Goal: Task Accomplishment & Management: Use online tool/utility

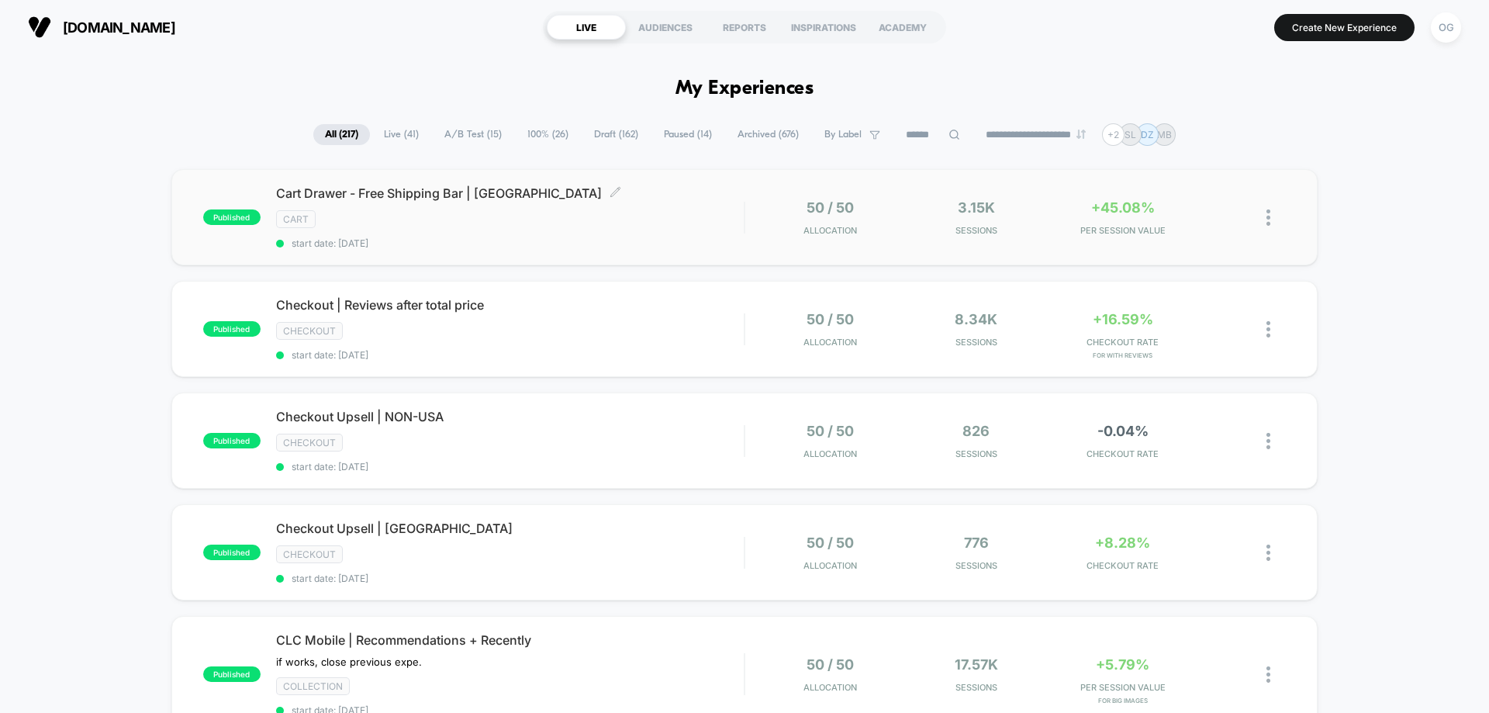
click at [531, 219] on div "cart" at bounding box center [510, 219] width 468 height 18
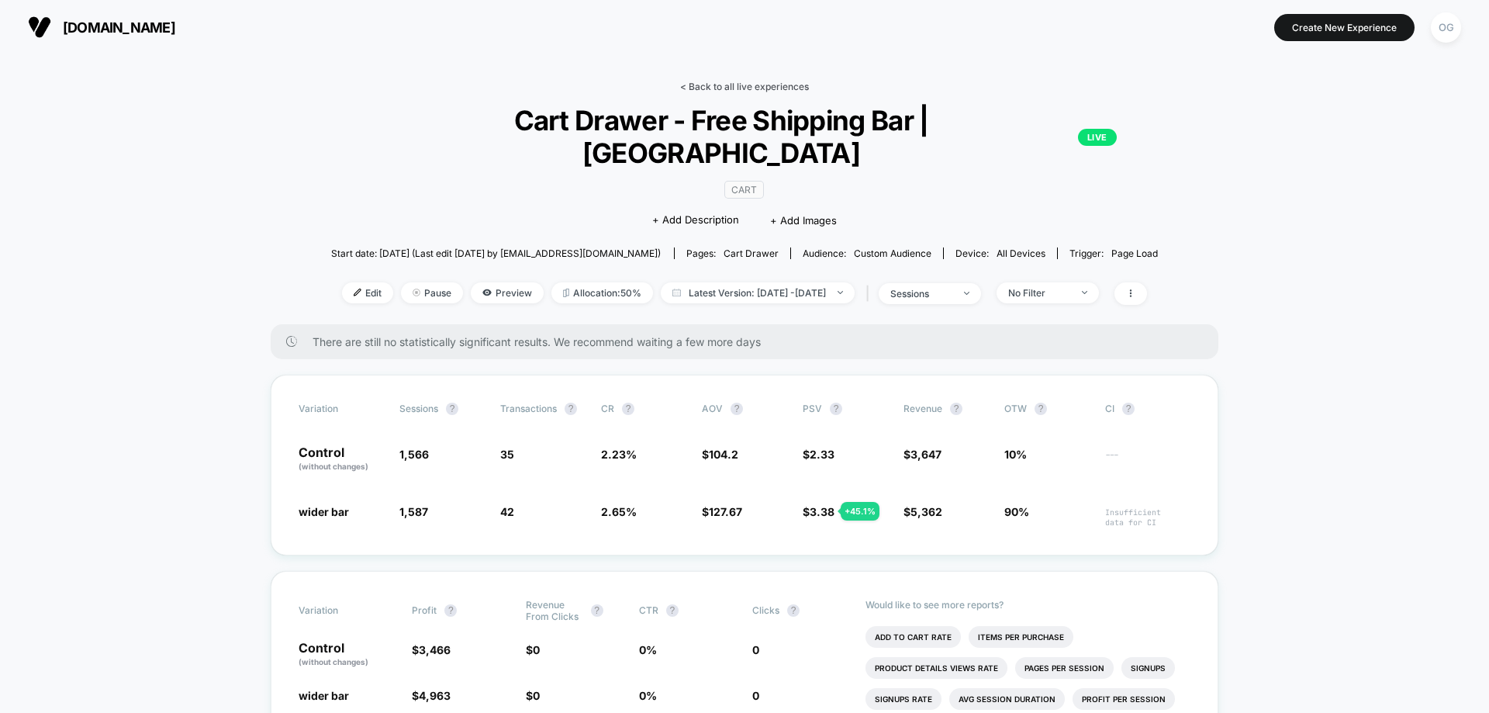
click at [724, 85] on link "< Back to all live experiences" at bounding box center [744, 87] width 129 height 12
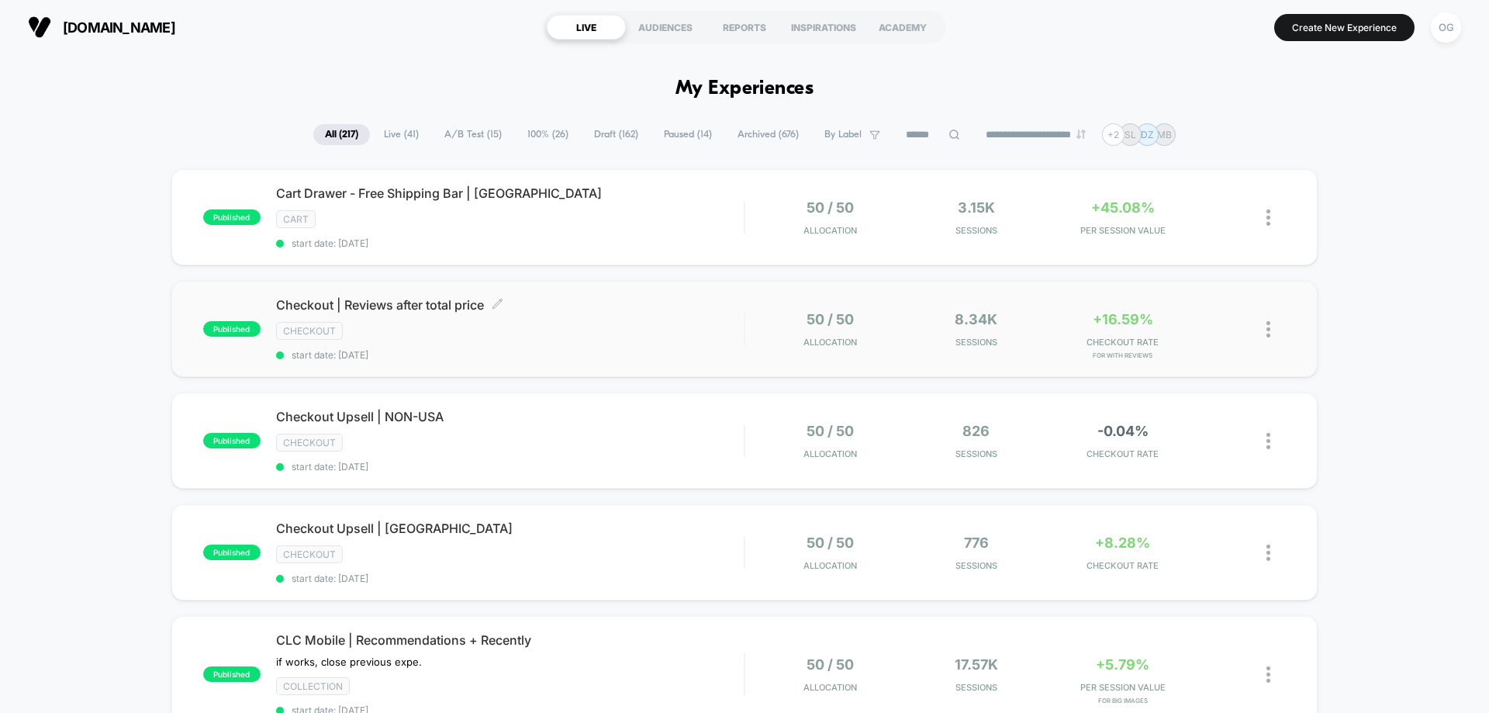
click at [638, 330] on div "Checkout" at bounding box center [510, 331] width 468 height 18
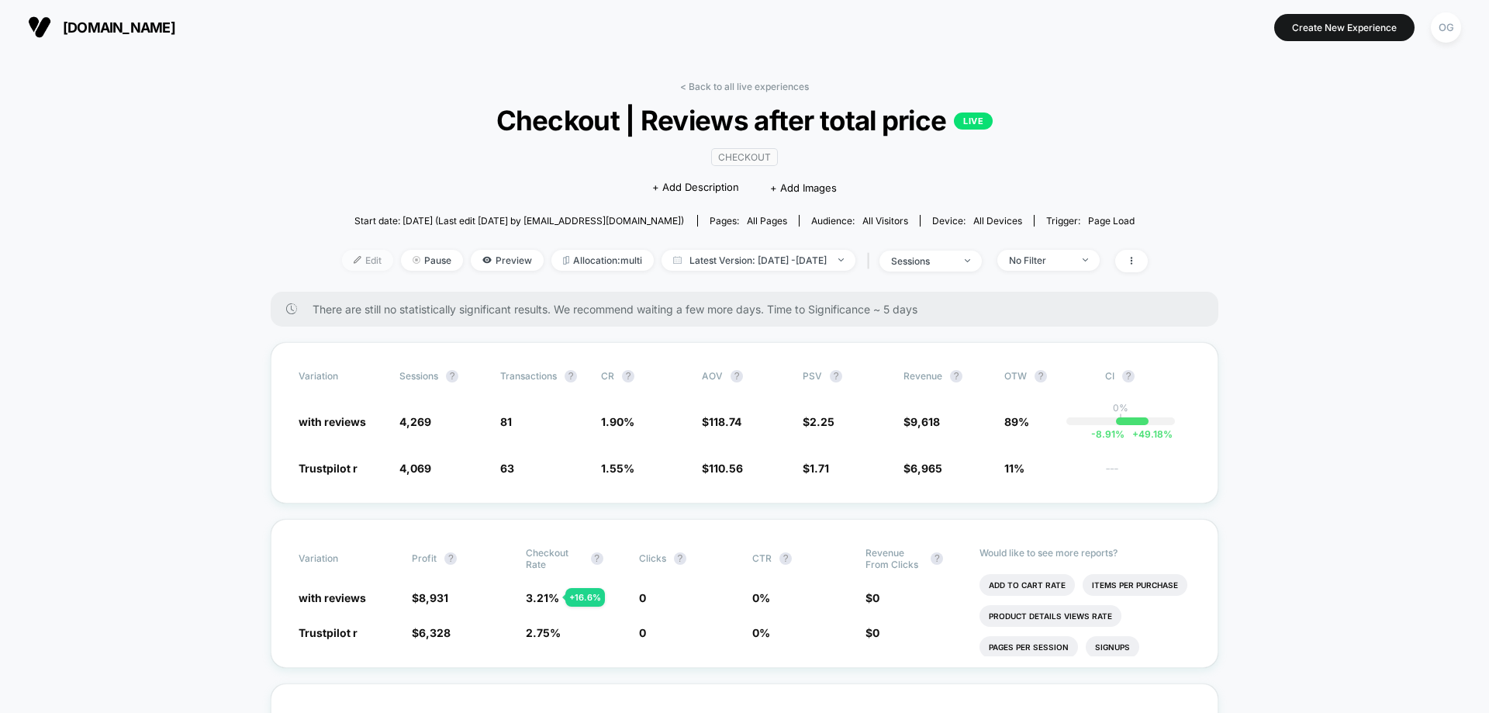
click at [361, 258] on span "Edit" at bounding box center [367, 260] width 51 height 21
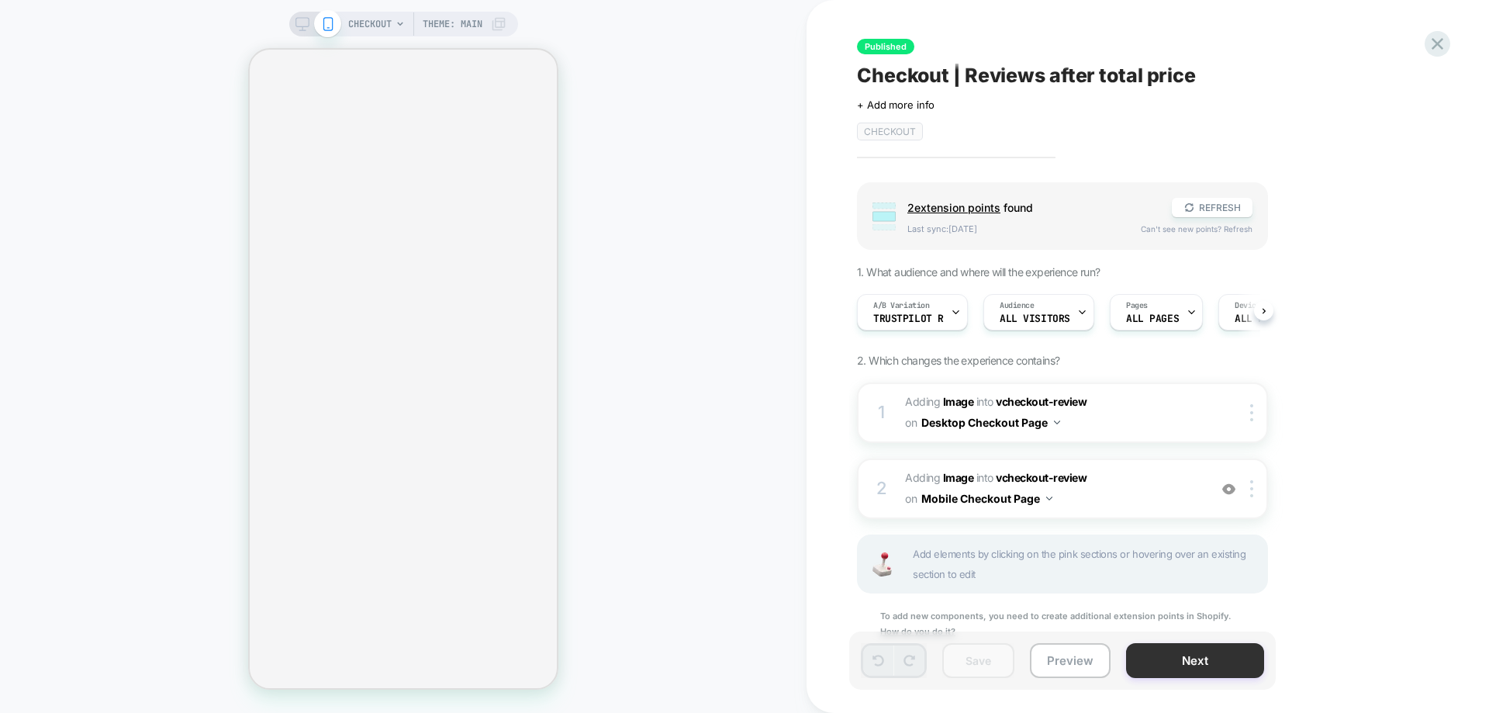
scroll to position [0, 1]
click at [1231, 662] on button "Next" at bounding box center [1195, 660] width 138 height 35
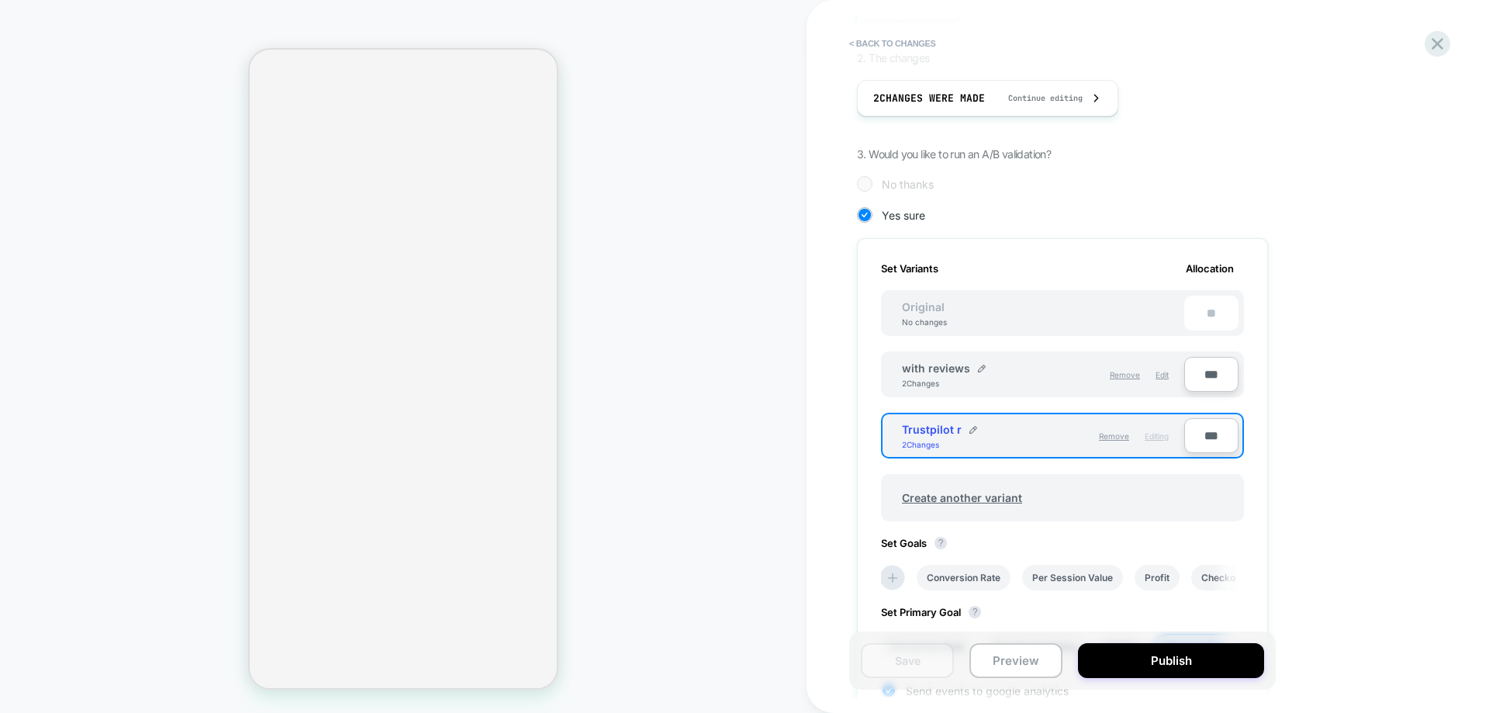
scroll to position [310, 0]
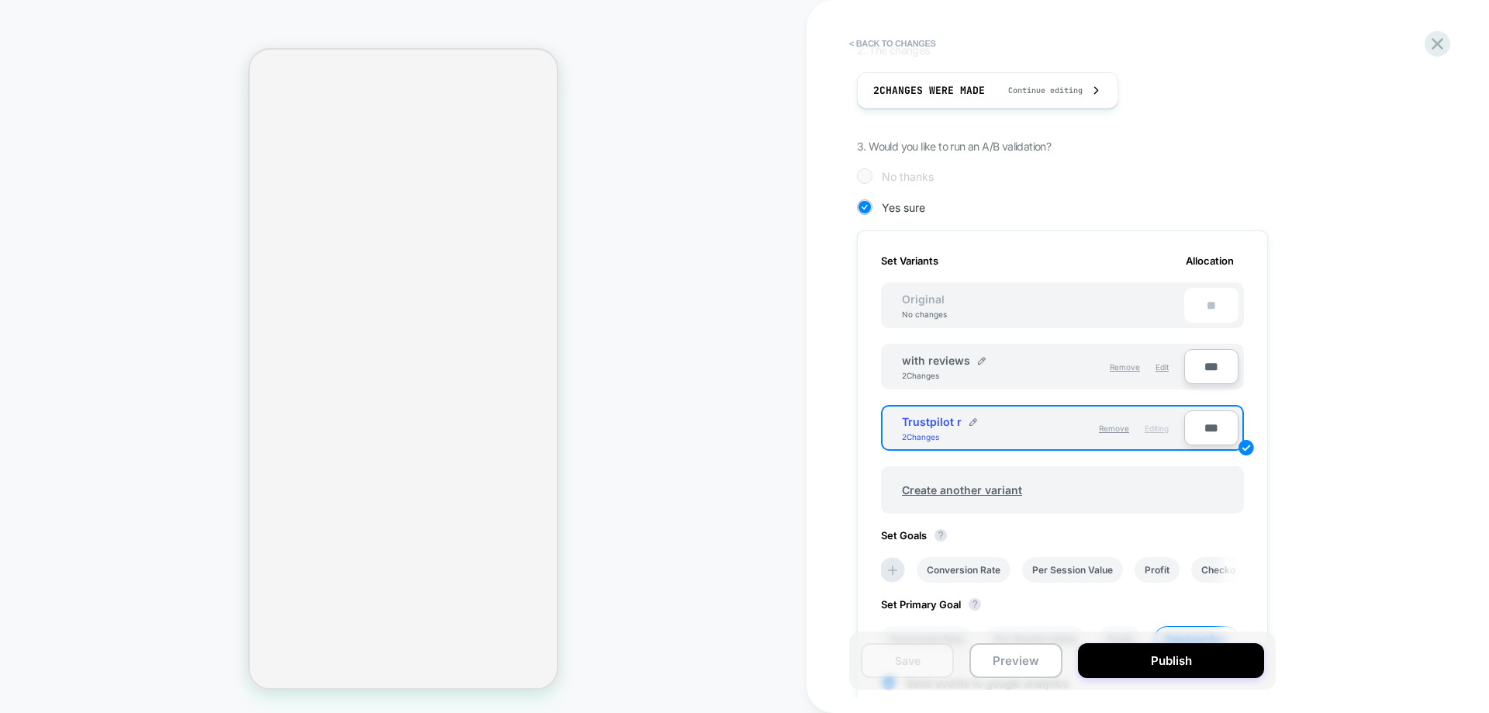
click at [1218, 319] on div "**" at bounding box center [1211, 305] width 54 height 35
click at [1222, 305] on div "**" at bounding box center [1211, 305] width 54 height 35
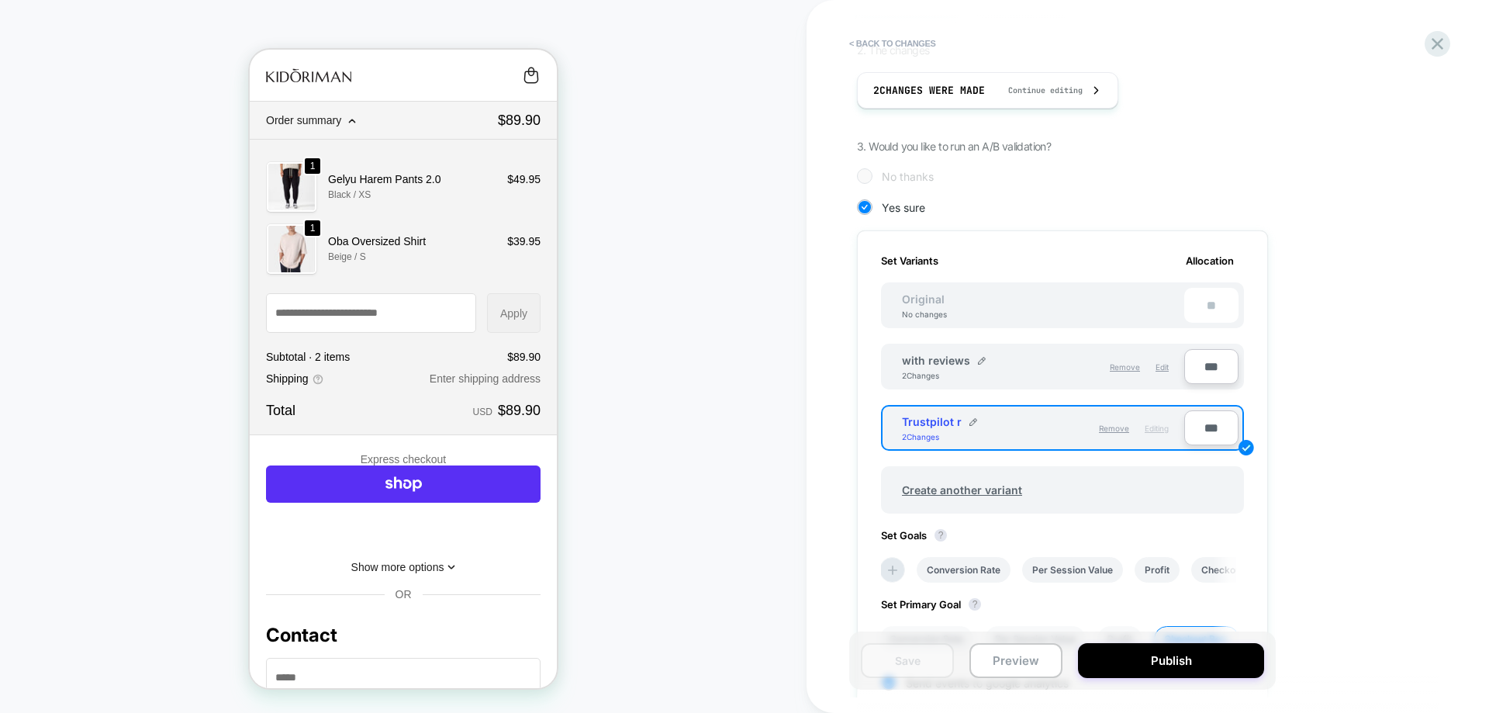
scroll to position [0, 0]
click at [1209, 436] on input "***" at bounding box center [1211, 427] width 54 height 35
type input "***"
type input "**"
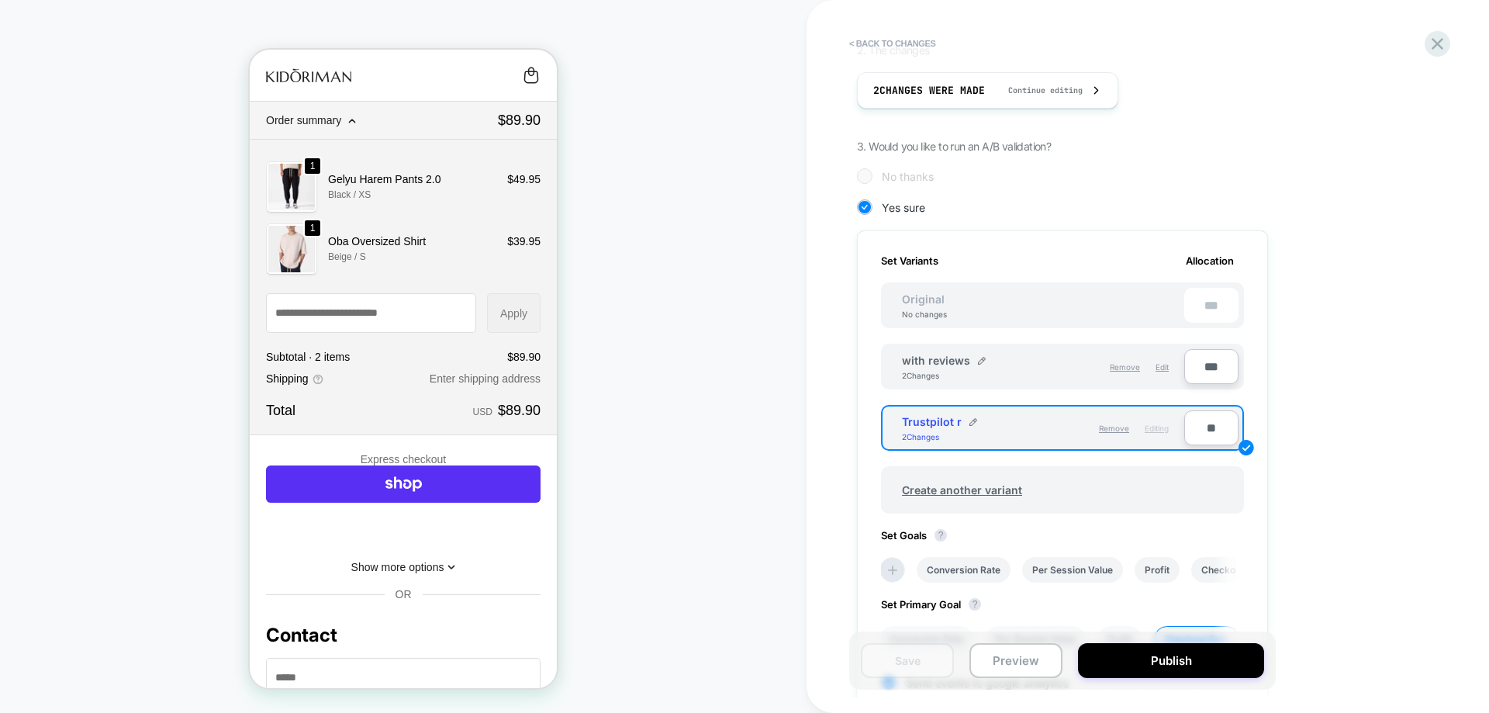
type input "***"
click at [1215, 365] on input "***" at bounding box center [1211, 366] width 54 height 35
type input "***"
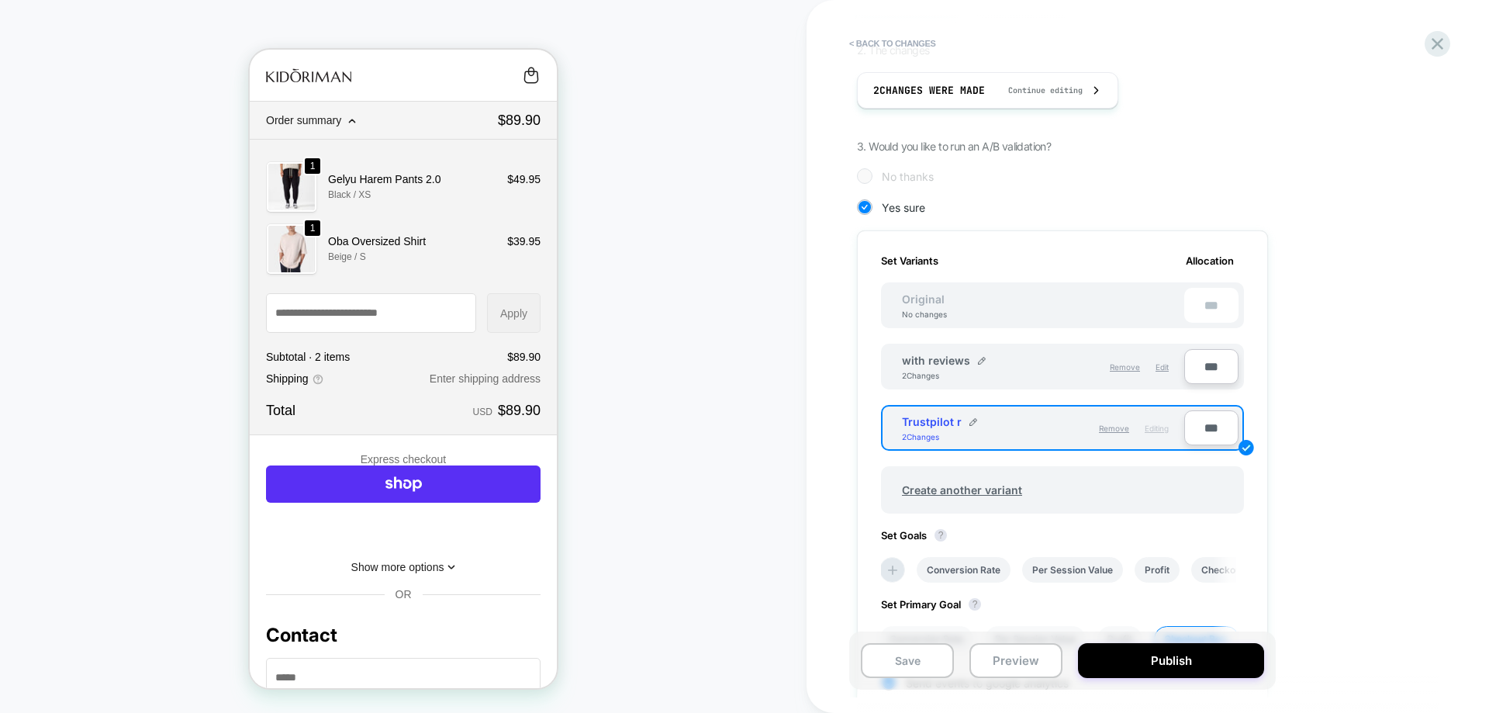
type input "**"
type input "***"
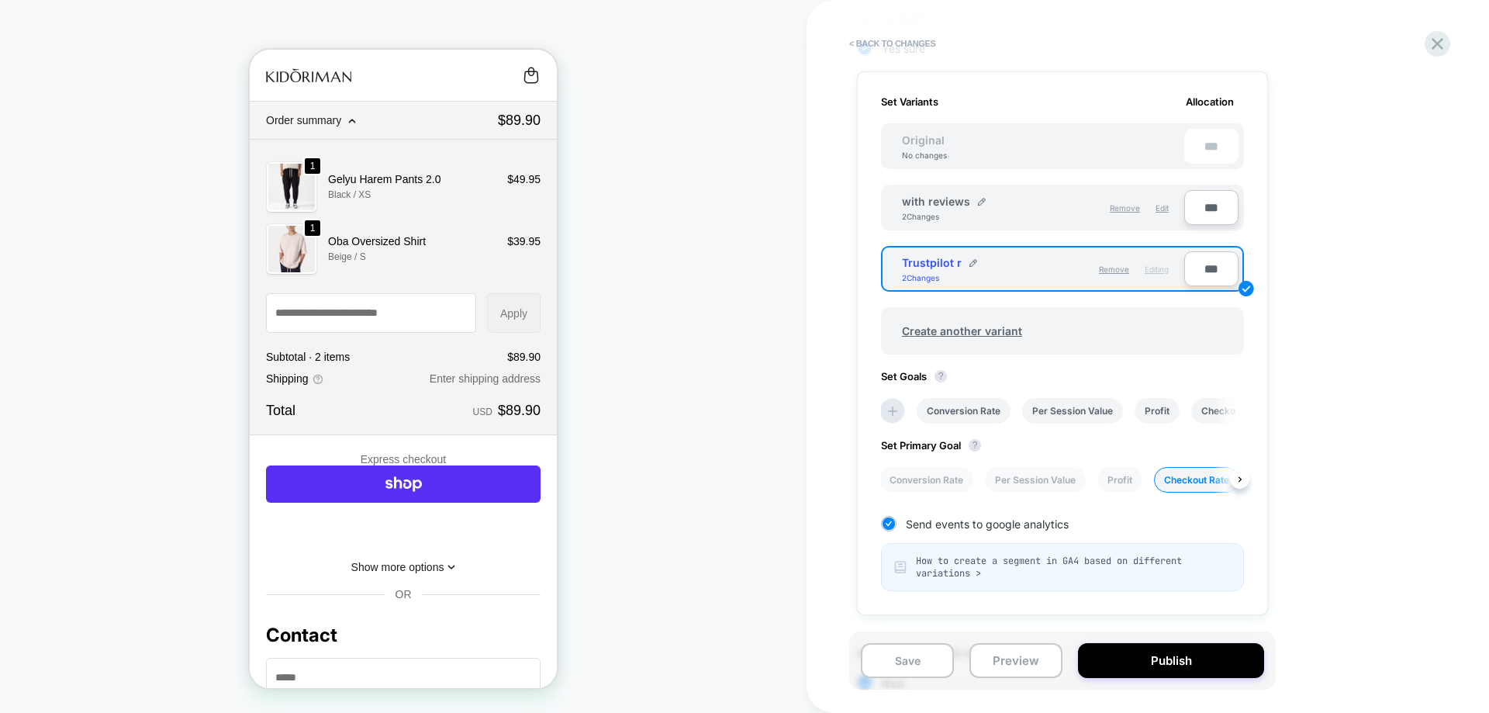
scroll to position [579, 0]
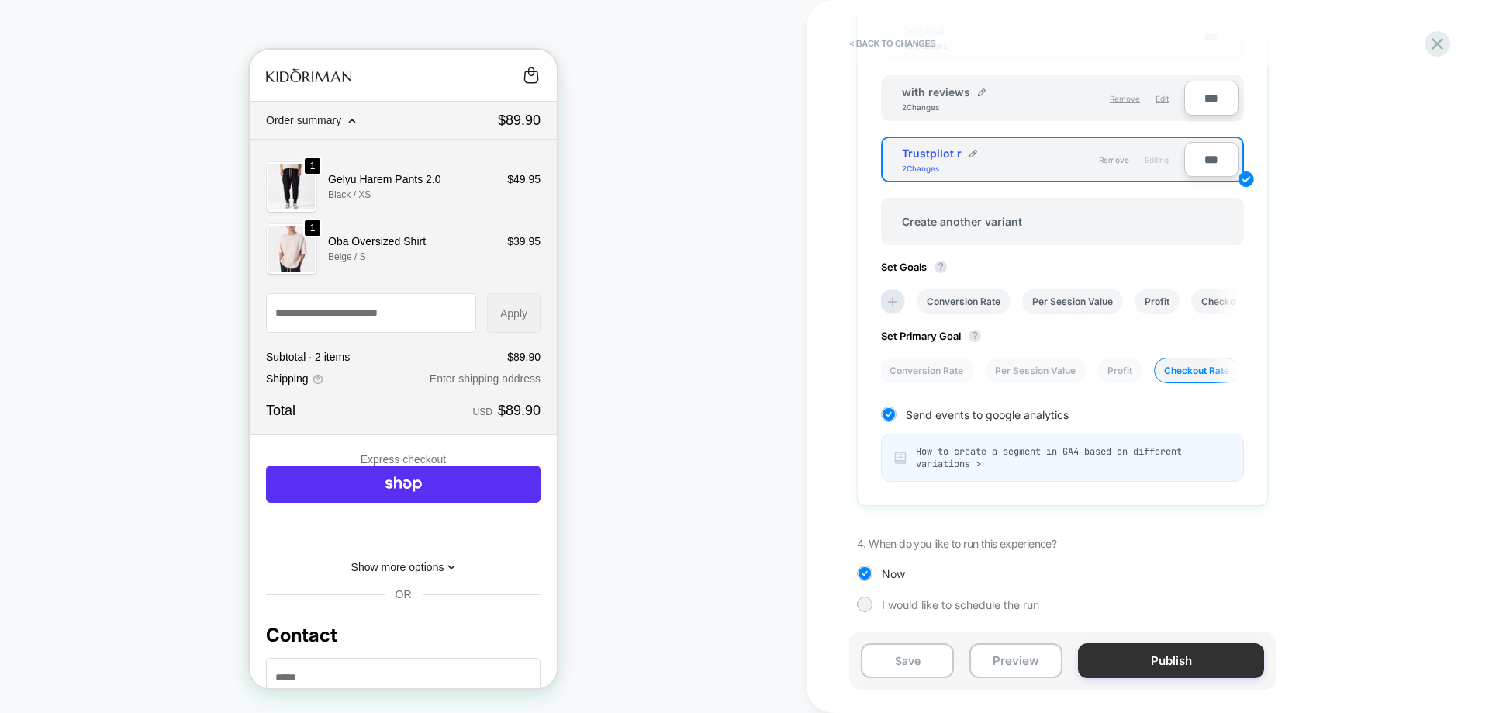
type input "***"
click at [1127, 655] on button "Publish" at bounding box center [1171, 660] width 186 height 35
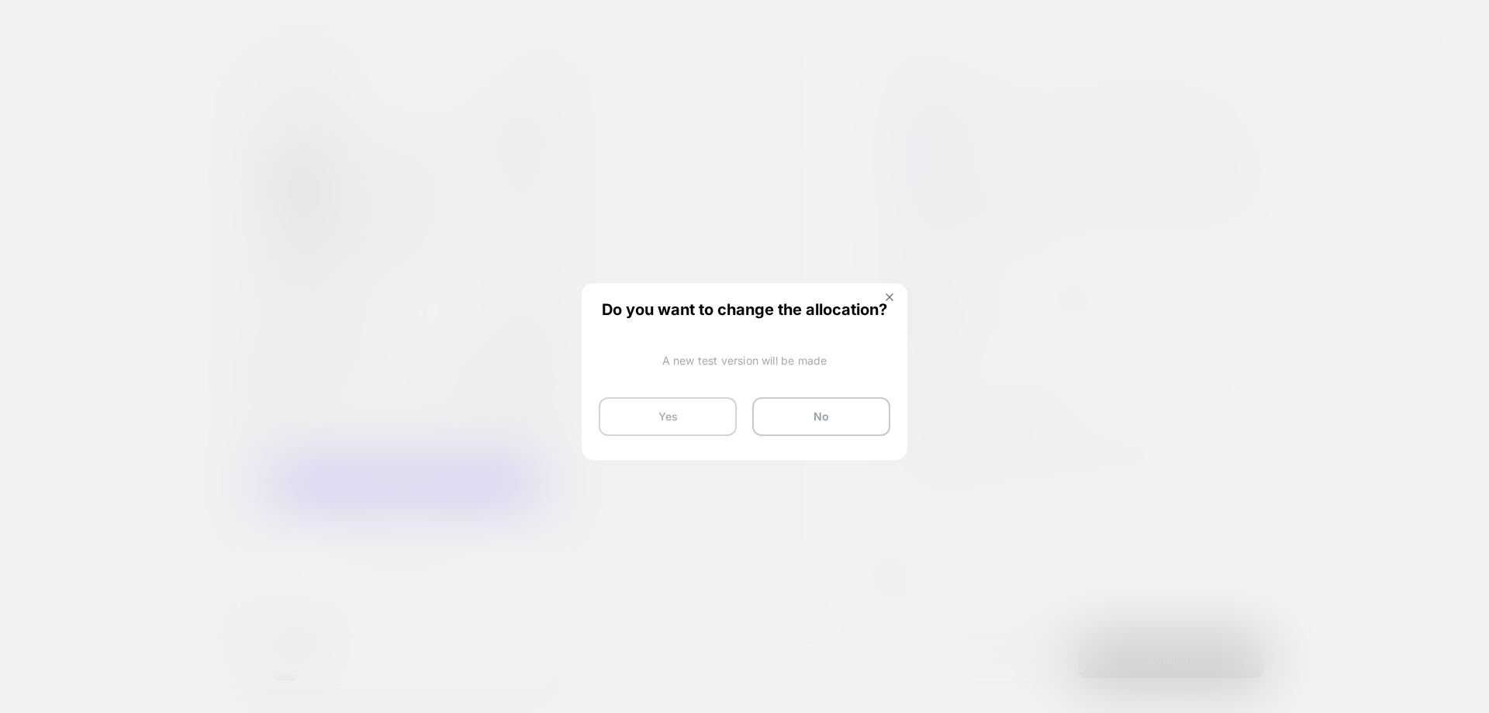
click at [665, 416] on button "Yes" at bounding box center [668, 416] width 138 height 39
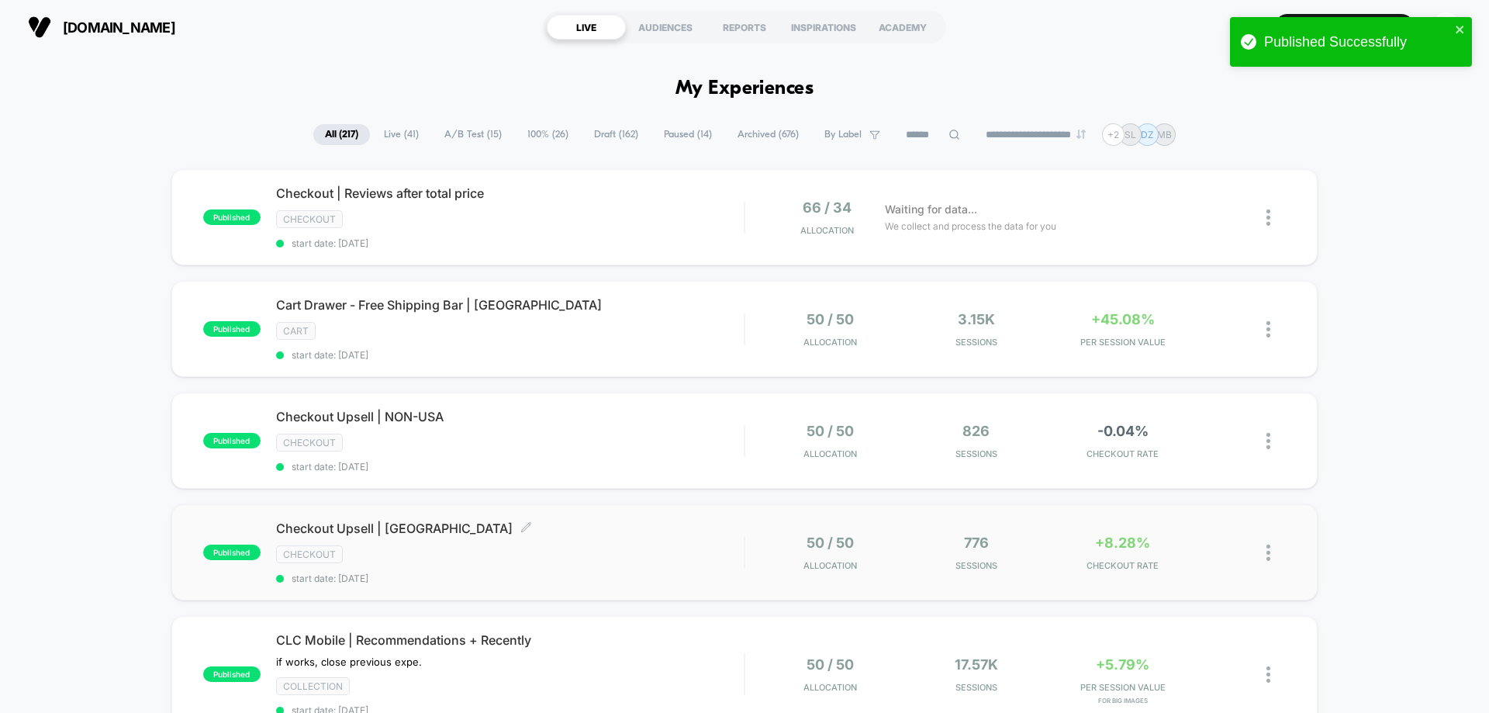
click at [652, 537] on div "Checkout Upsell | [GEOGRAPHIC_DATA] Click to edit experience details Click to e…" at bounding box center [510, 552] width 468 height 64
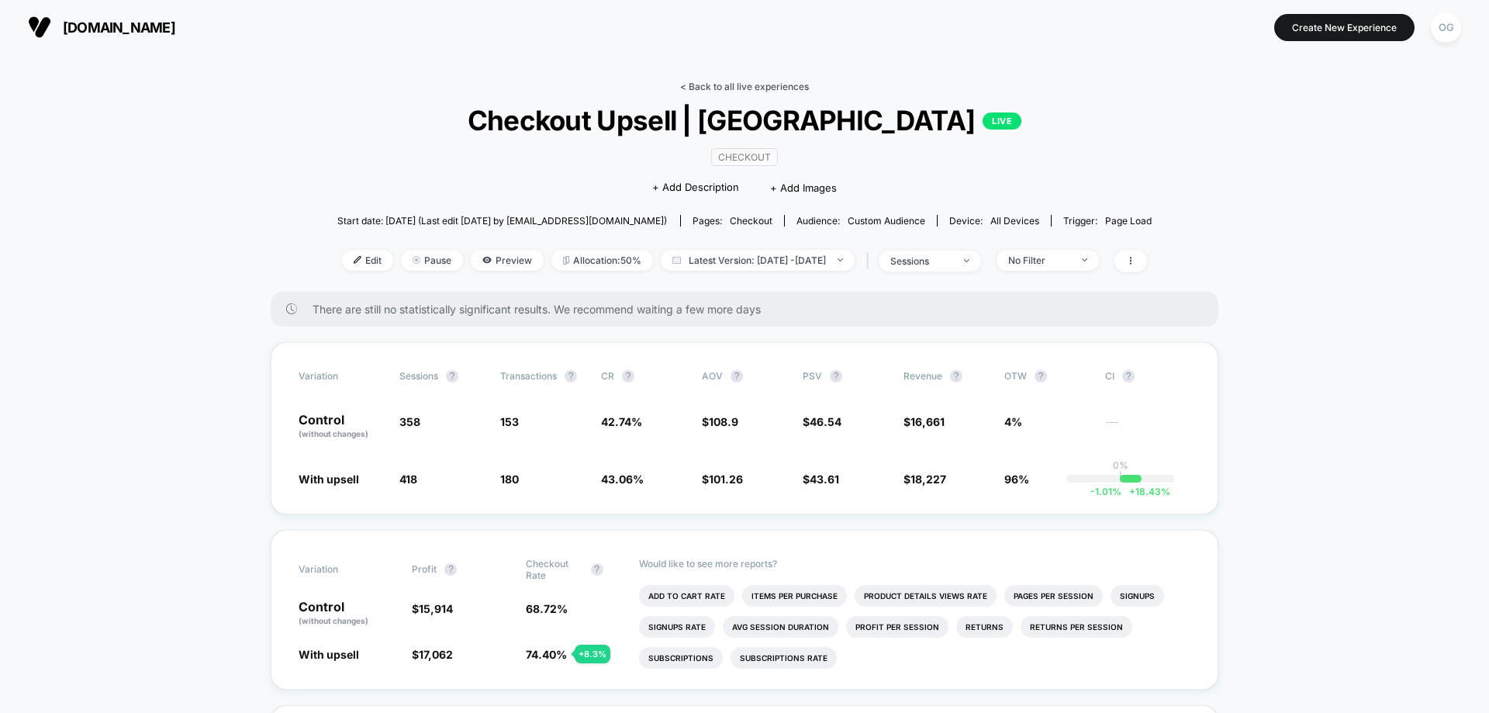
click at [736, 87] on link "< Back to all live experiences" at bounding box center [744, 87] width 129 height 12
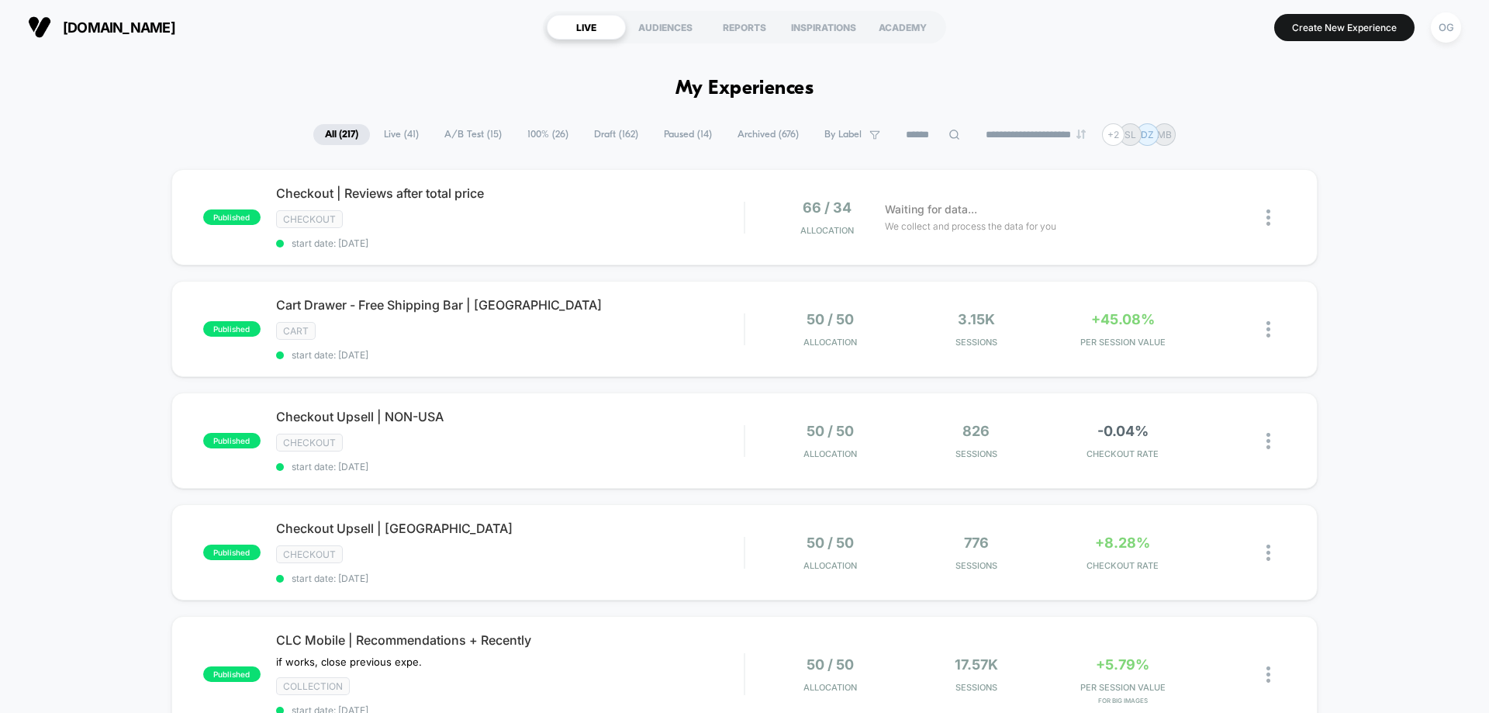
click at [388, 132] on span "Live ( 41 )" at bounding box center [401, 134] width 58 height 21
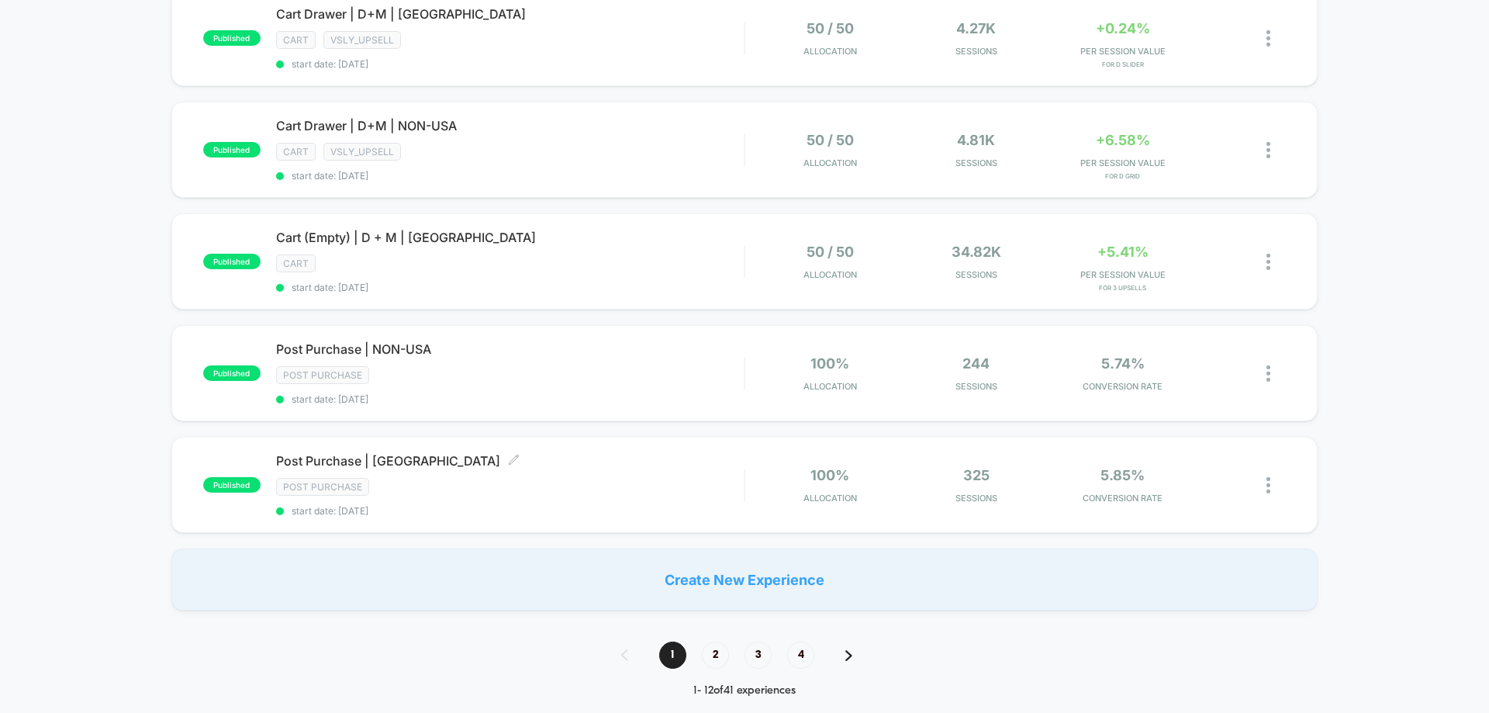
scroll to position [1008, 0]
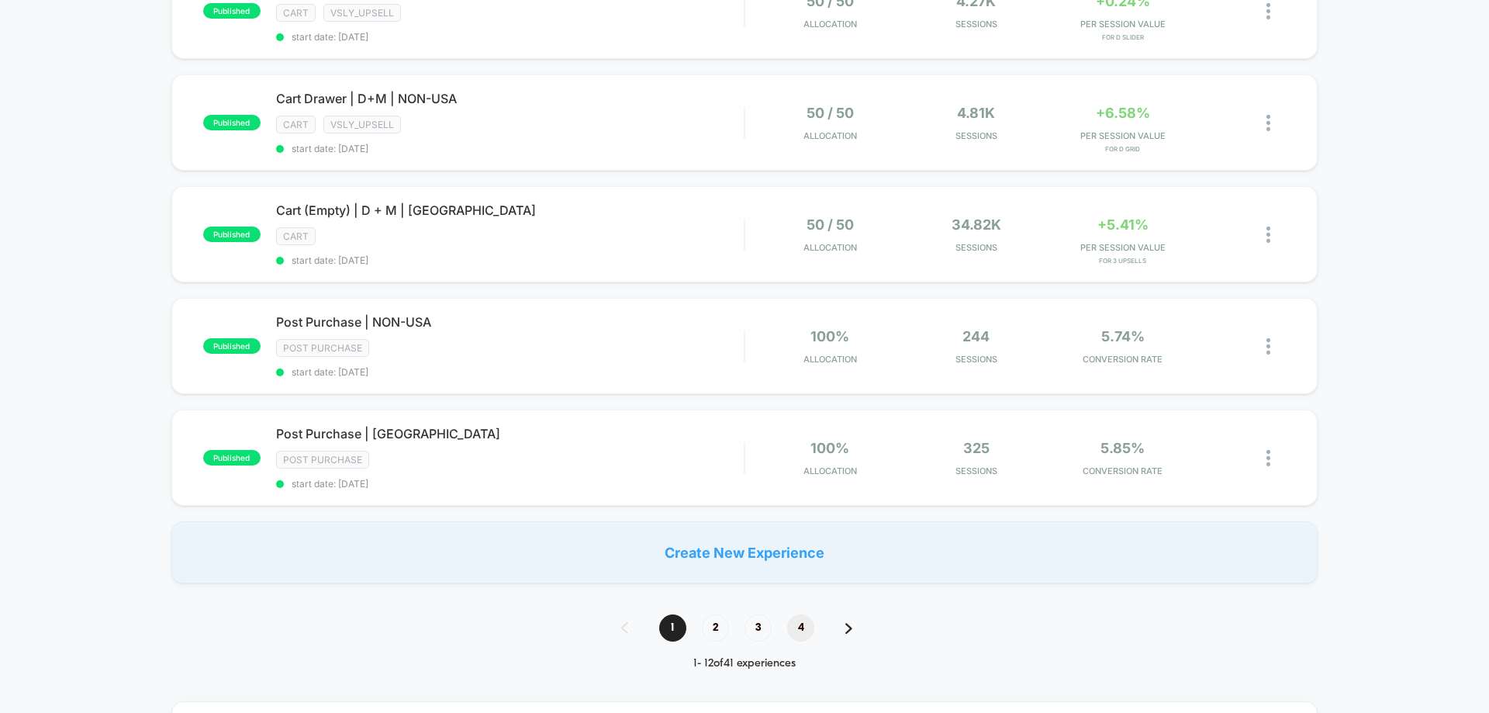
click at [793, 624] on span "4" at bounding box center [800, 627] width 27 height 27
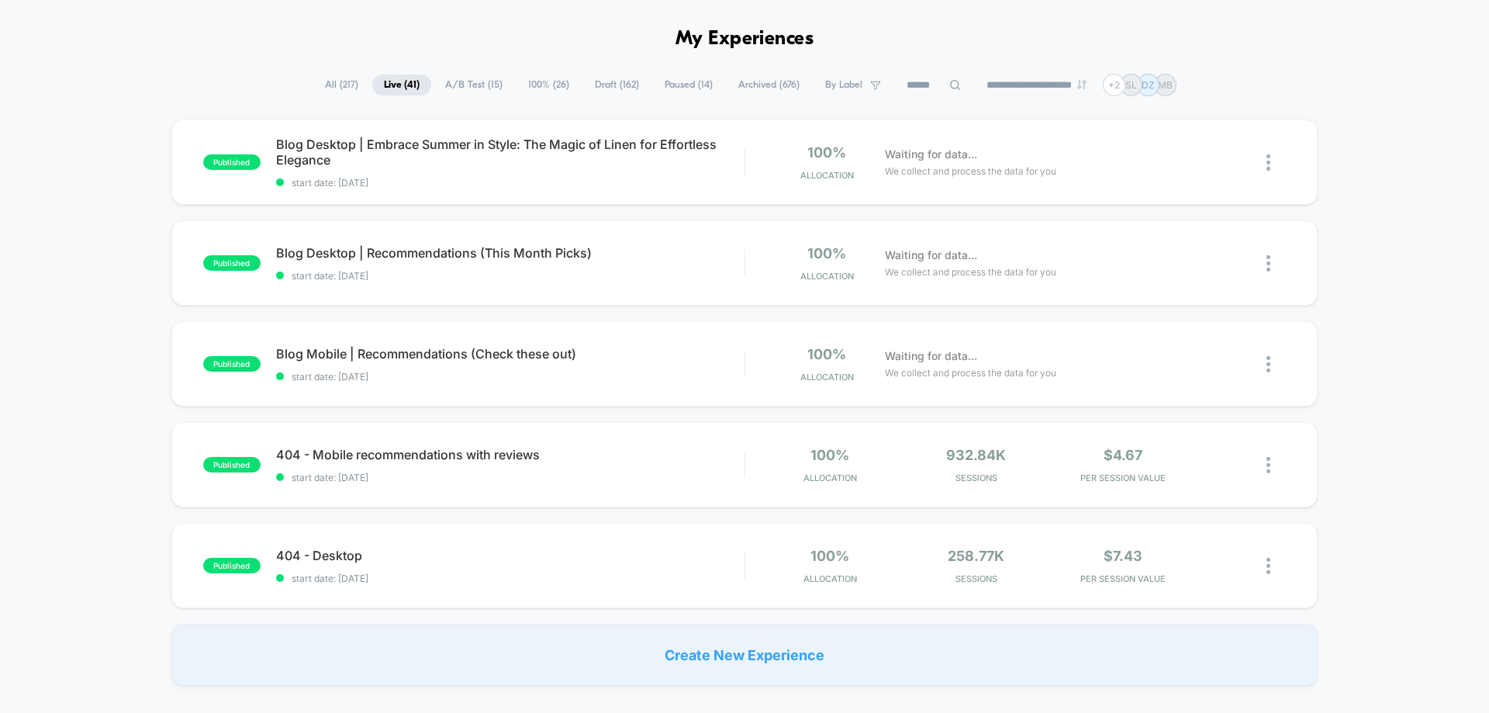
scroll to position [78, 0]
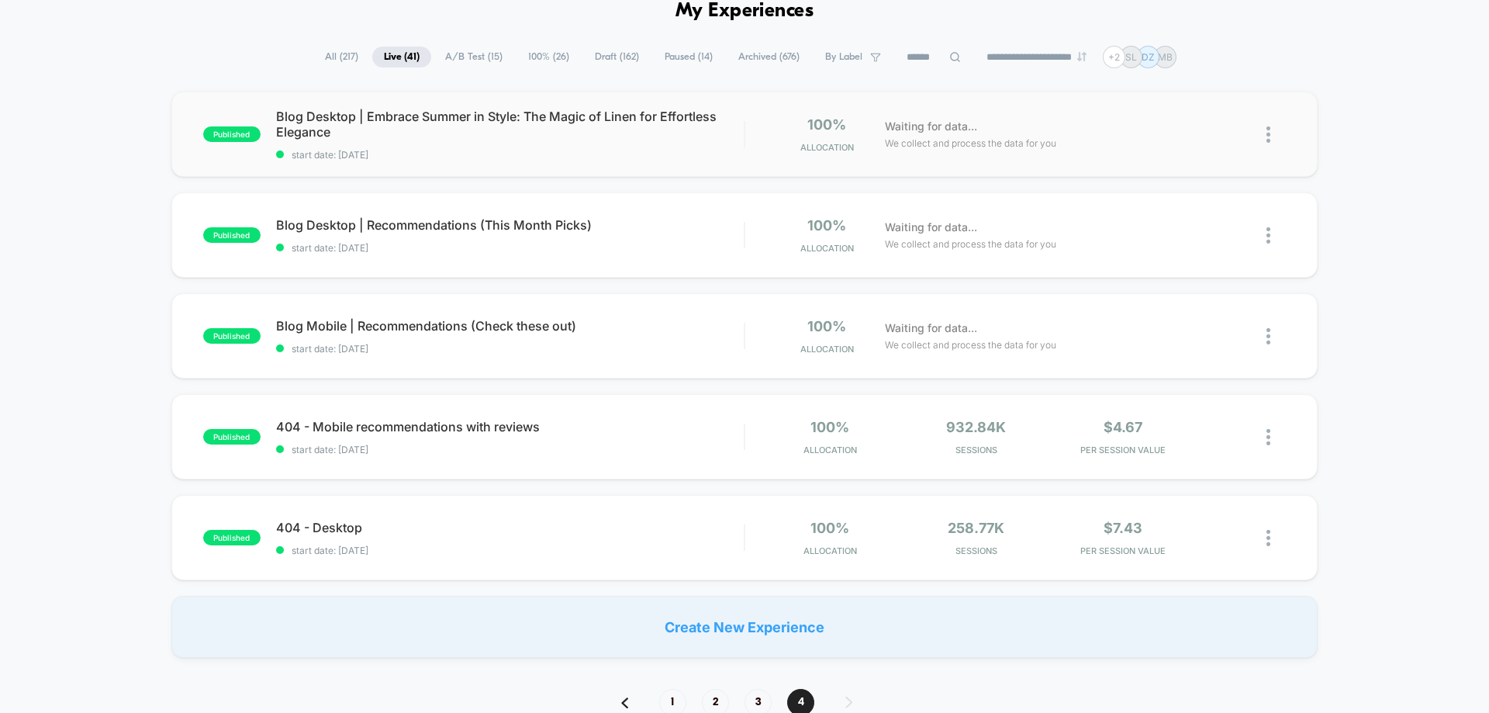
click at [1268, 134] on img at bounding box center [1269, 134] width 4 height 16
click at [1174, 218] on div "Archive" at bounding box center [1189, 223] width 140 height 35
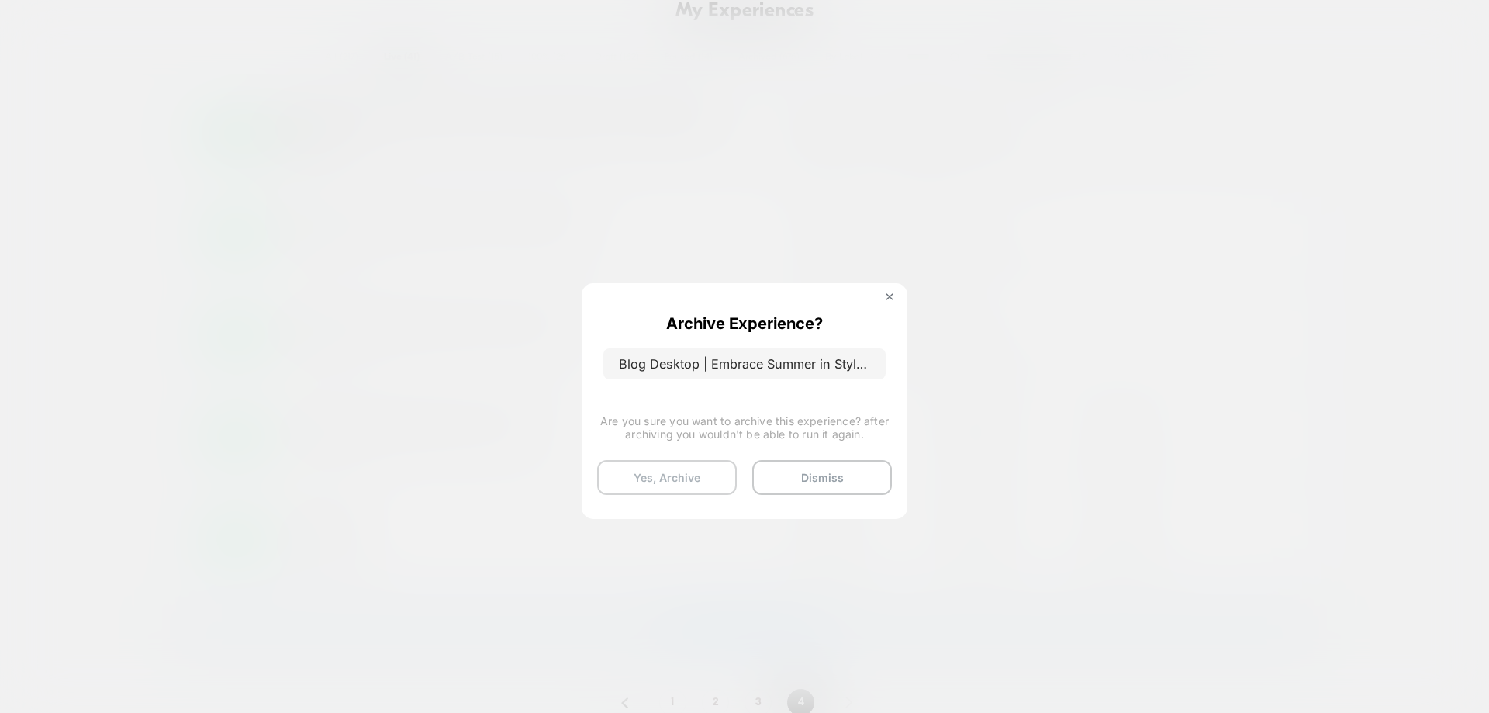
click at [676, 488] on button "Yes, Archive" at bounding box center [667, 477] width 140 height 35
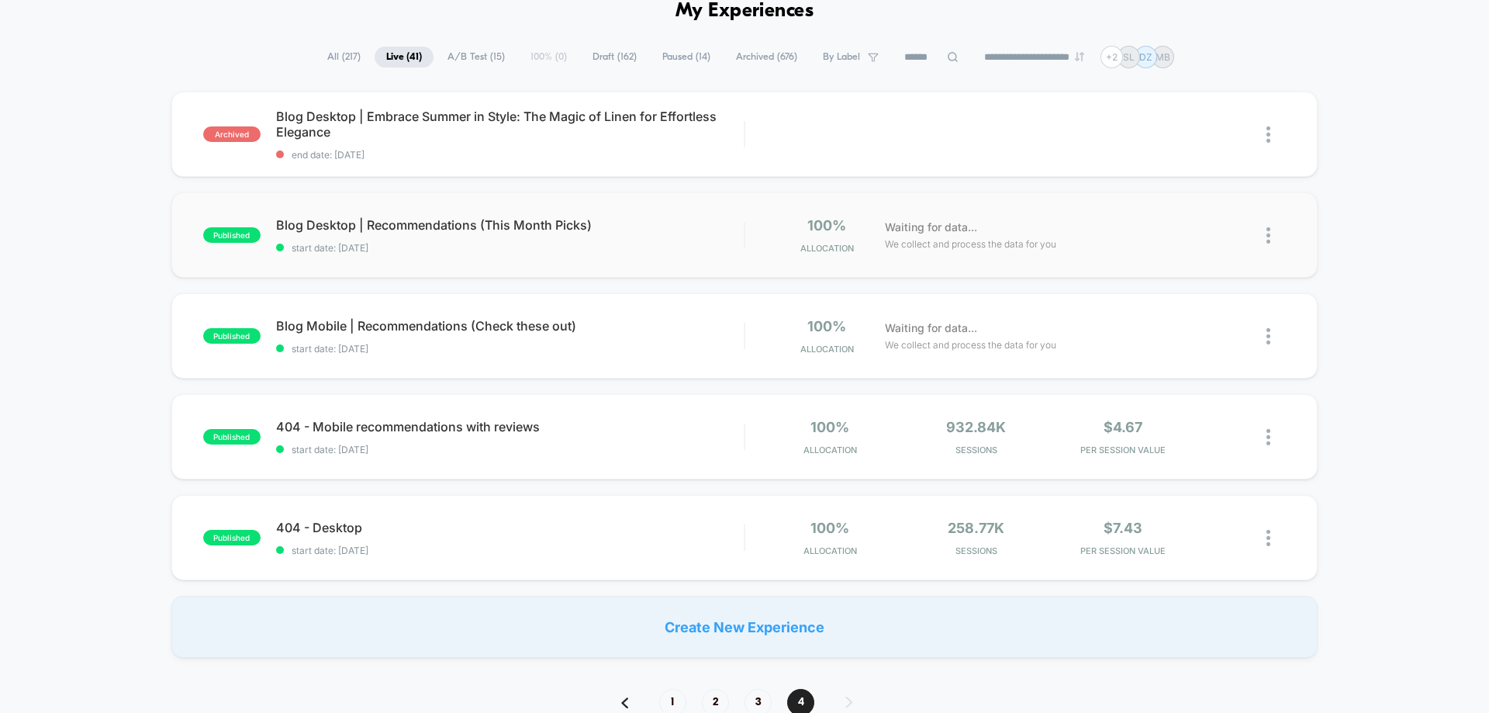
click at [1270, 233] on img at bounding box center [1269, 235] width 4 height 16
click at [1187, 325] on div "Archive" at bounding box center [1189, 324] width 140 height 35
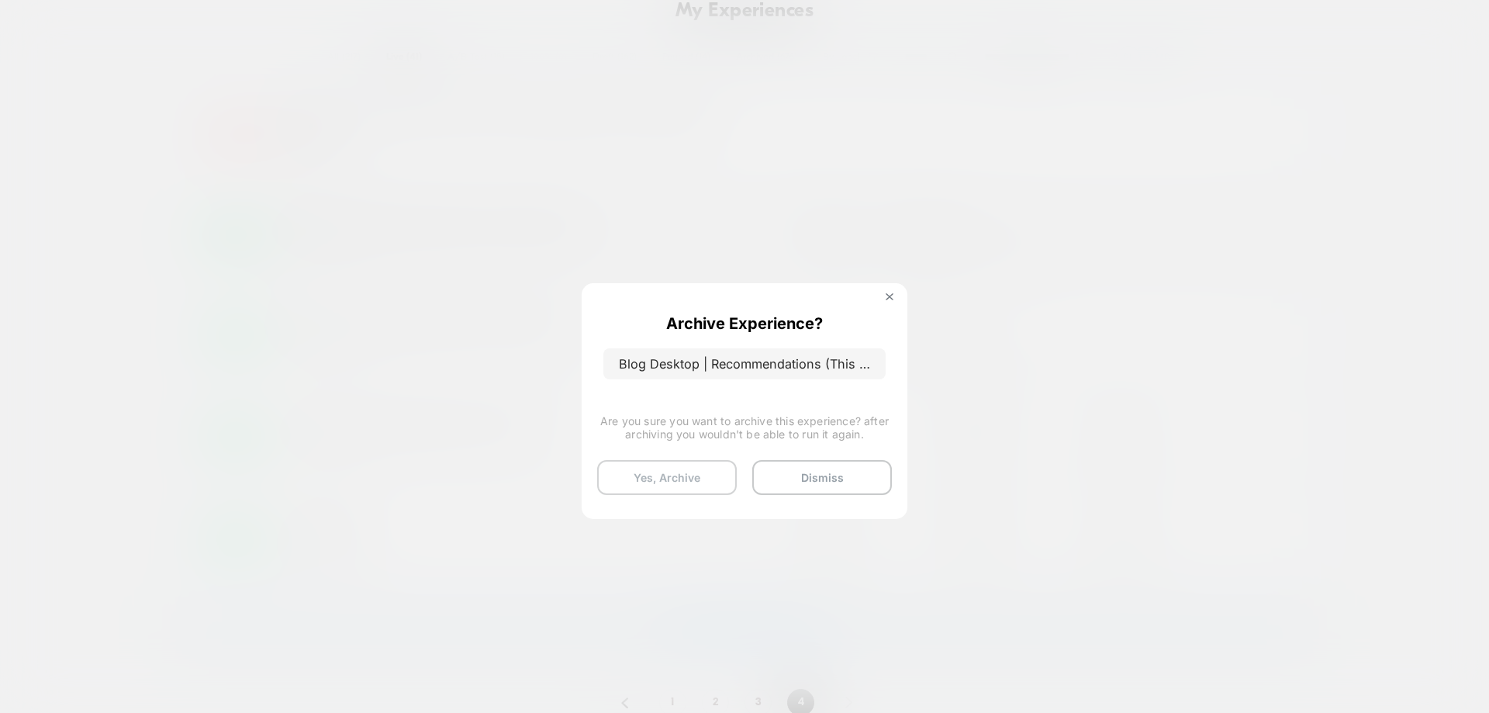
click at [676, 485] on button "Yes, Archive" at bounding box center [667, 477] width 140 height 35
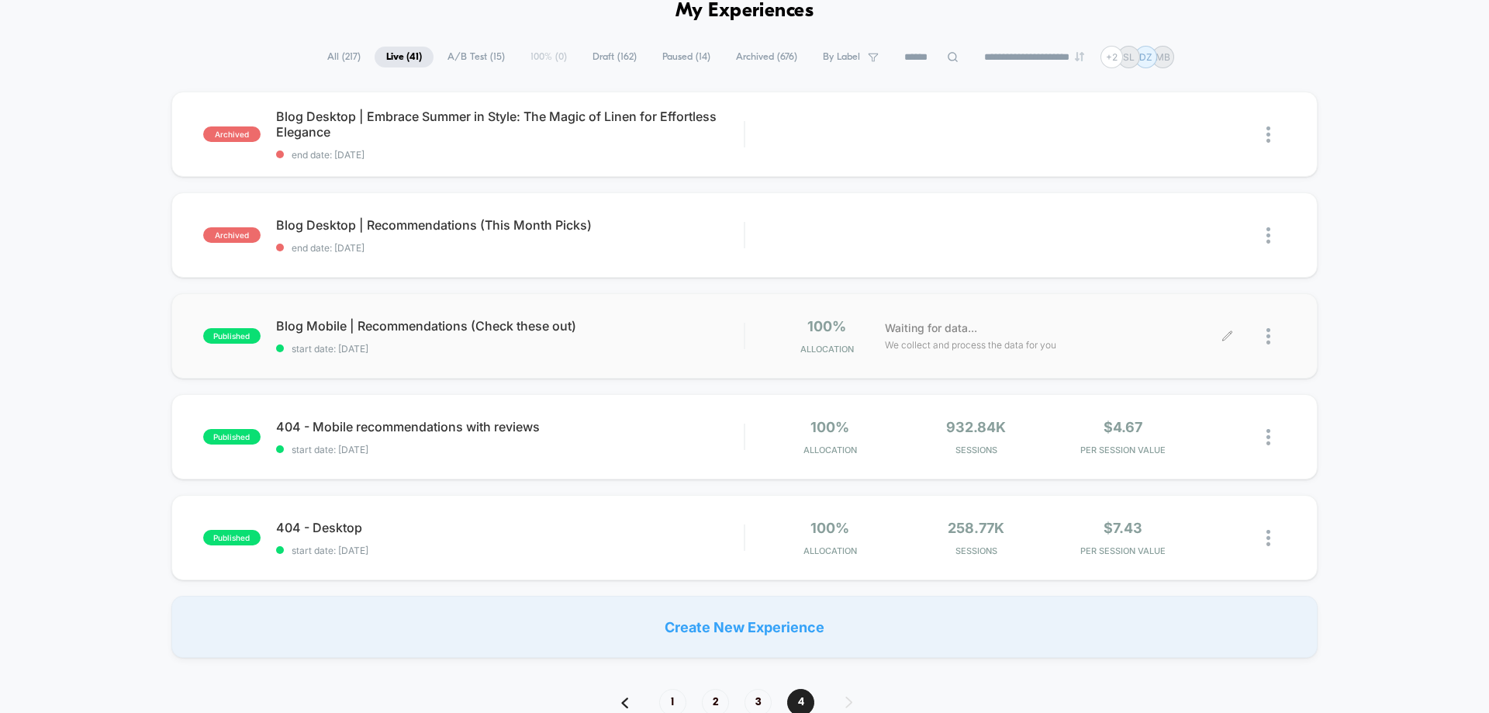
click at [1264, 339] on div at bounding box center [1257, 336] width 58 height 36
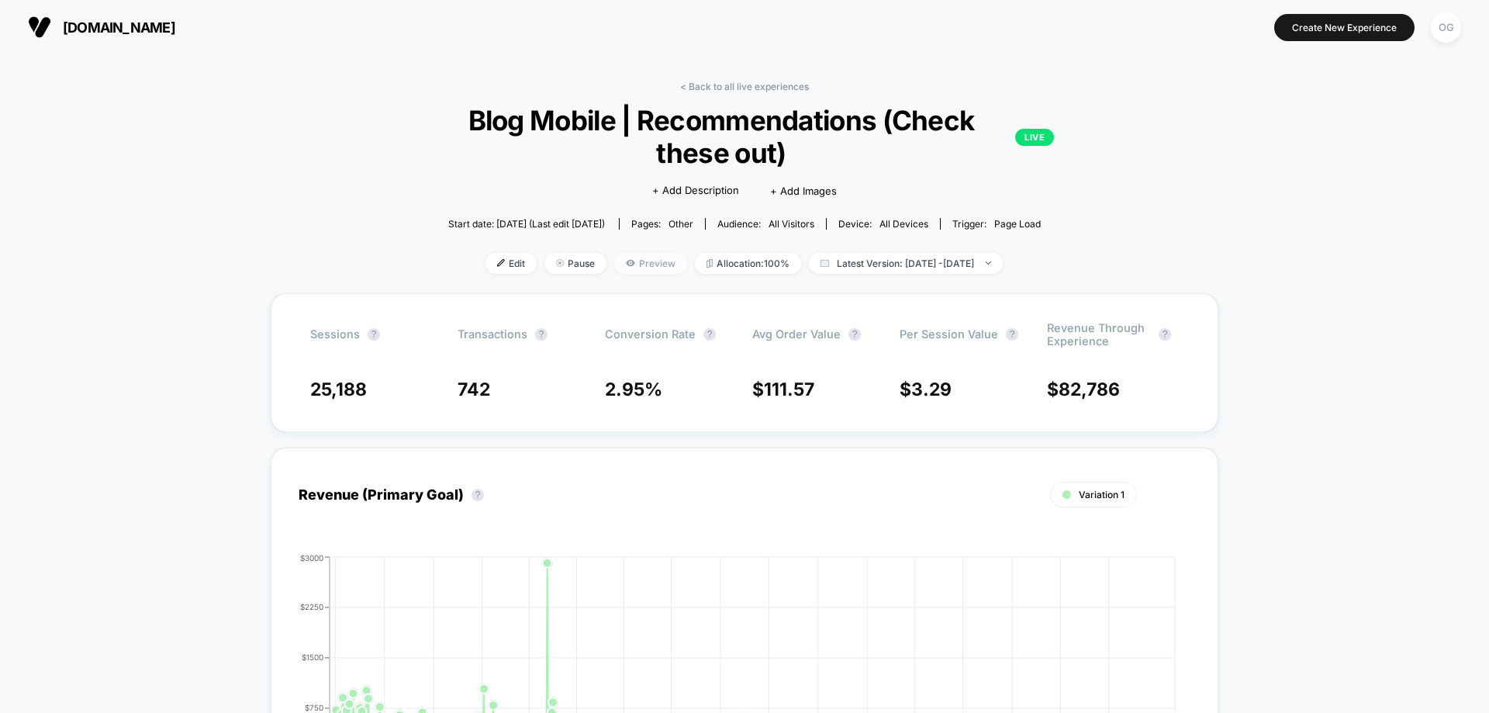
click at [624, 270] on span "Preview" at bounding box center [650, 263] width 73 height 21
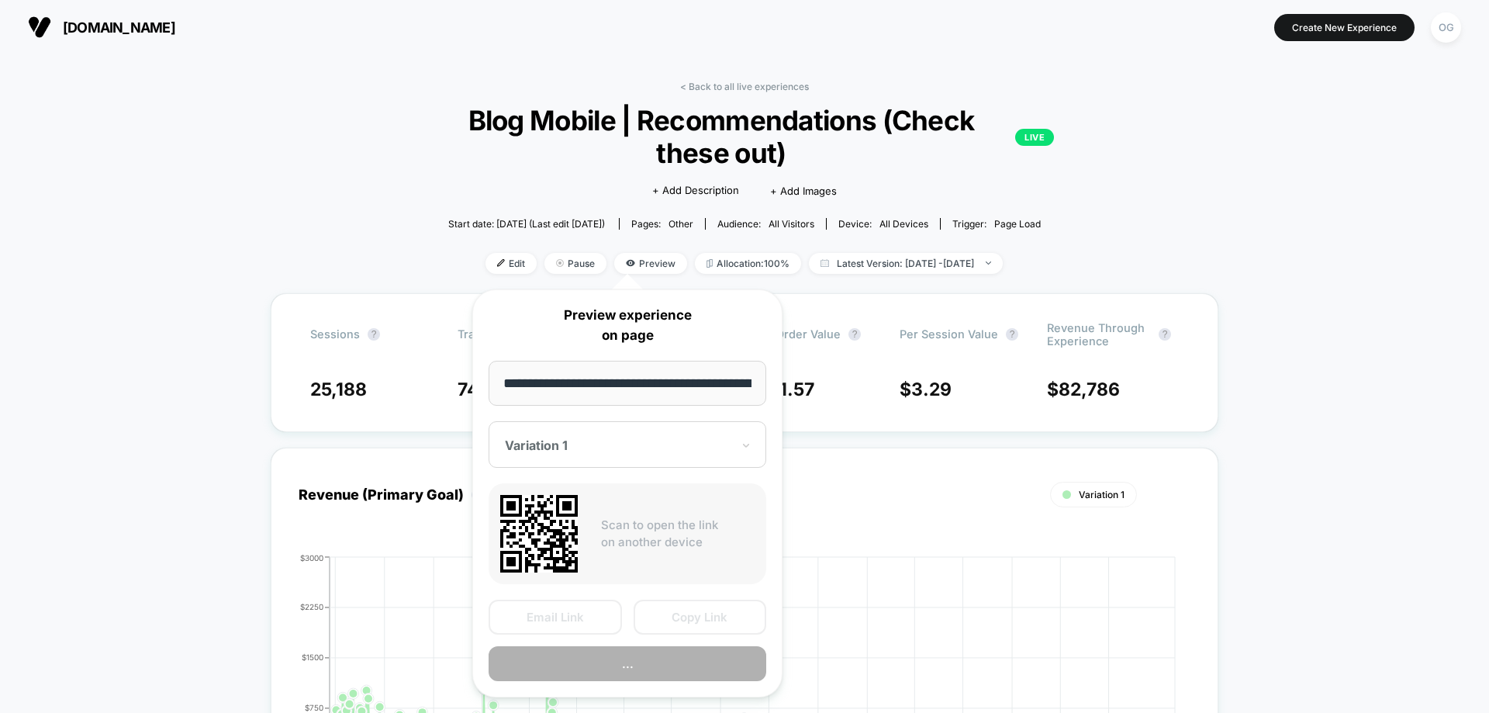
scroll to position [0, 203]
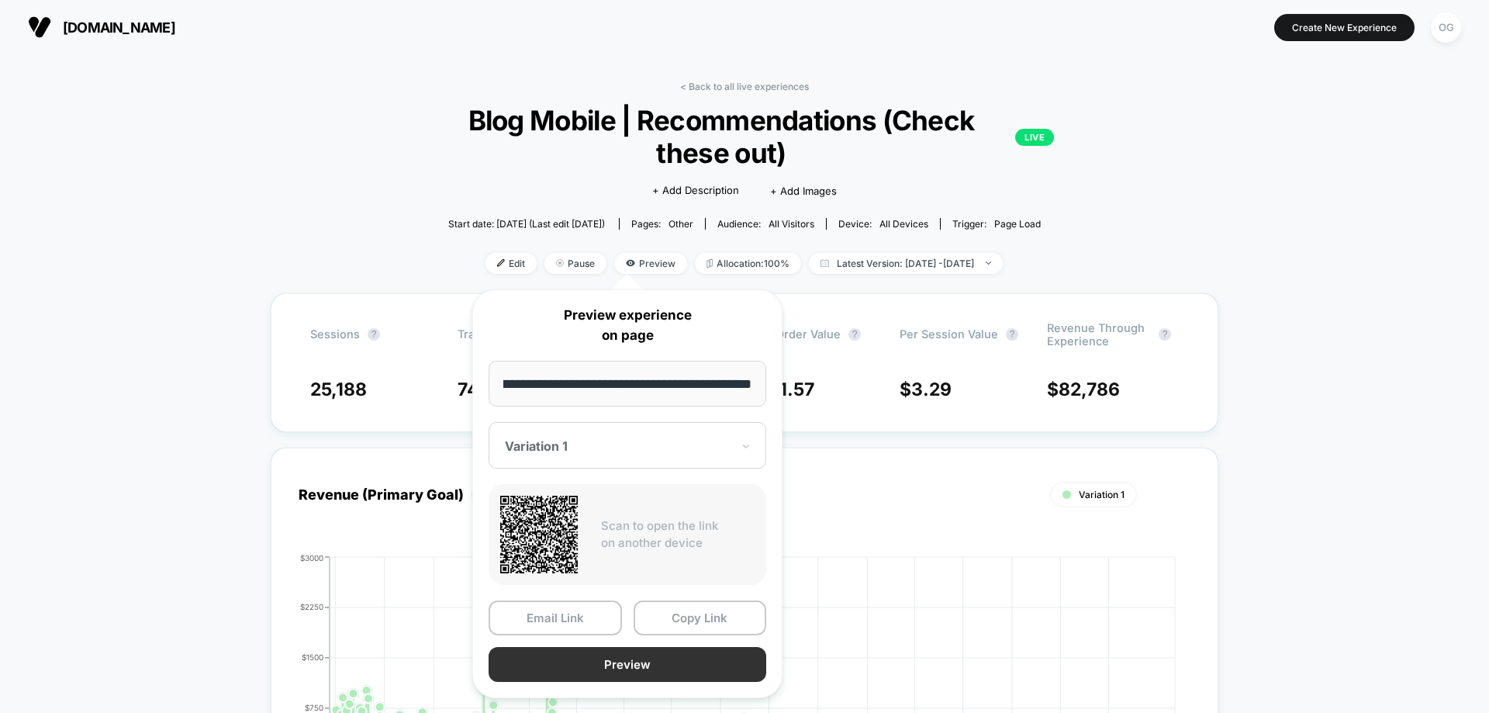
click at [648, 667] on button "Preview" at bounding box center [628, 664] width 278 height 35
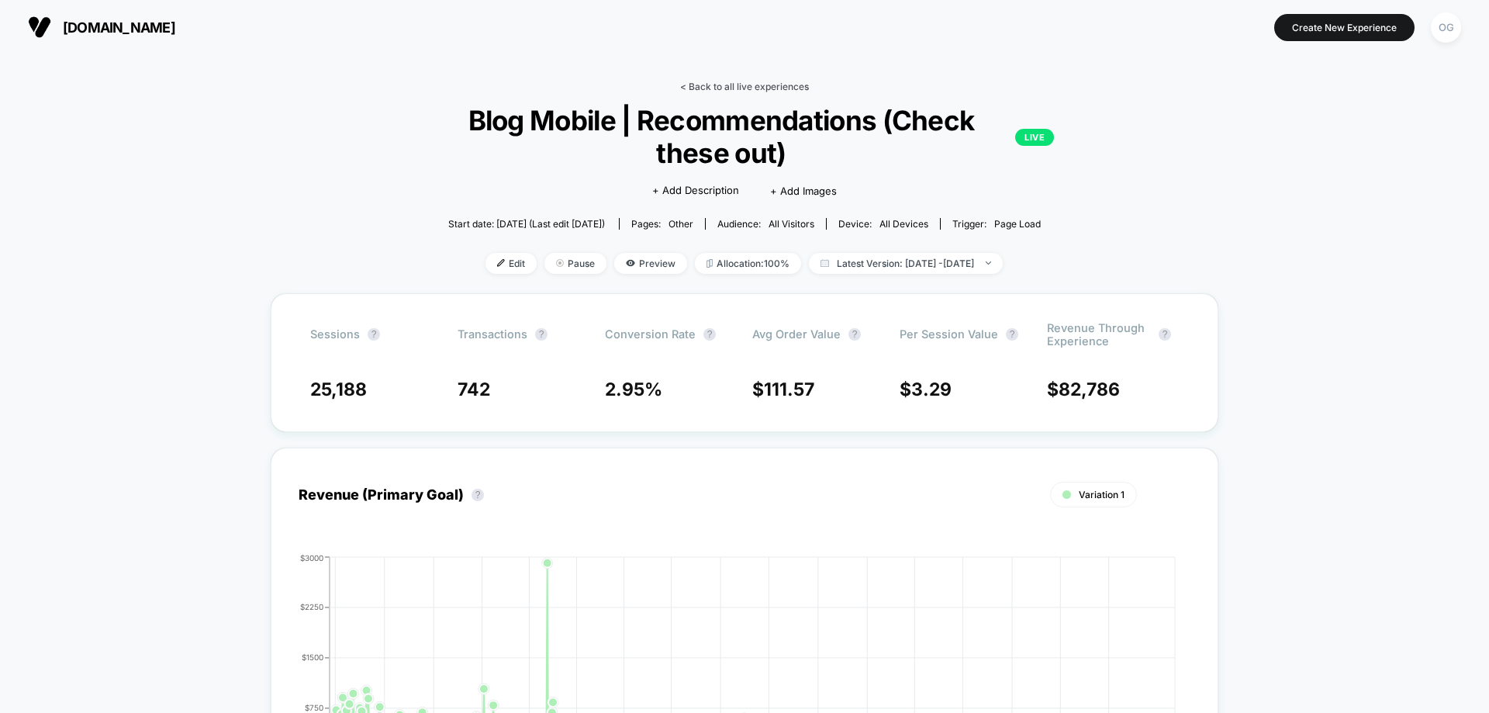
click at [738, 88] on link "< Back to all live experiences" at bounding box center [744, 87] width 129 height 12
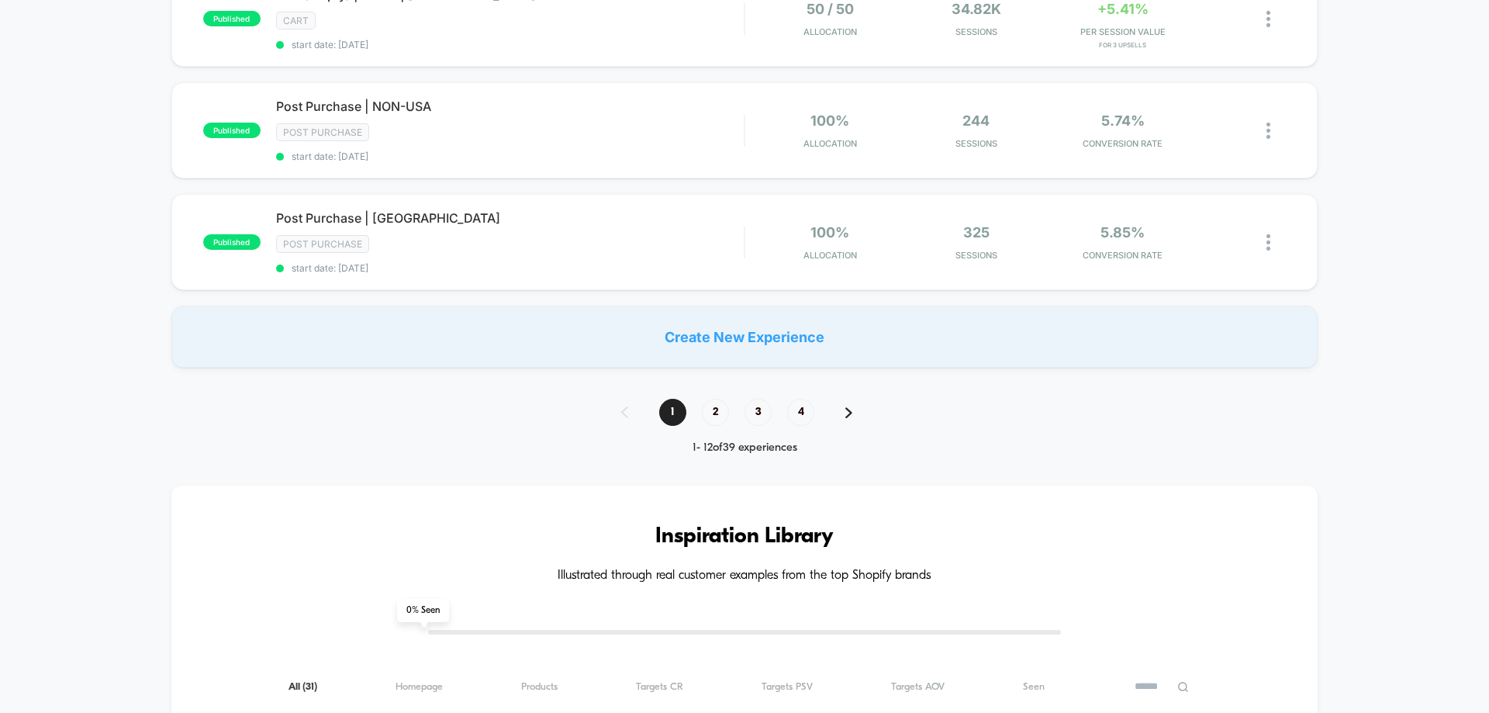
scroll to position [1474, 0]
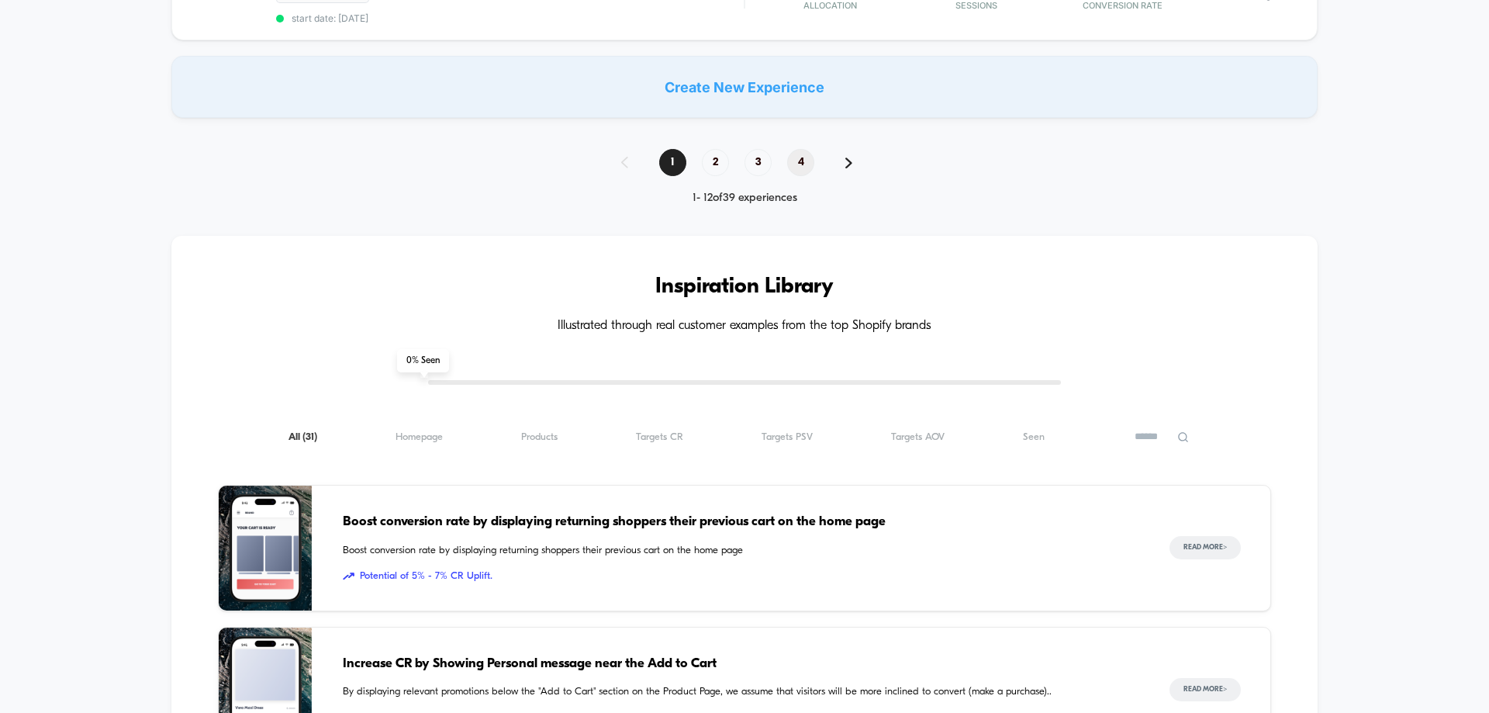
click at [807, 158] on span "4" at bounding box center [800, 162] width 27 height 27
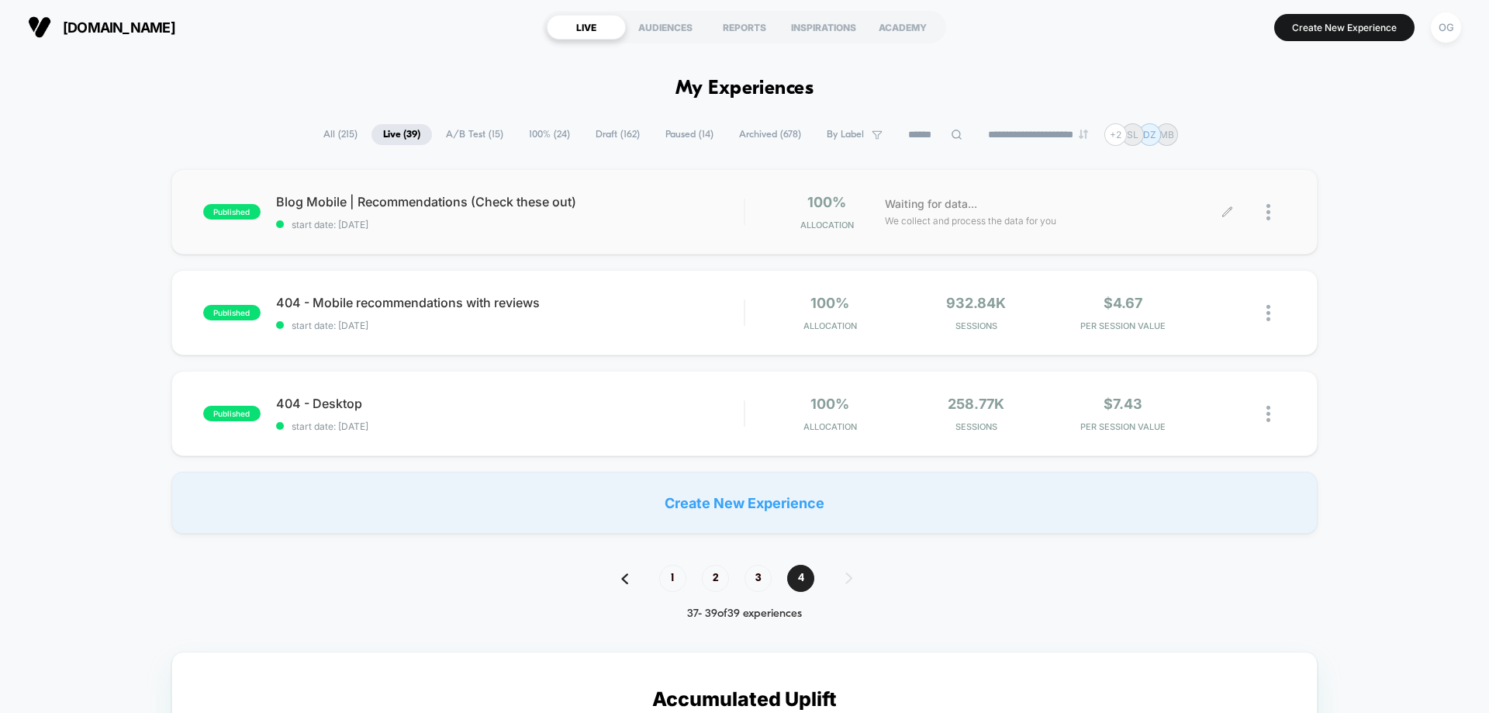
click at [1262, 209] on div at bounding box center [1257, 212] width 58 height 36
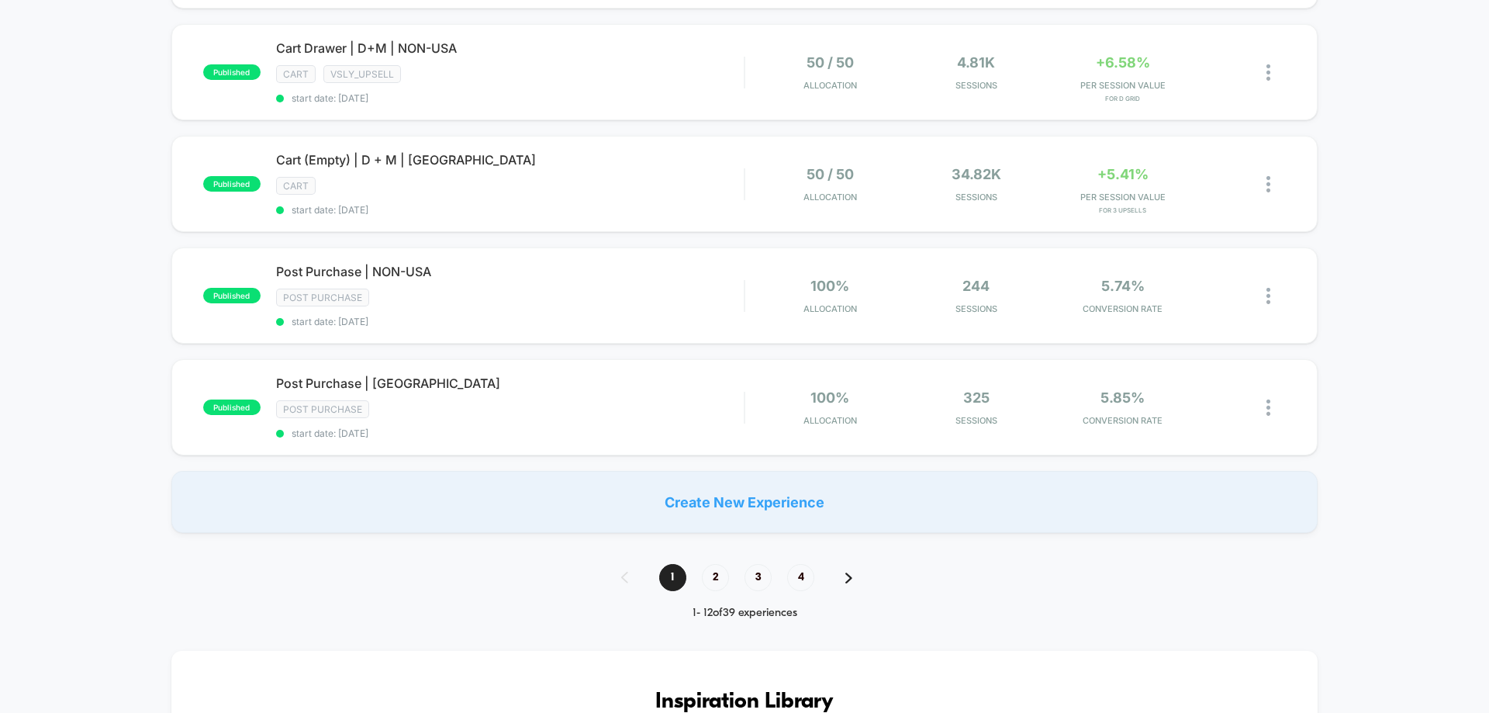
scroll to position [1241, 0]
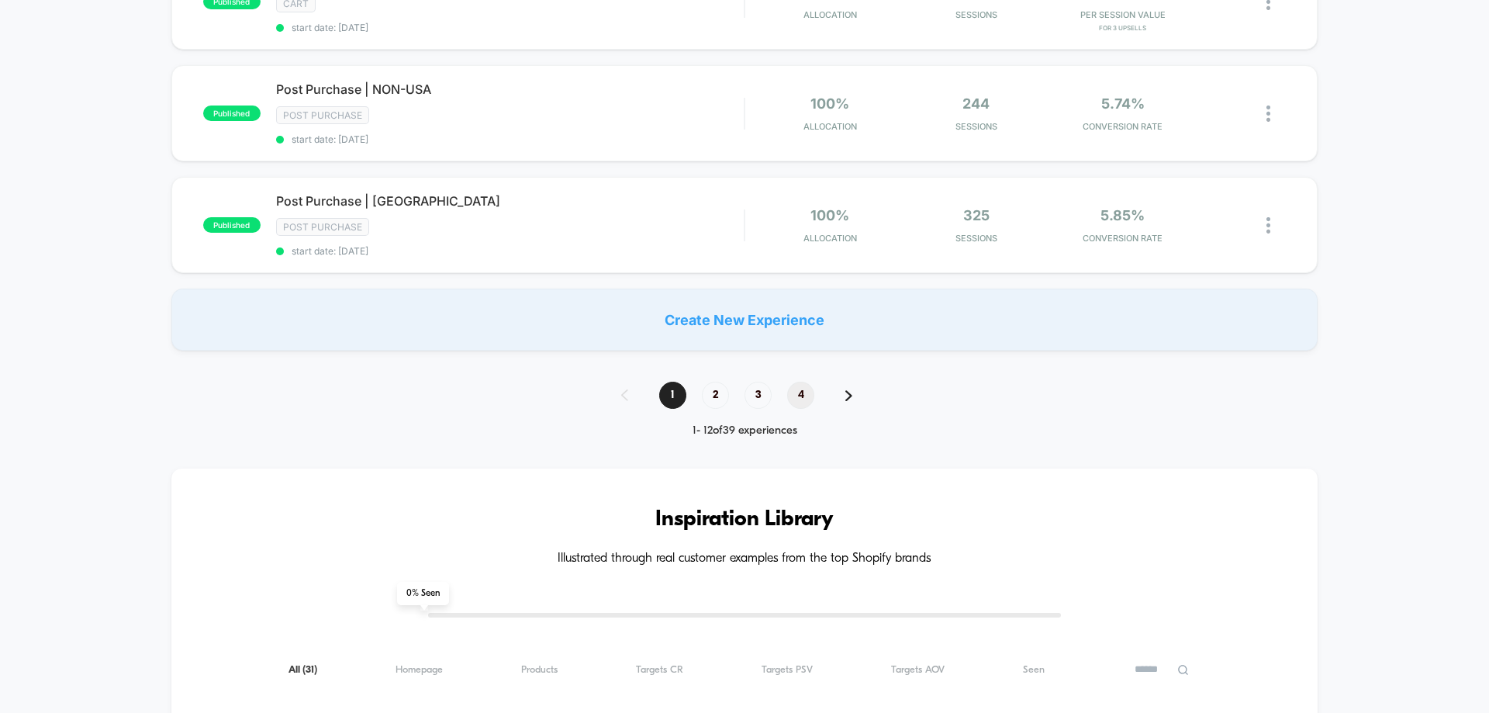
click at [802, 391] on span "4" at bounding box center [800, 395] width 27 height 27
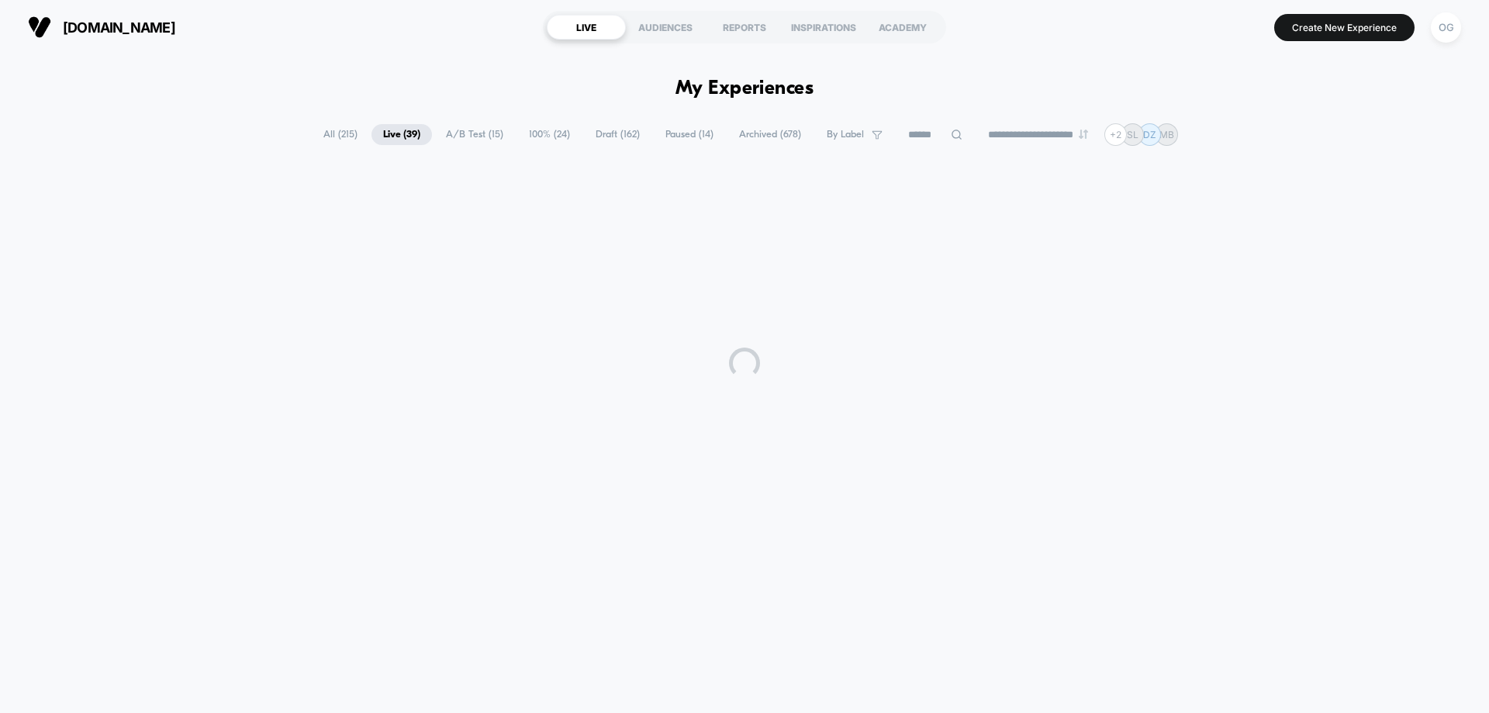
scroll to position [0, 0]
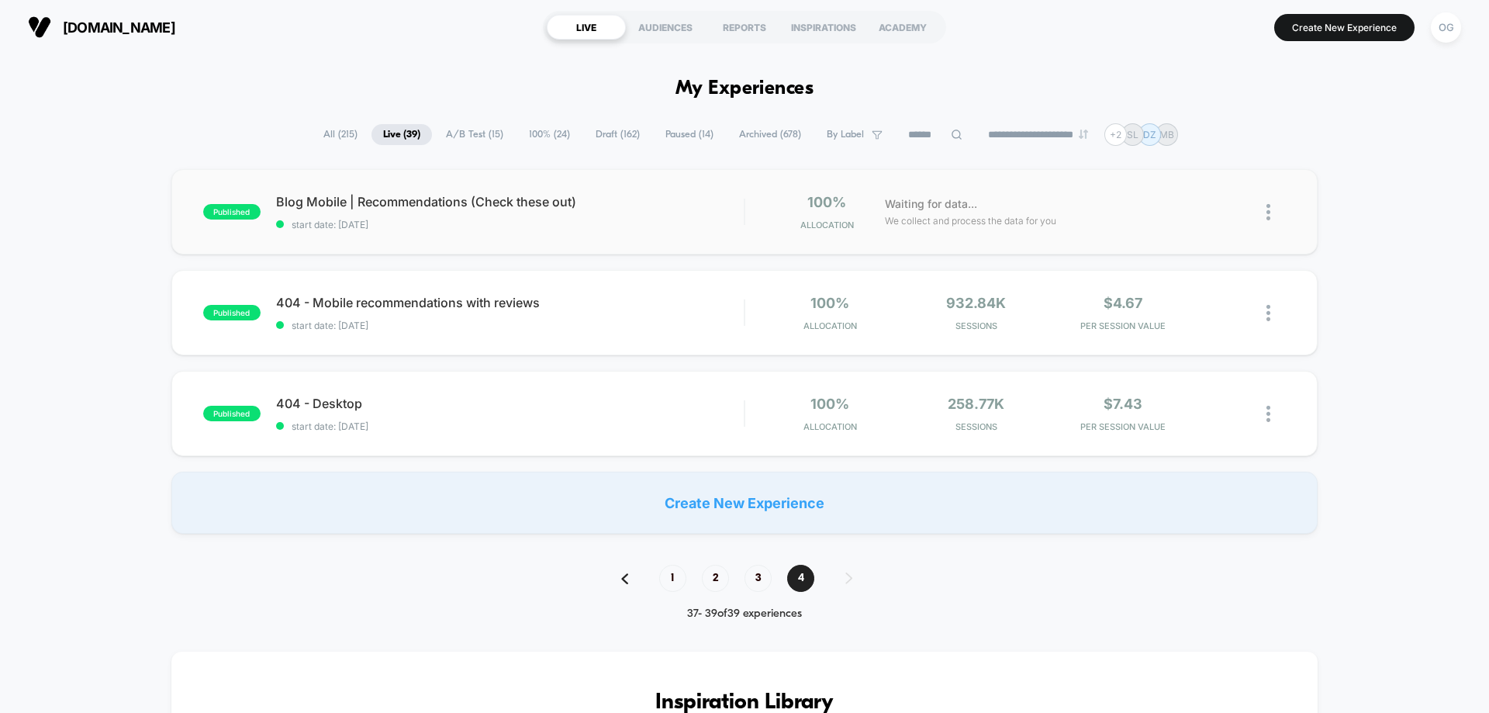
click at [1269, 210] on img at bounding box center [1269, 212] width 4 height 16
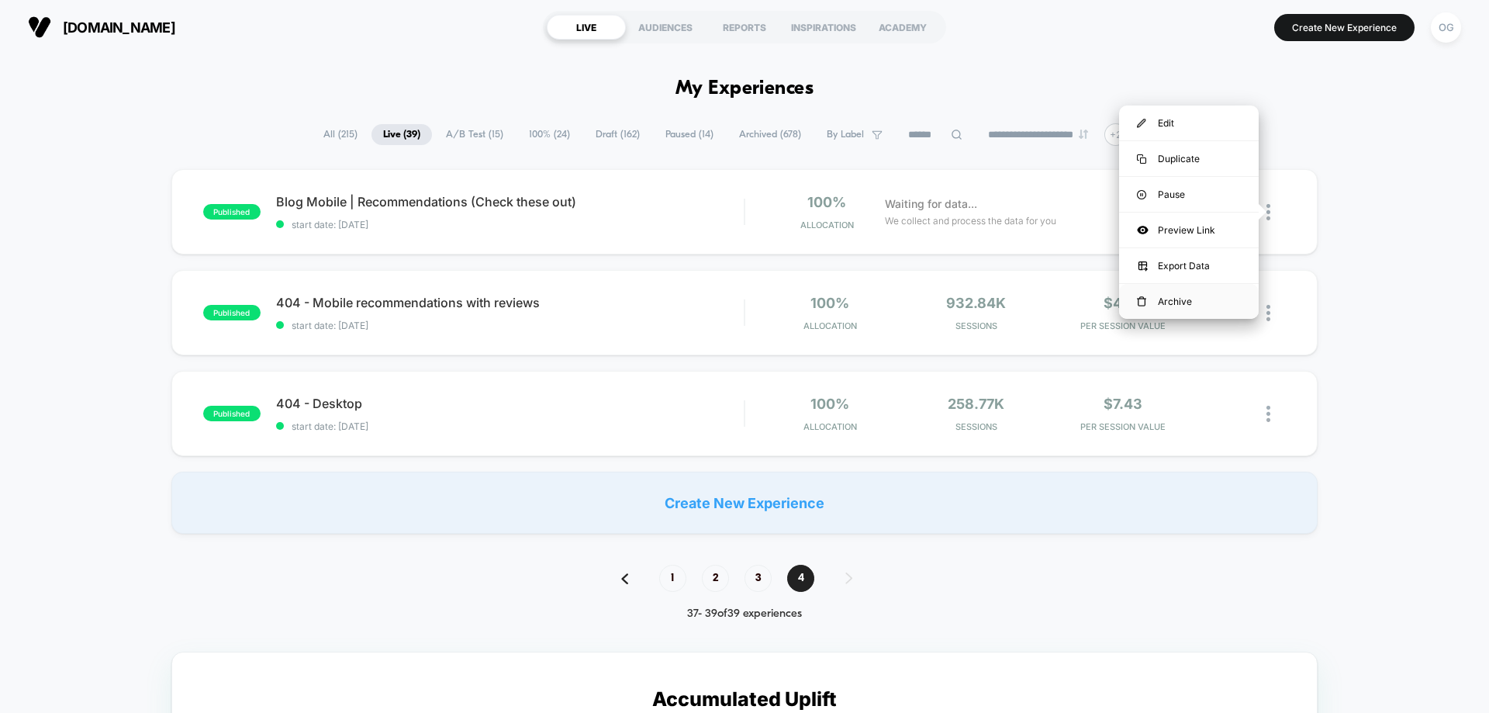
click at [1187, 295] on div "Archive" at bounding box center [1189, 301] width 140 height 35
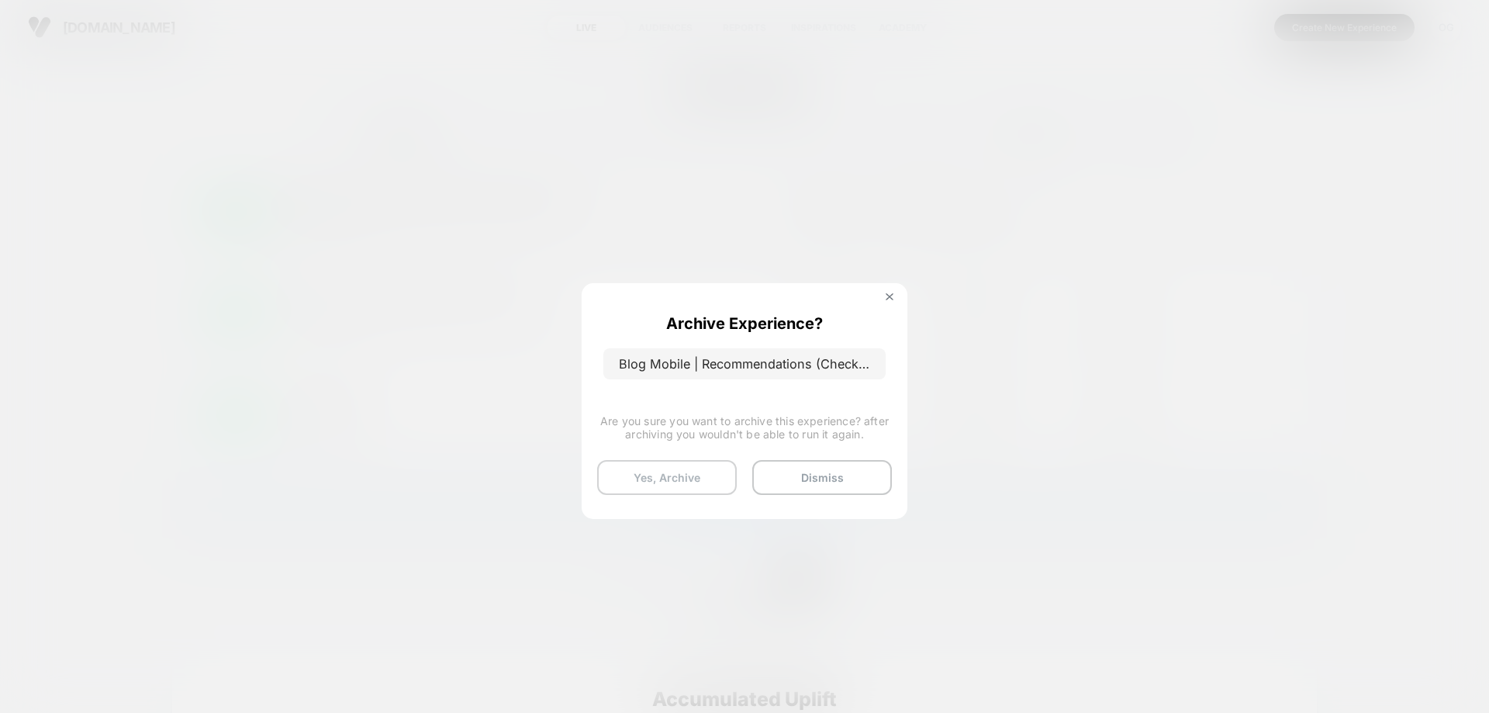
click at [697, 479] on button "Yes, Archive" at bounding box center [667, 477] width 140 height 35
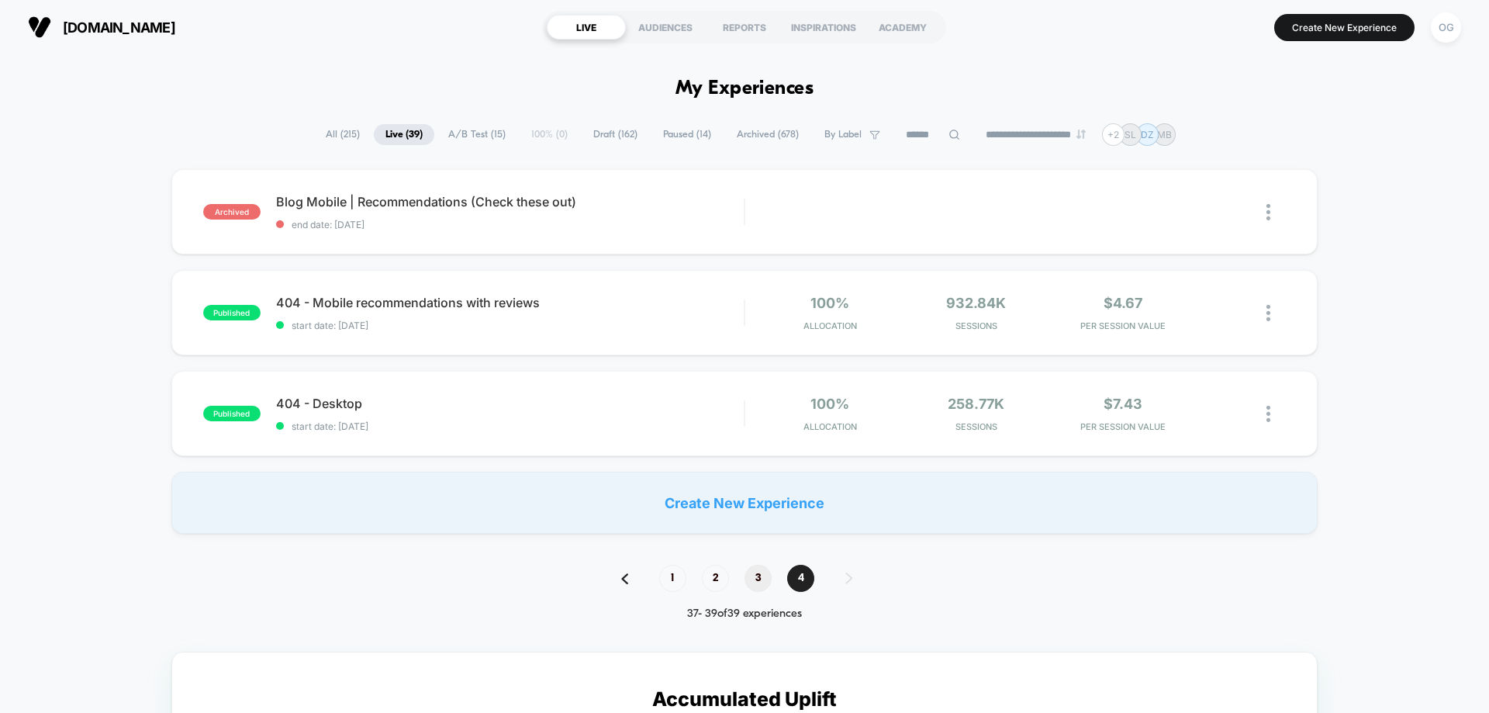
click at [760, 572] on span "3" at bounding box center [758, 578] width 27 height 27
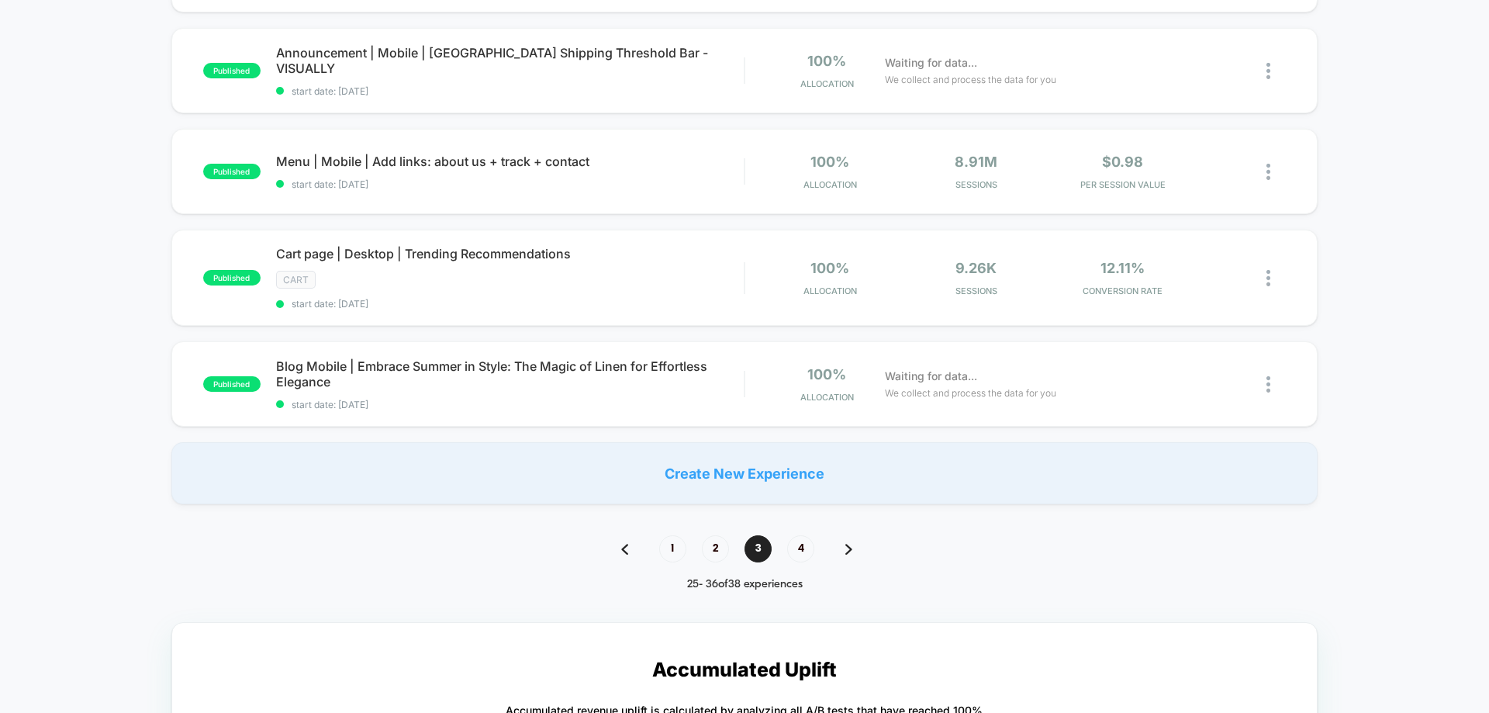
scroll to position [931, 0]
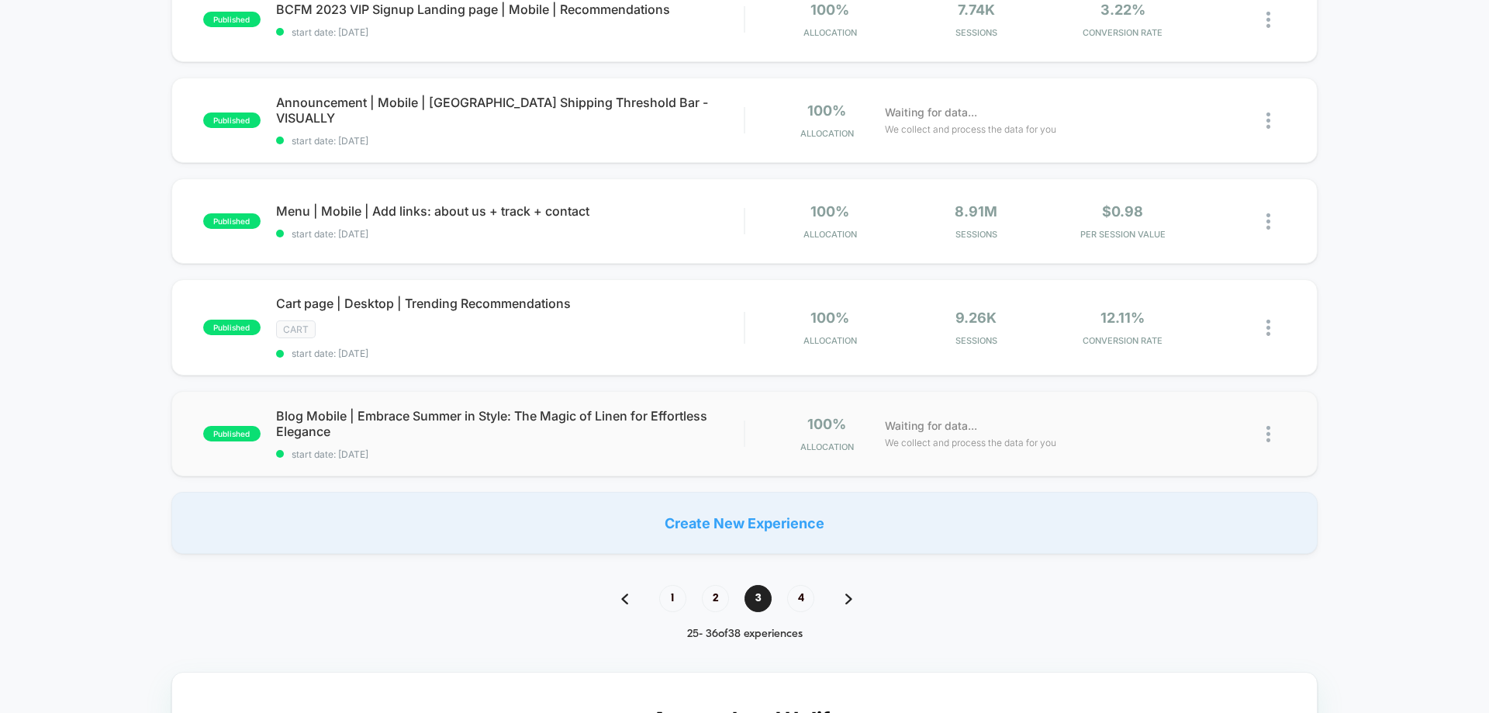
click at [1268, 433] on img at bounding box center [1269, 434] width 4 height 16
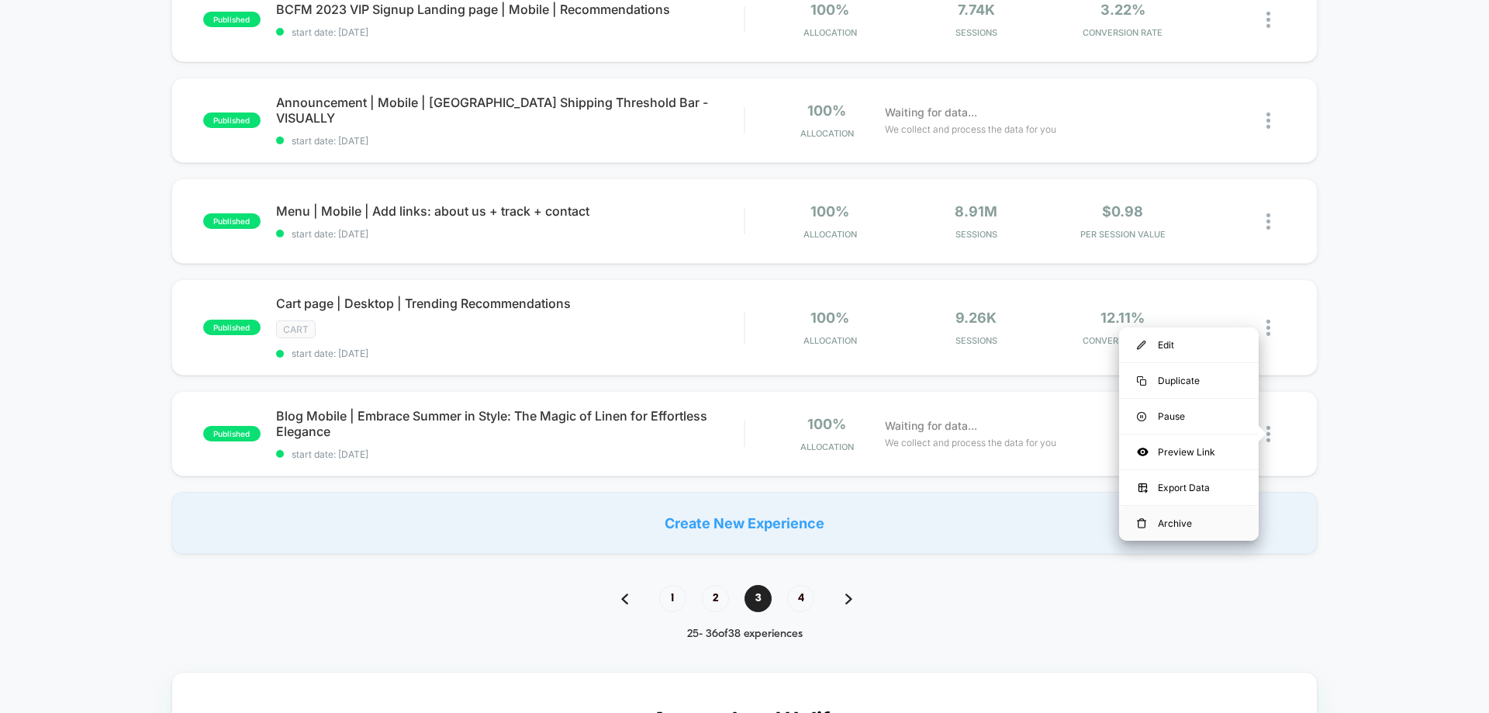
click at [1191, 519] on div "Archive" at bounding box center [1189, 523] width 140 height 35
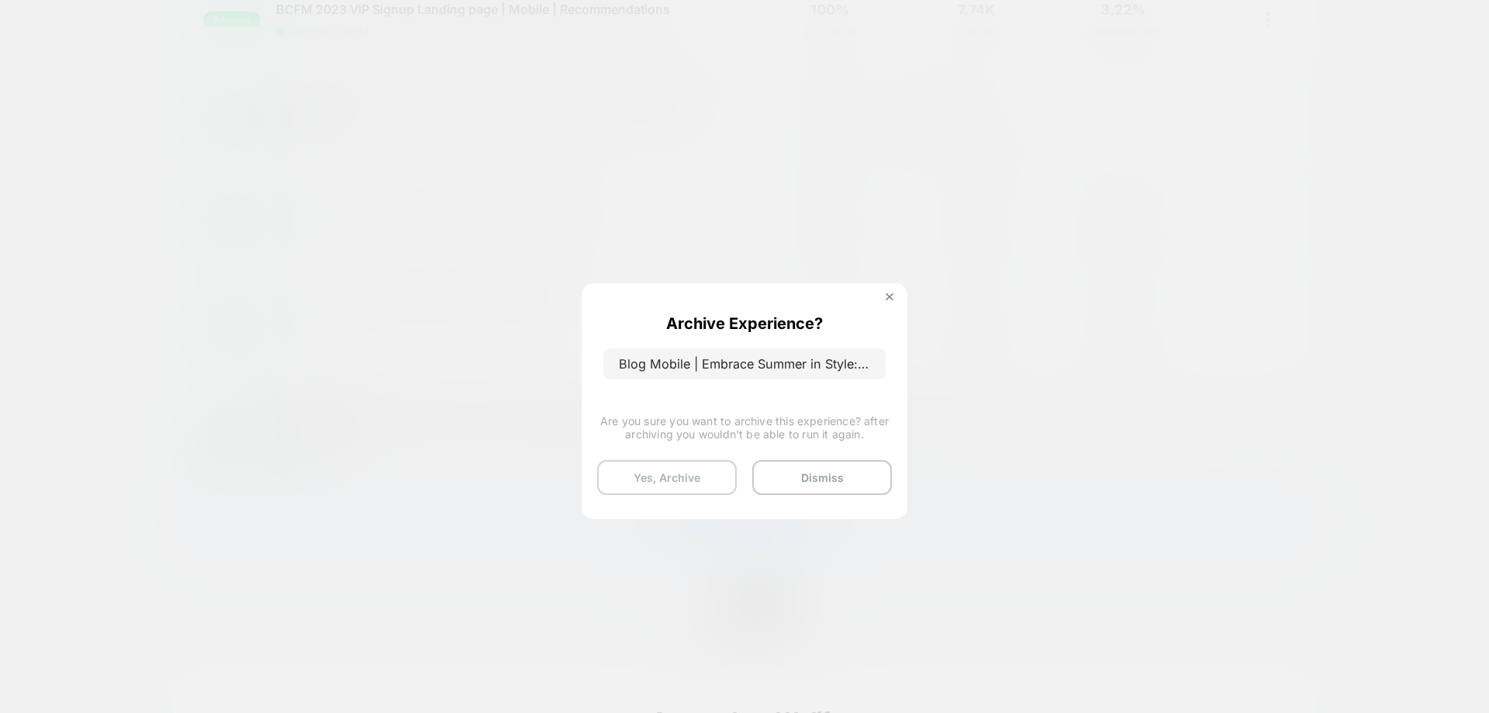
click at [688, 472] on button "Yes, Archive" at bounding box center [667, 477] width 140 height 35
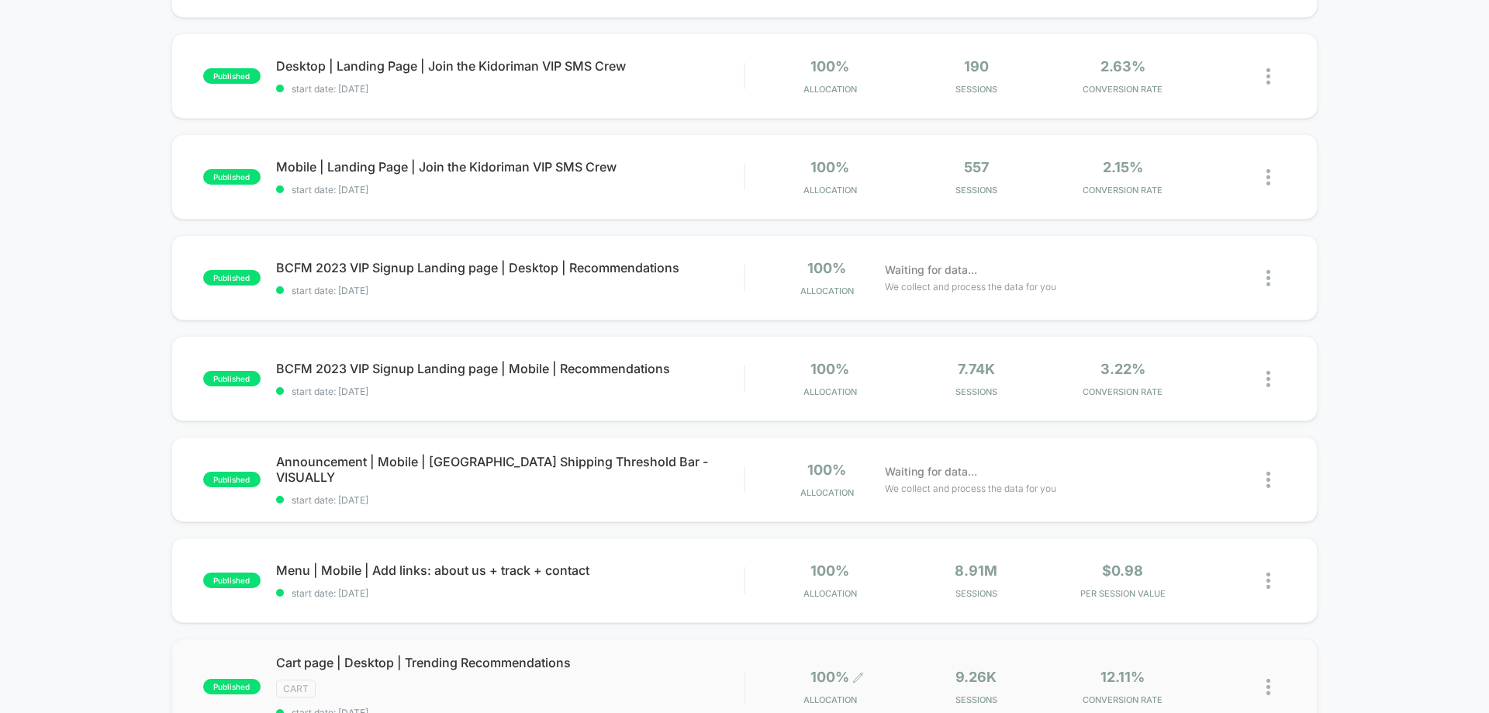
scroll to position [543, 0]
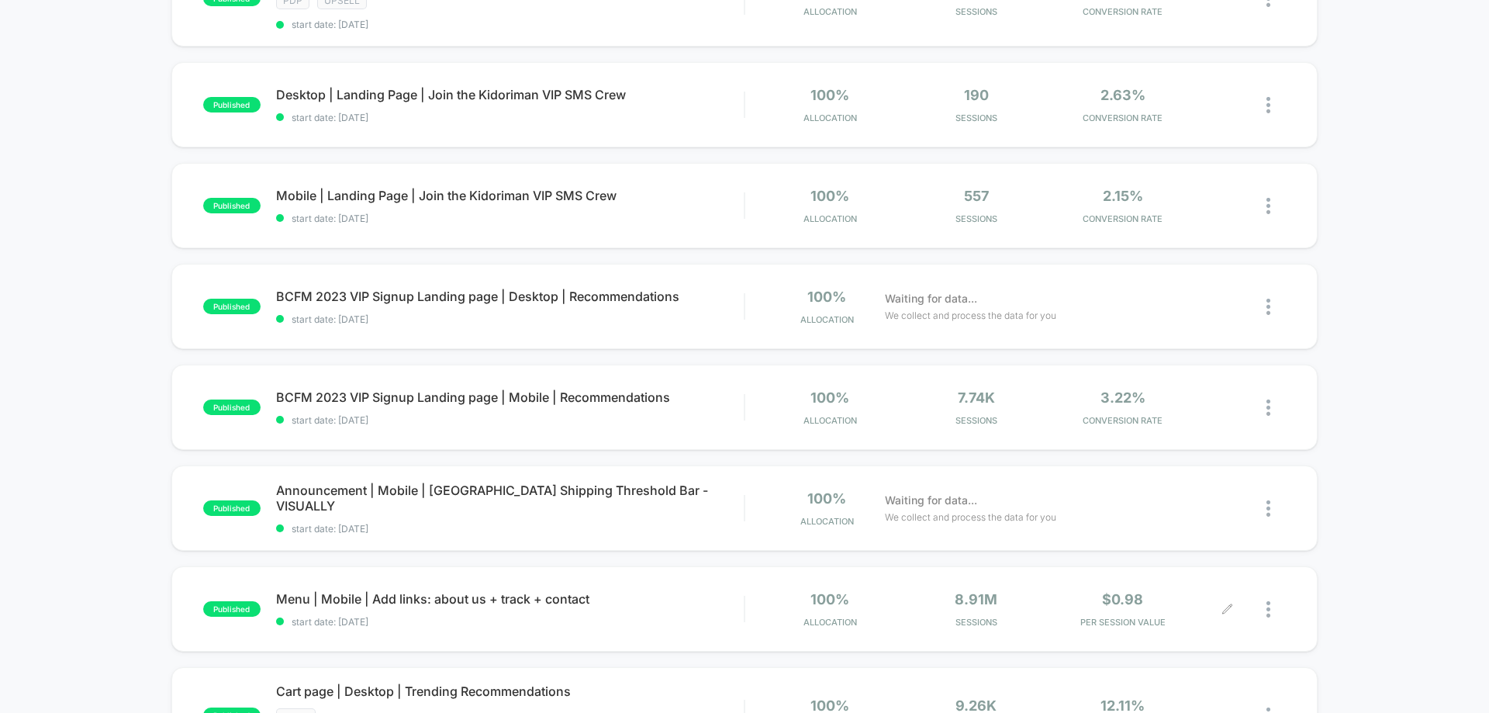
drag, startPoint x: 487, startPoint y: 544, endPoint x: 1298, endPoint y: 561, distance: 810.7
click at [1296, 562] on div "published PDP Mobile Upsell | [PERSON_NAME] - complete the look w. Sora Hoodie …" at bounding box center [744, 283] width 1489 height 1315
click at [1264, 510] on div at bounding box center [1257, 508] width 58 height 36
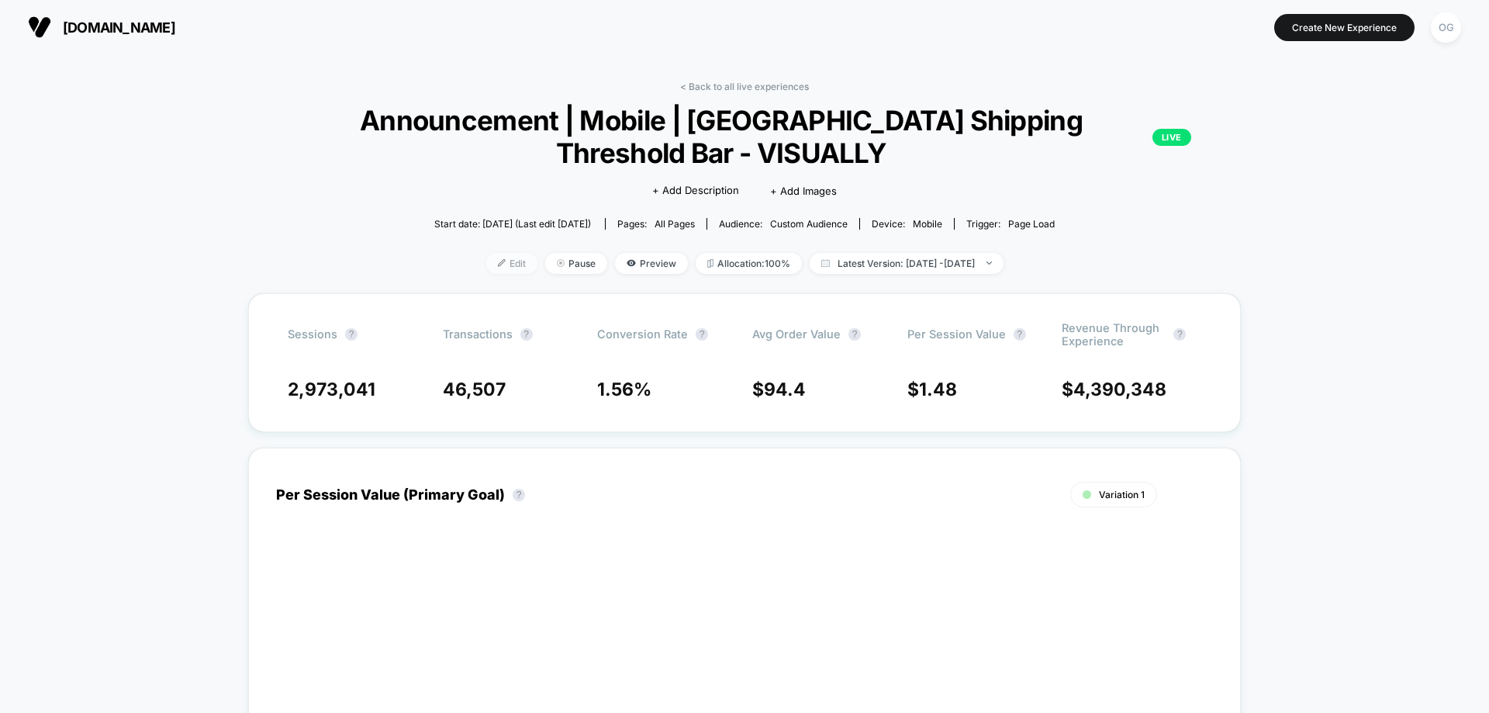
click at [498, 261] on img at bounding box center [502, 263] width 8 height 8
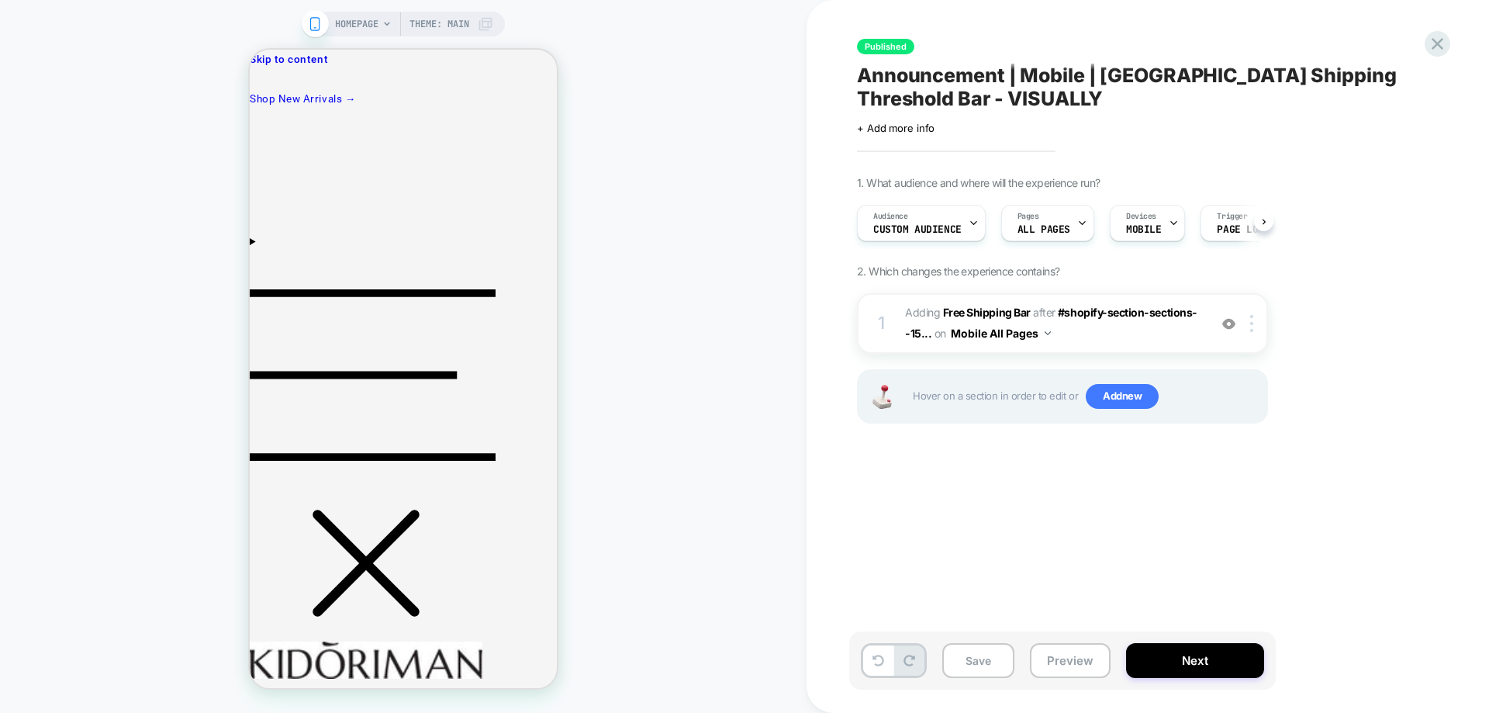
scroll to position [0, 1]
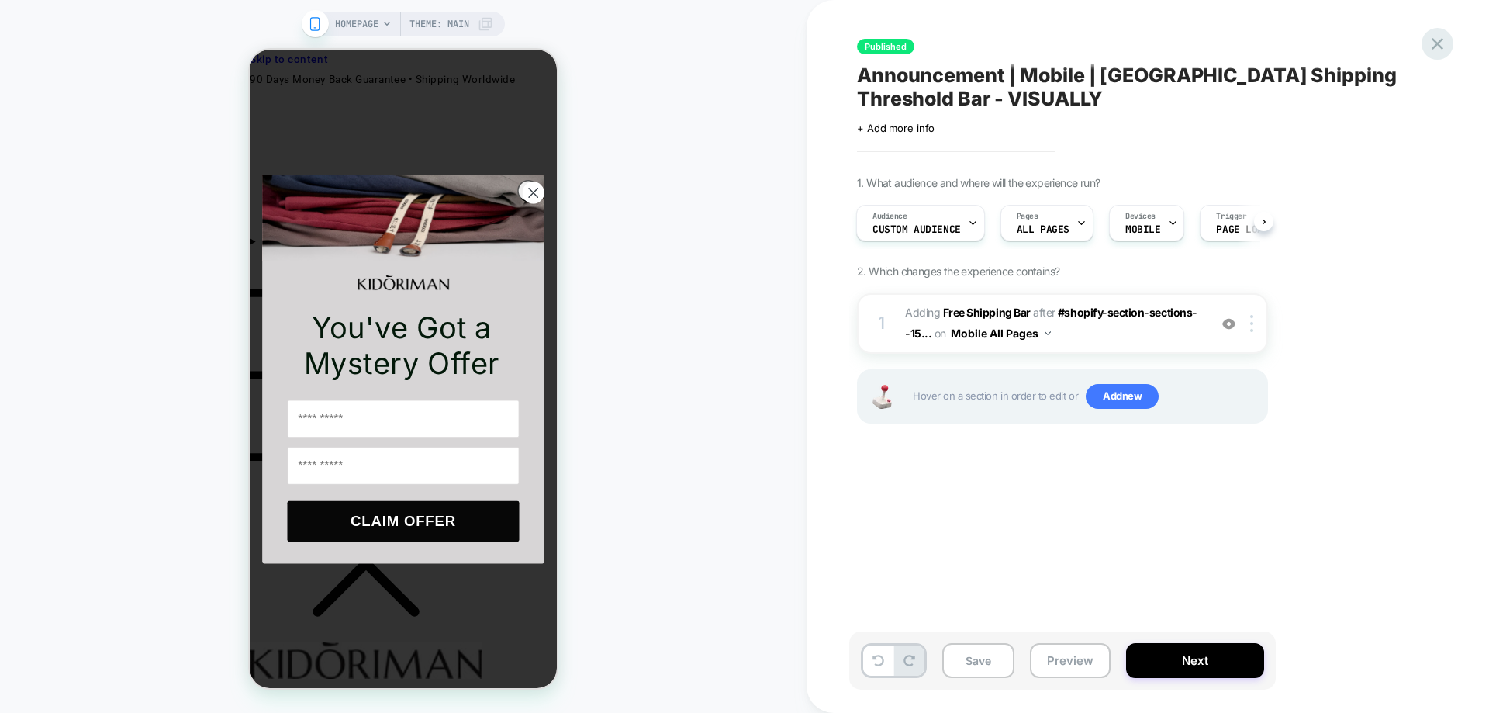
click at [1445, 54] on icon at bounding box center [1437, 43] width 21 height 21
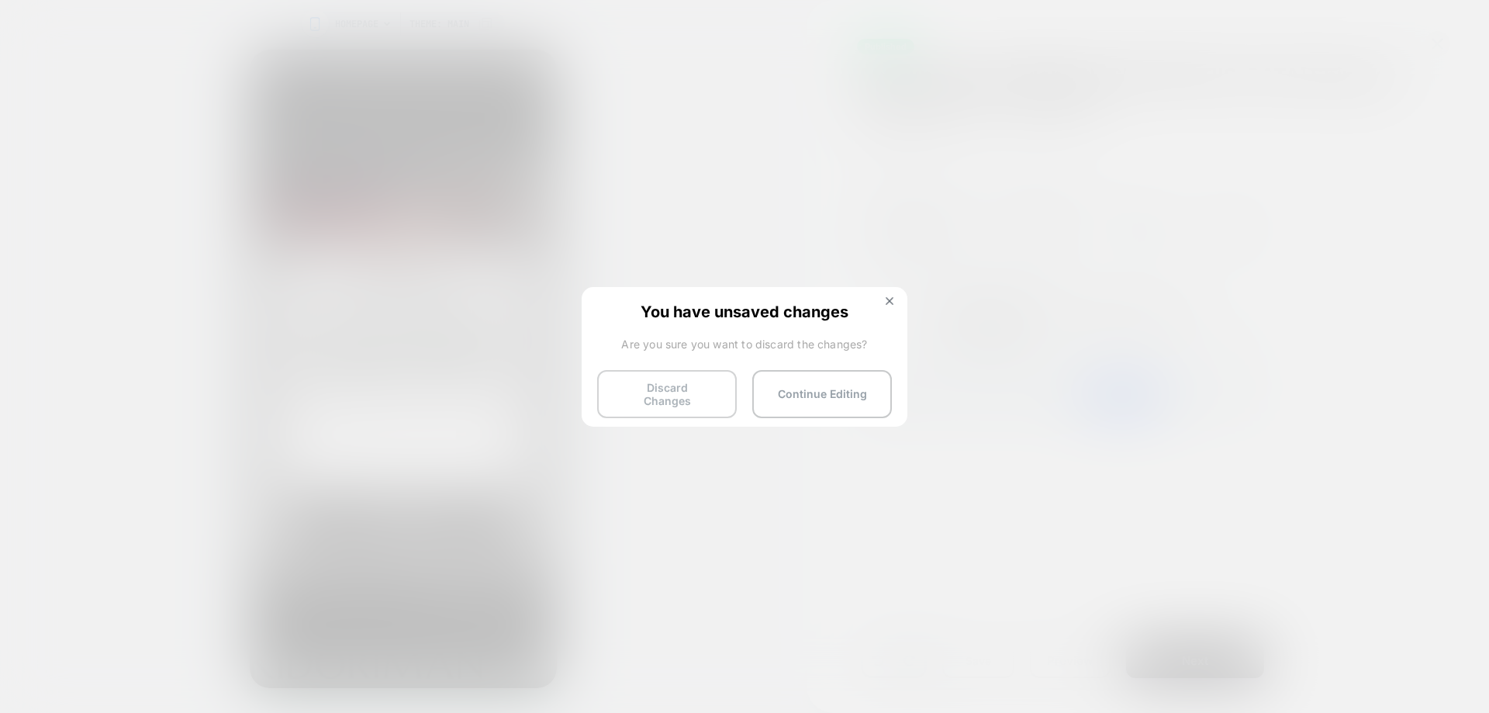
click at [707, 382] on button "Discard Changes" at bounding box center [667, 394] width 140 height 48
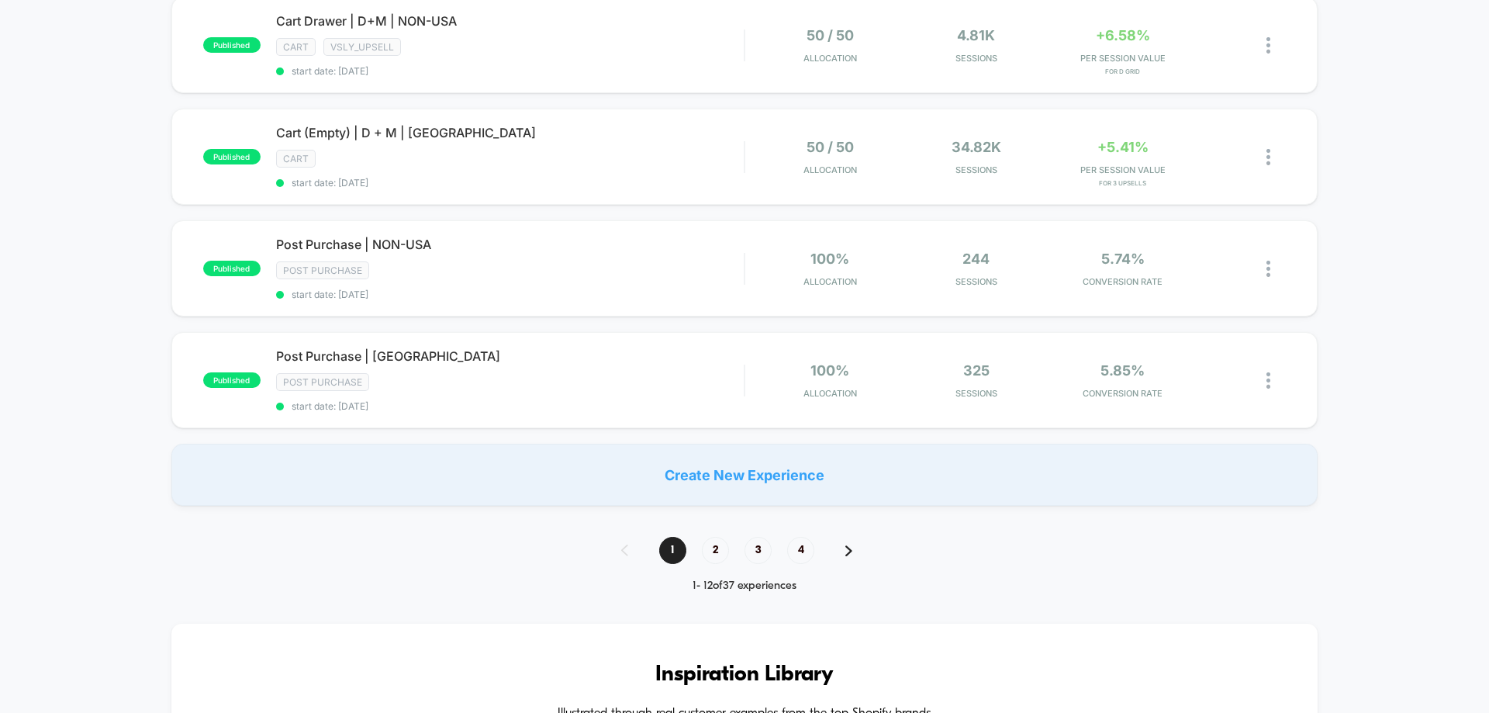
scroll to position [1551, 0]
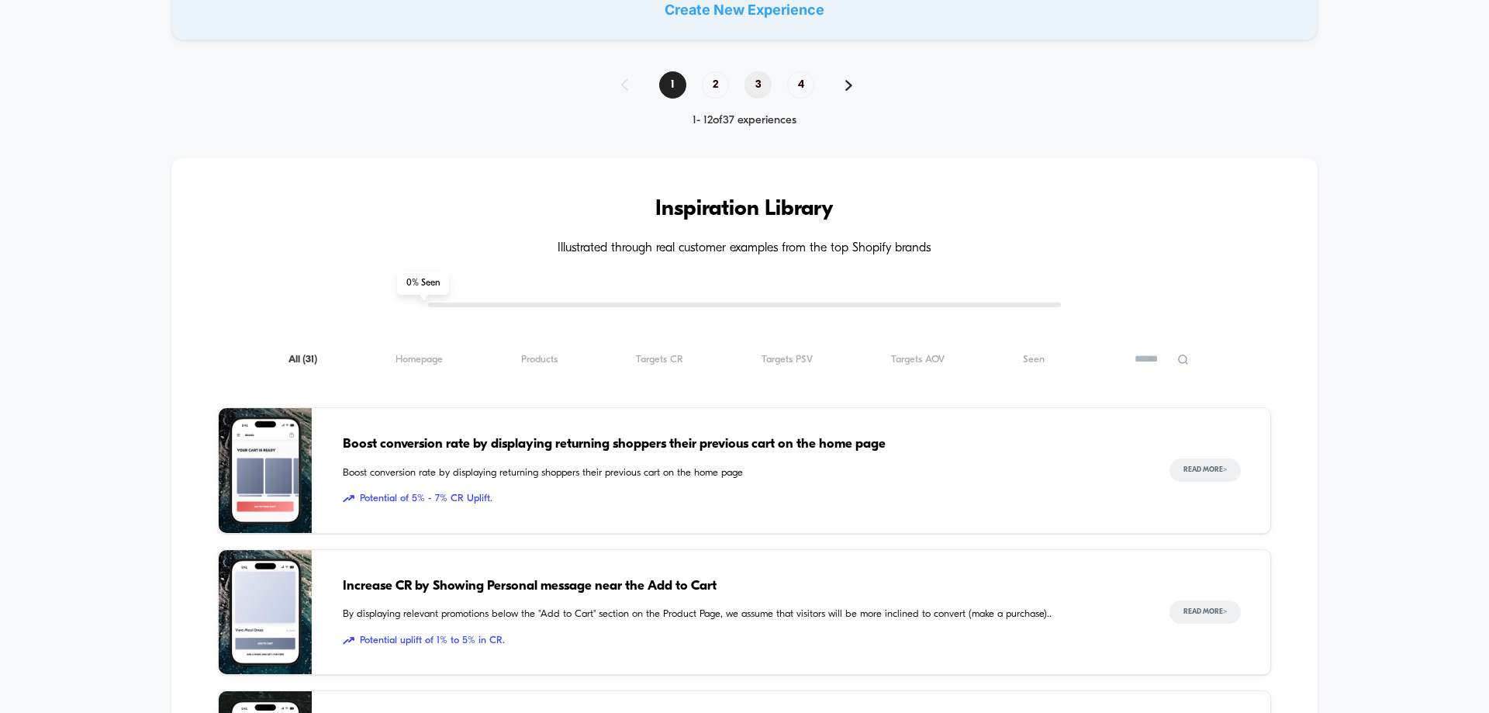
click at [759, 78] on span "3" at bounding box center [758, 84] width 27 height 27
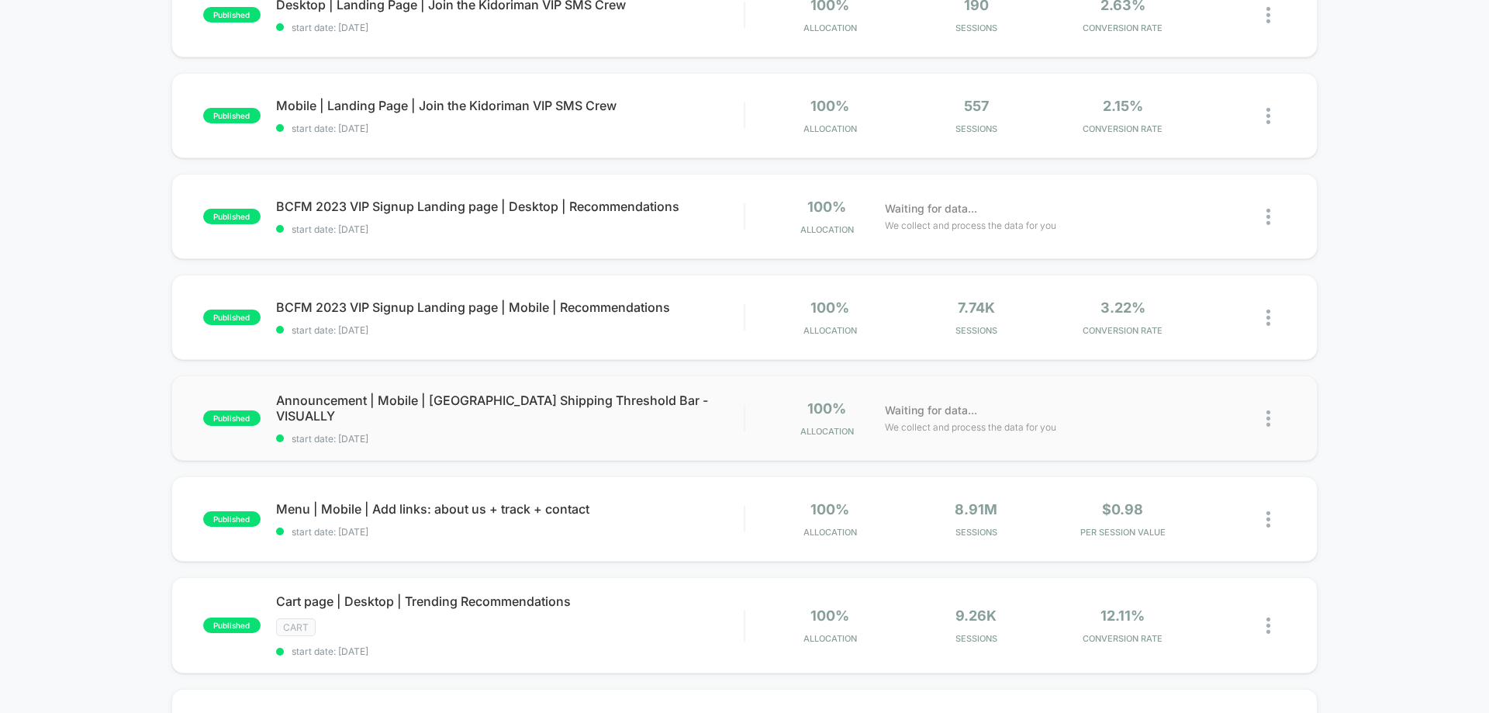
scroll to position [621, 0]
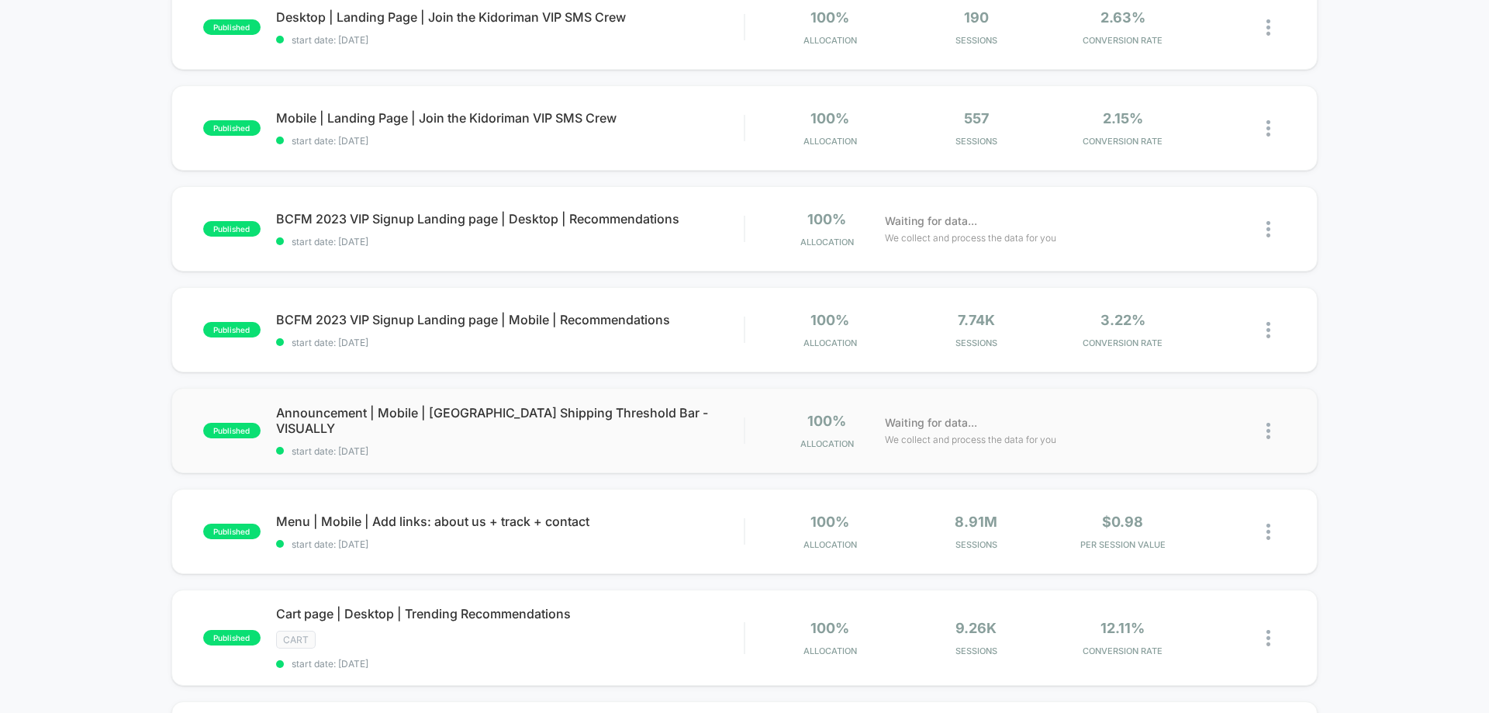
click at [1268, 429] on img at bounding box center [1269, 431] width 4 height 16
click at [1196, 524] on div "Archive" at bounding box center [1189, 520] width 140 height 35
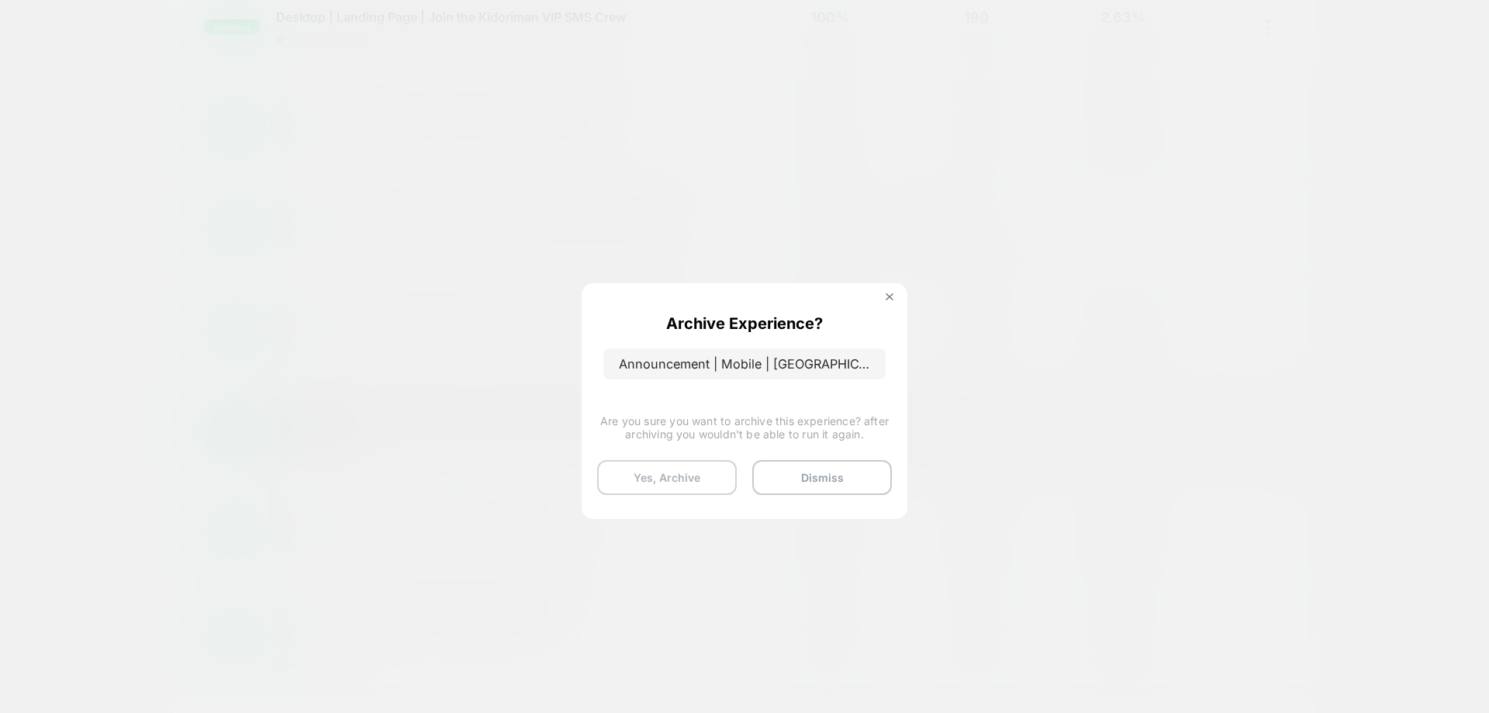
click at [697, 480] on button "Yes, Archive" at bounding box center [667, 477] width 140 height 35
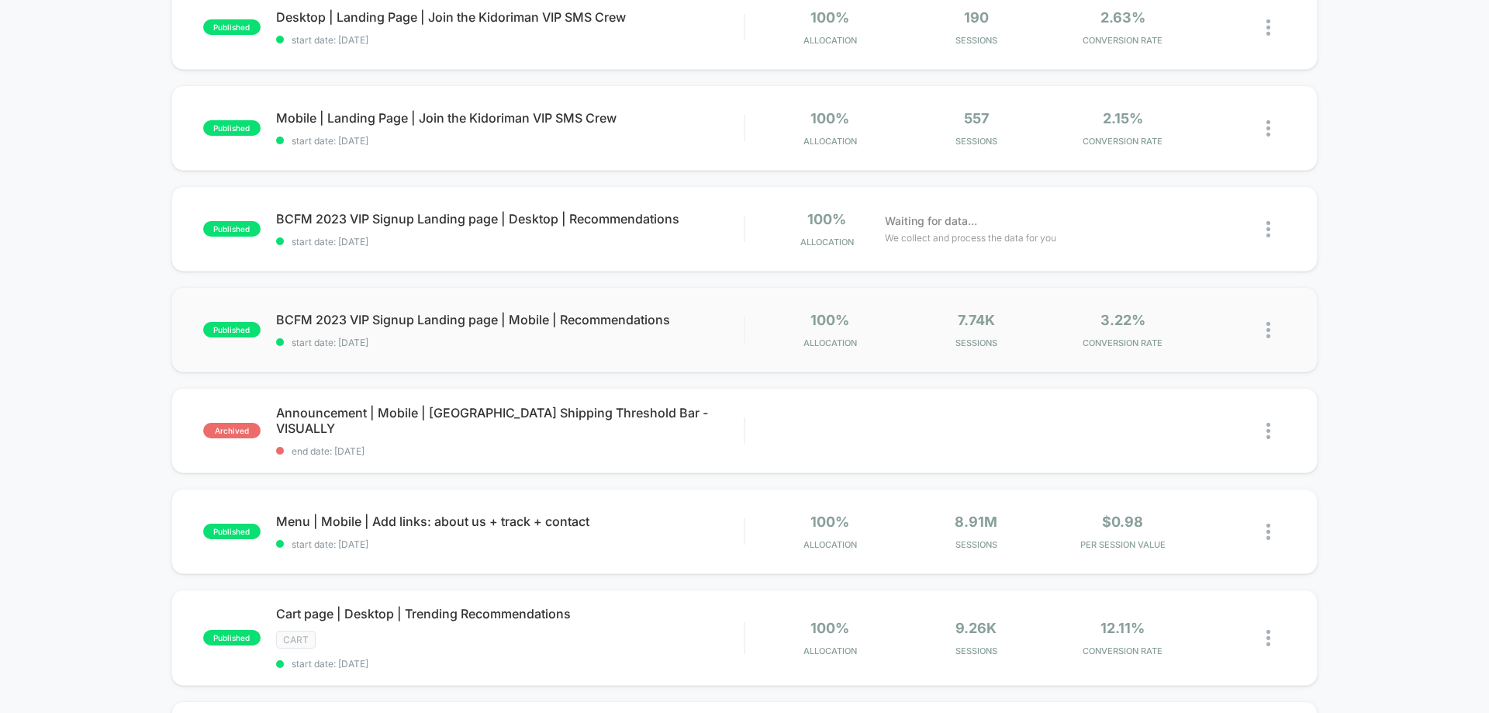
click at [1270, 330] on img at bounding box center [1269, 330] width 4 height 16
click at [1191, 311] on div "Pause" at bounding box center [1189, 312] width 140 height 35
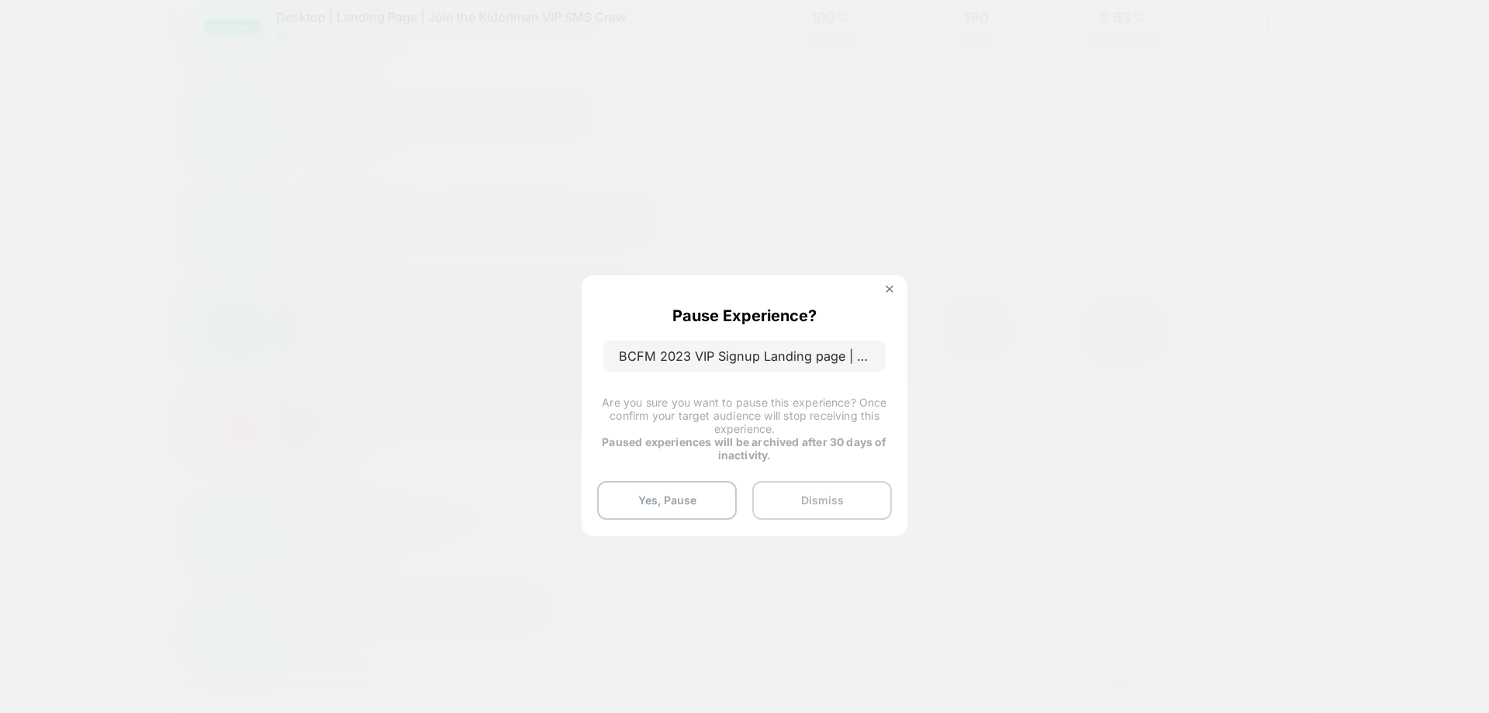
click at [845, 495] on button "Dismiss" at bounding box center [822, 500] width 140 height 39
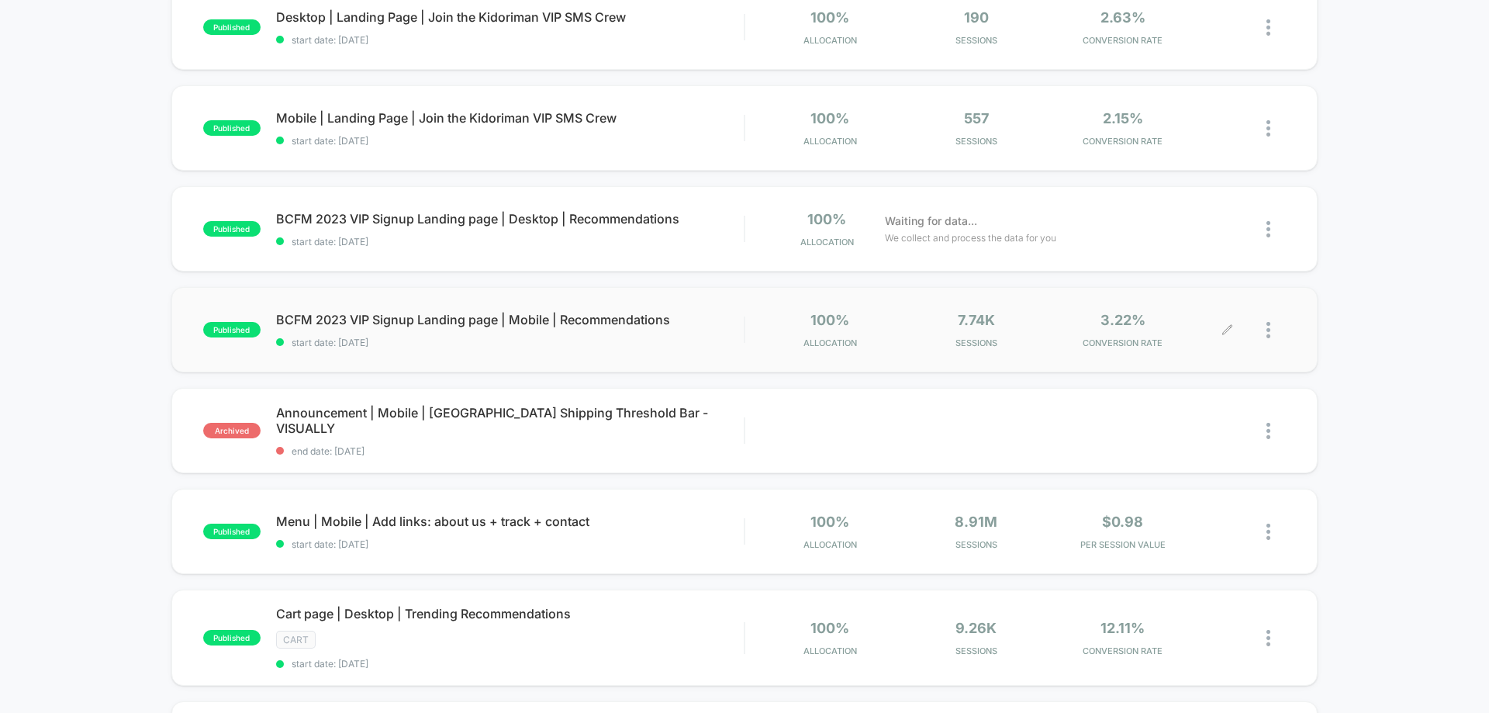
click at [1267, 327] on img at bounding box center [1269, 330] width 4 height 16
click at [1205, 344] on div "Preview Link" at bounding box center [1189, 347] width 140 height 35
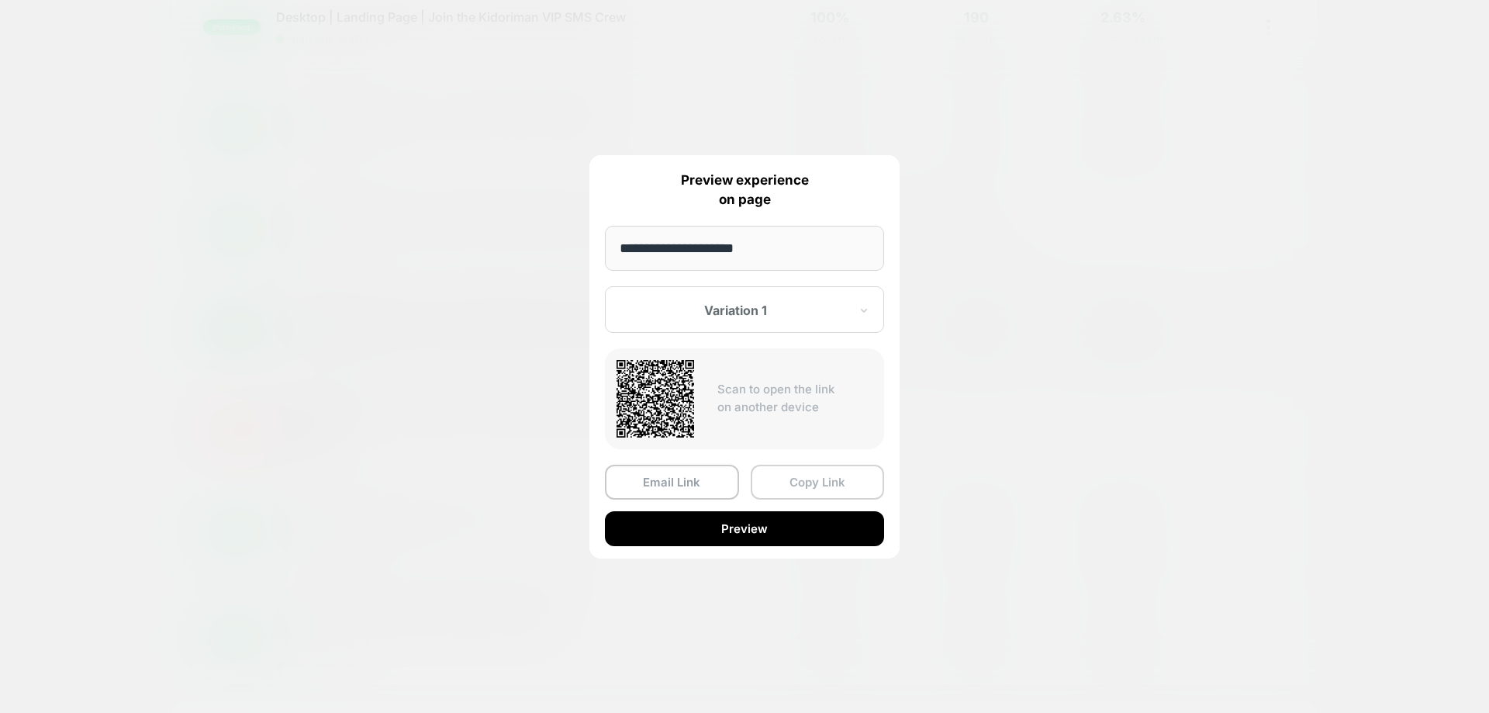
click at [804, 489] on button "Copy Link" at bounding box center [818, 482] width 134 height 35
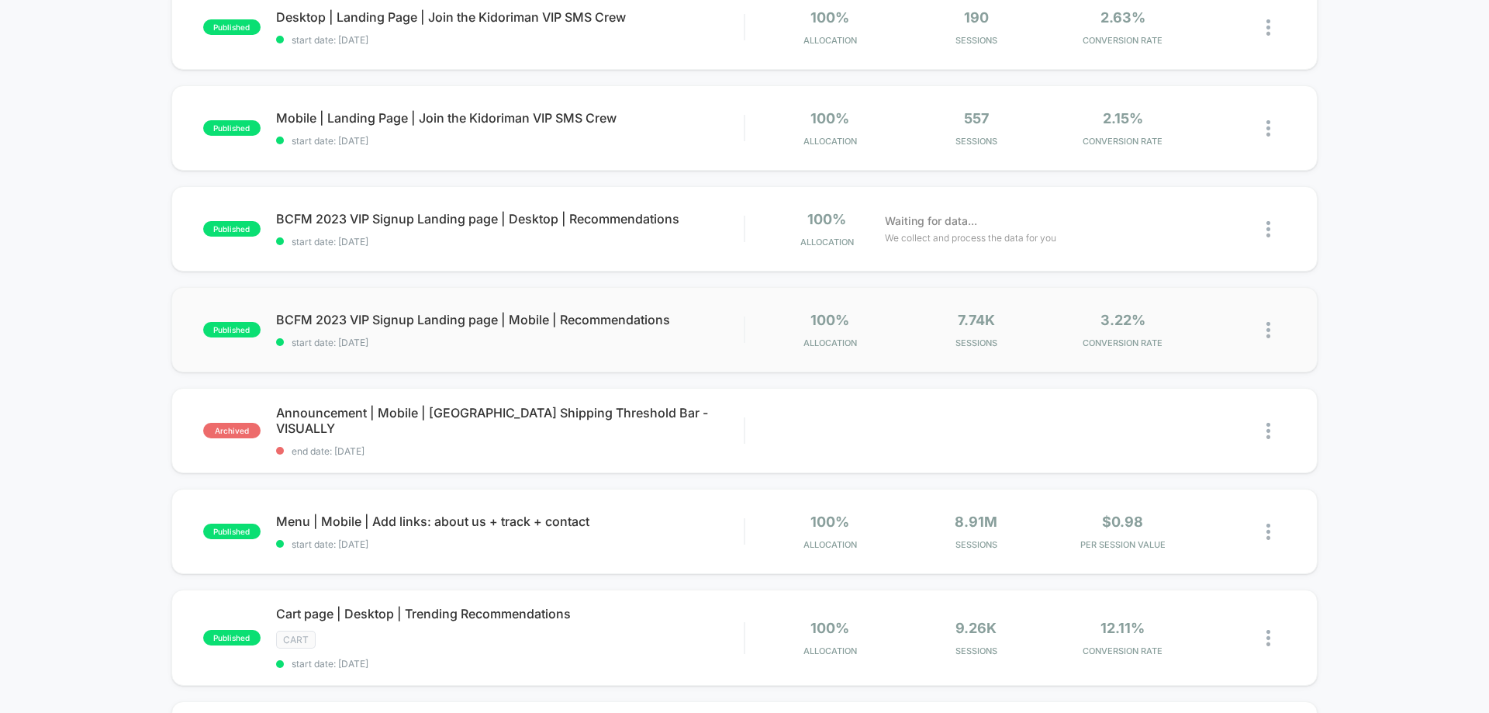
click at [1267, 334] on img at bounding box center [1269, 330] width 4 height 16
click at [1187, 316] on div "Pause" at bounding box center [1189, 312] width 140 height 35
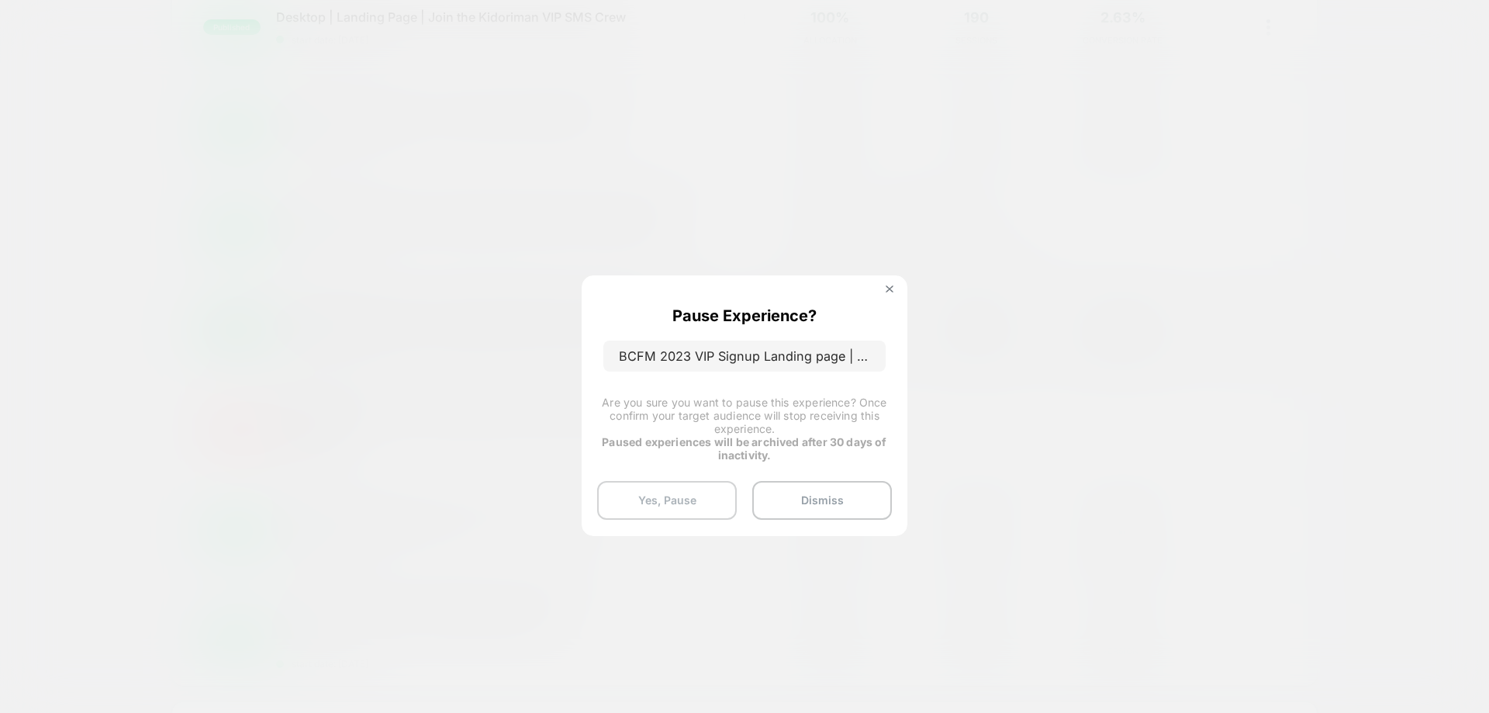
click at [671, 492] on button "Yes, Pause" at bounding box center [667, 500] width 140 height 39
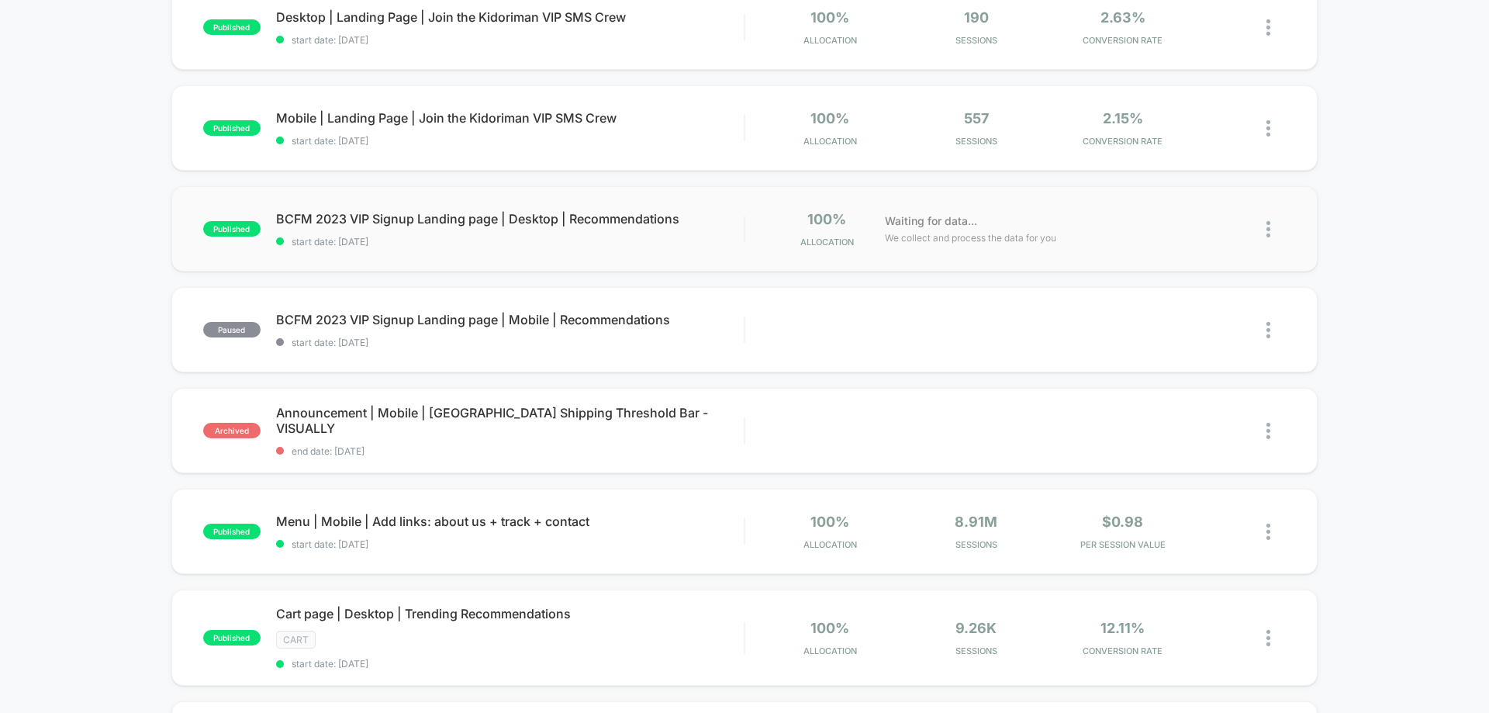
click at [1269, 230] on img at bounding box center [1269, 229] width 4 height 16
click at [1189, 242] on div "Preview Link" at bounding box center [1189, 247] width 140 height 35
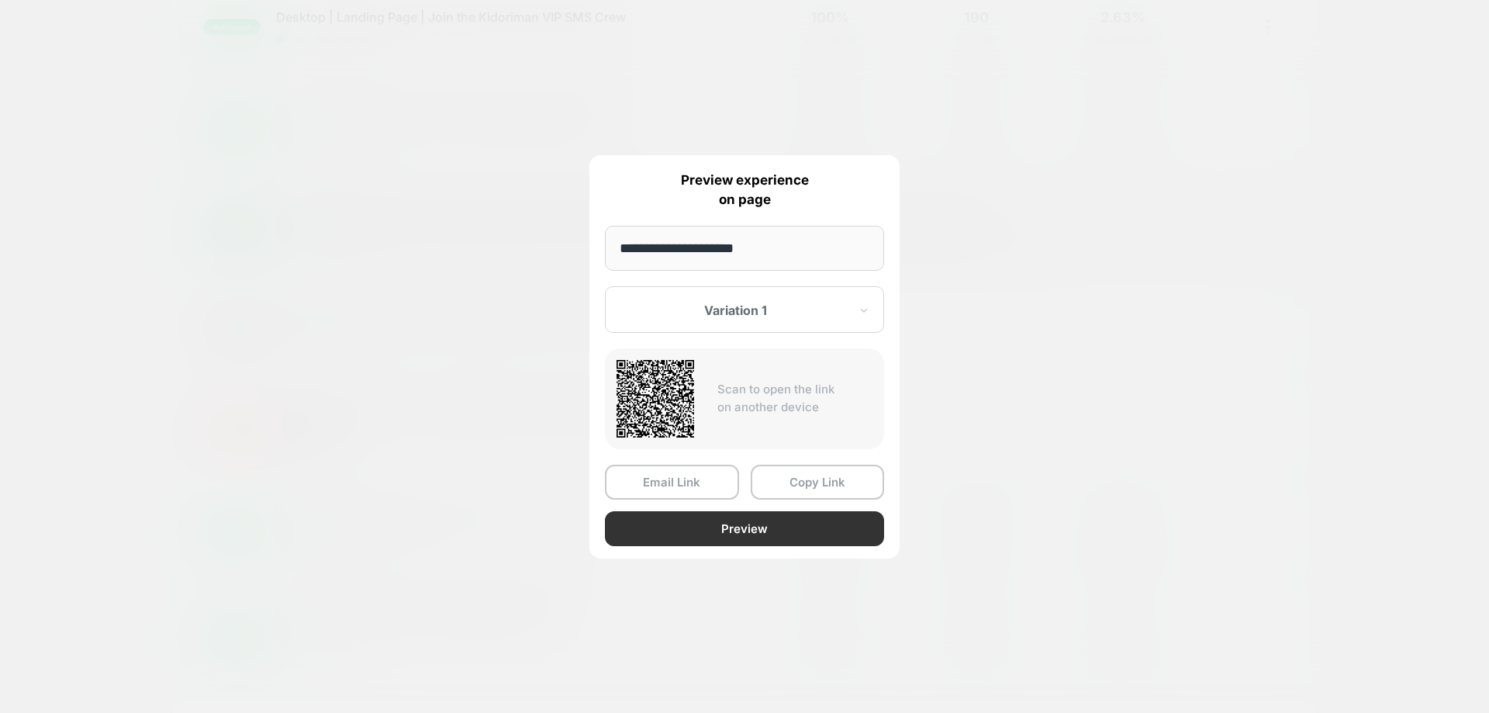
click at [783, 533] on button "Preview" at bounding box center [744, 528] width 279 height 35
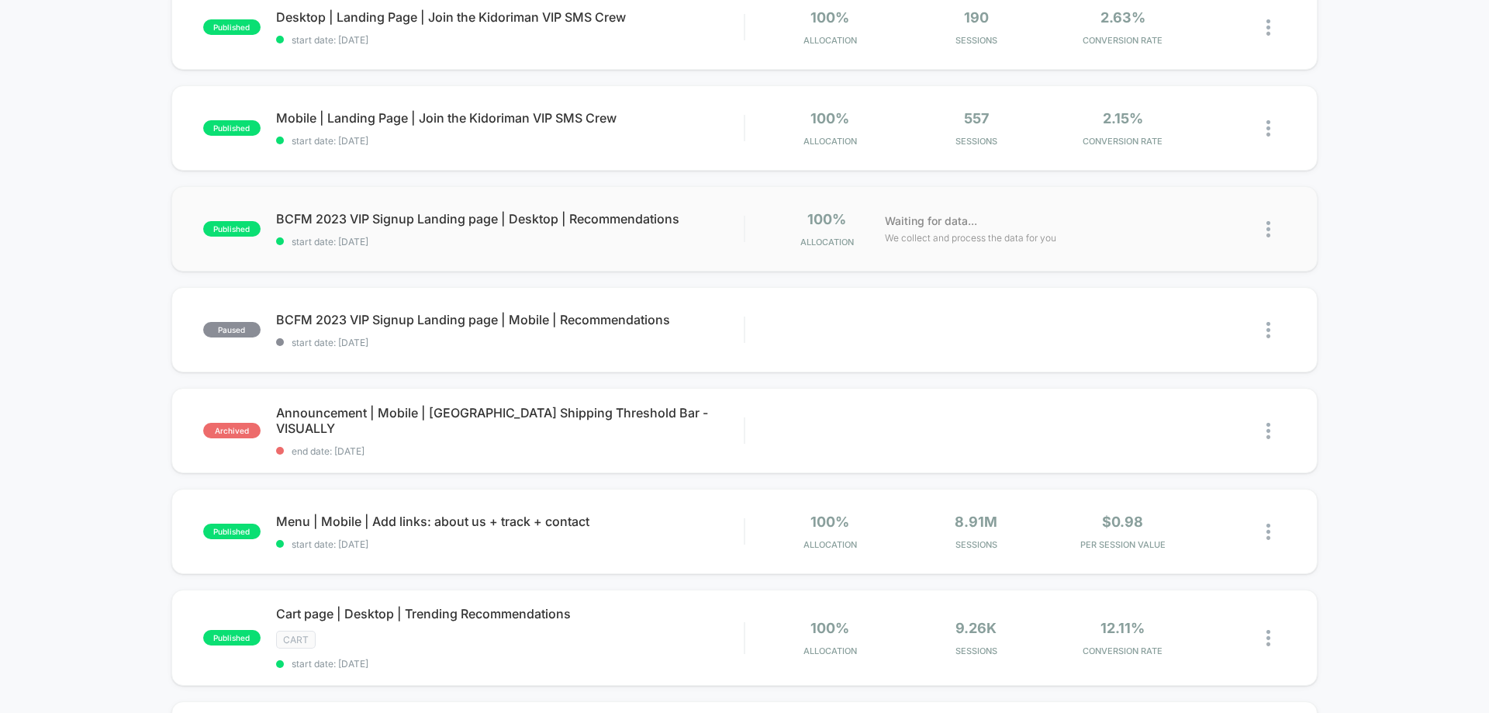
click at [1268, 228] on img at bounding box center [1269, 229] width 4 height 16
click at [1199, 216] on div "Pause" at bounding box center [1189, 211] width 140 height 35
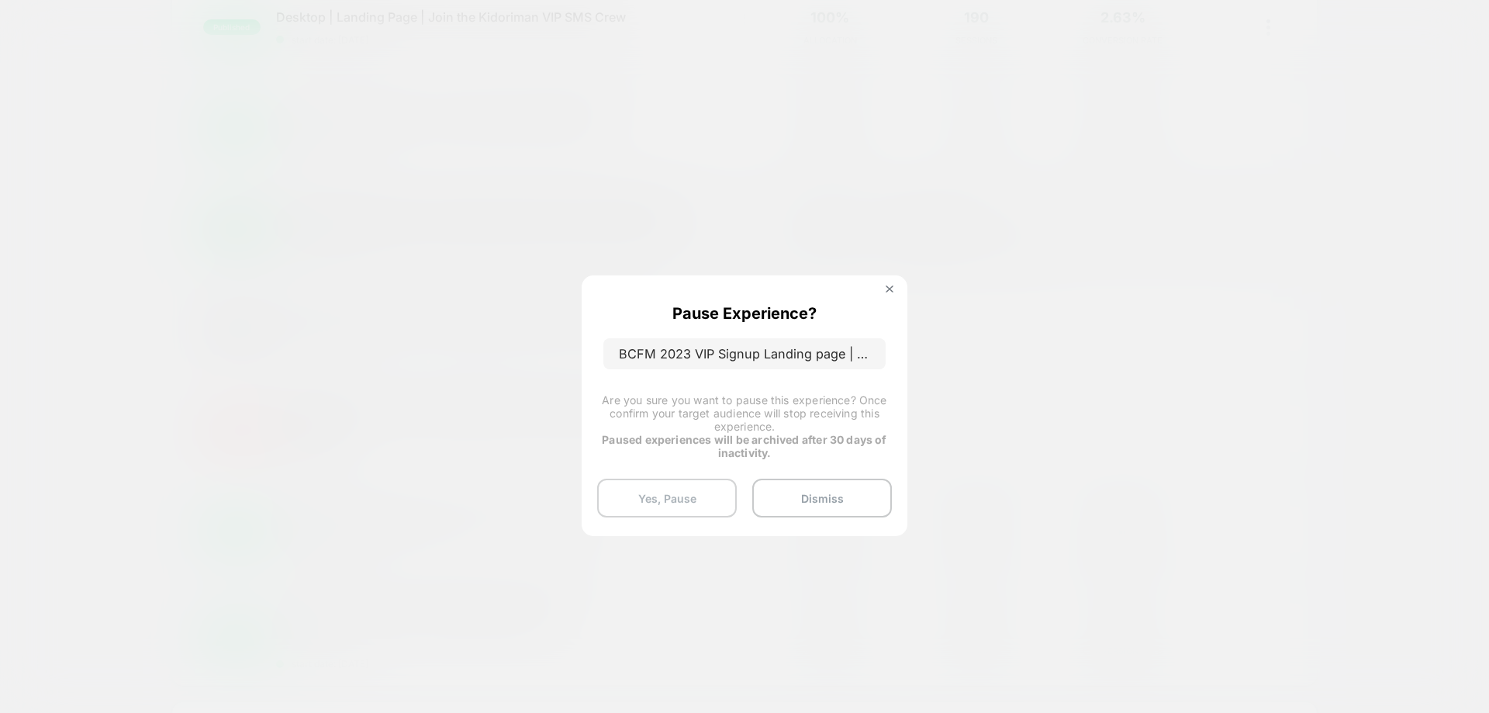
click at [686, 500] on button "Yes, Pause" at bounding box center [667, 498] width 140 height 39
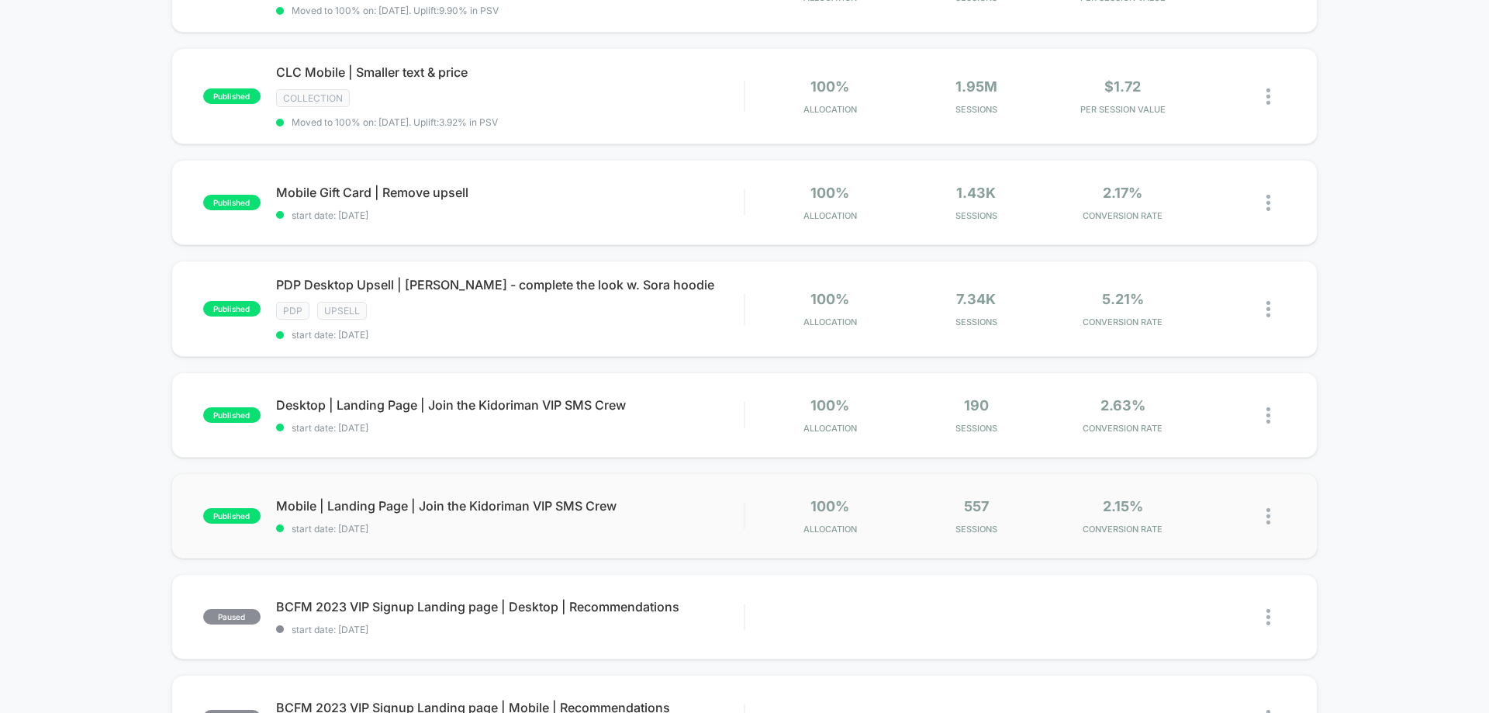
scroll to position [155, 0]
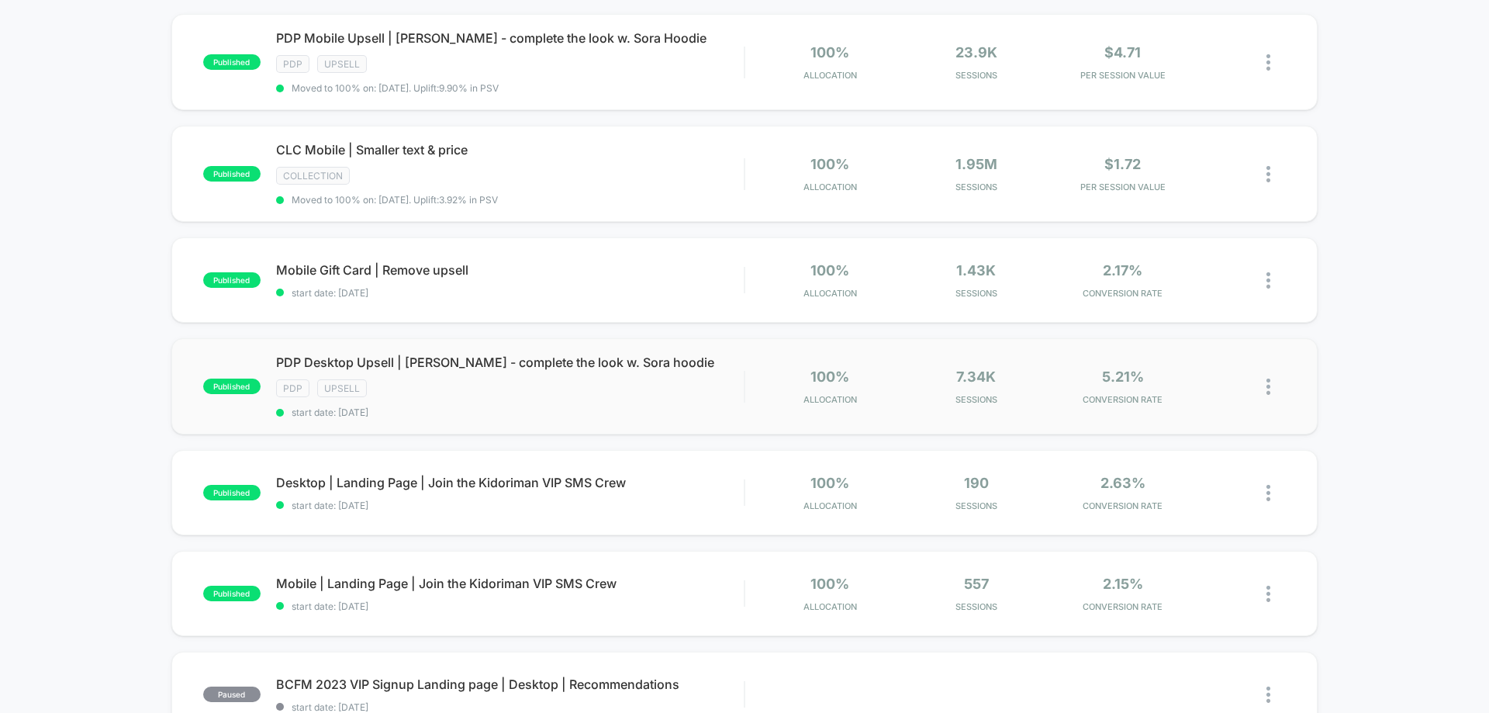
click at [1270, 385] on img at bounding box center [1269, 387] width 4 height 16
click at [1488, 382] on div "published PDP Mobile Upsell | [PERSON_NAME] - complete the look w. Sora Hoodie …" at bounding box center [744, 671] width 1489 height 1315
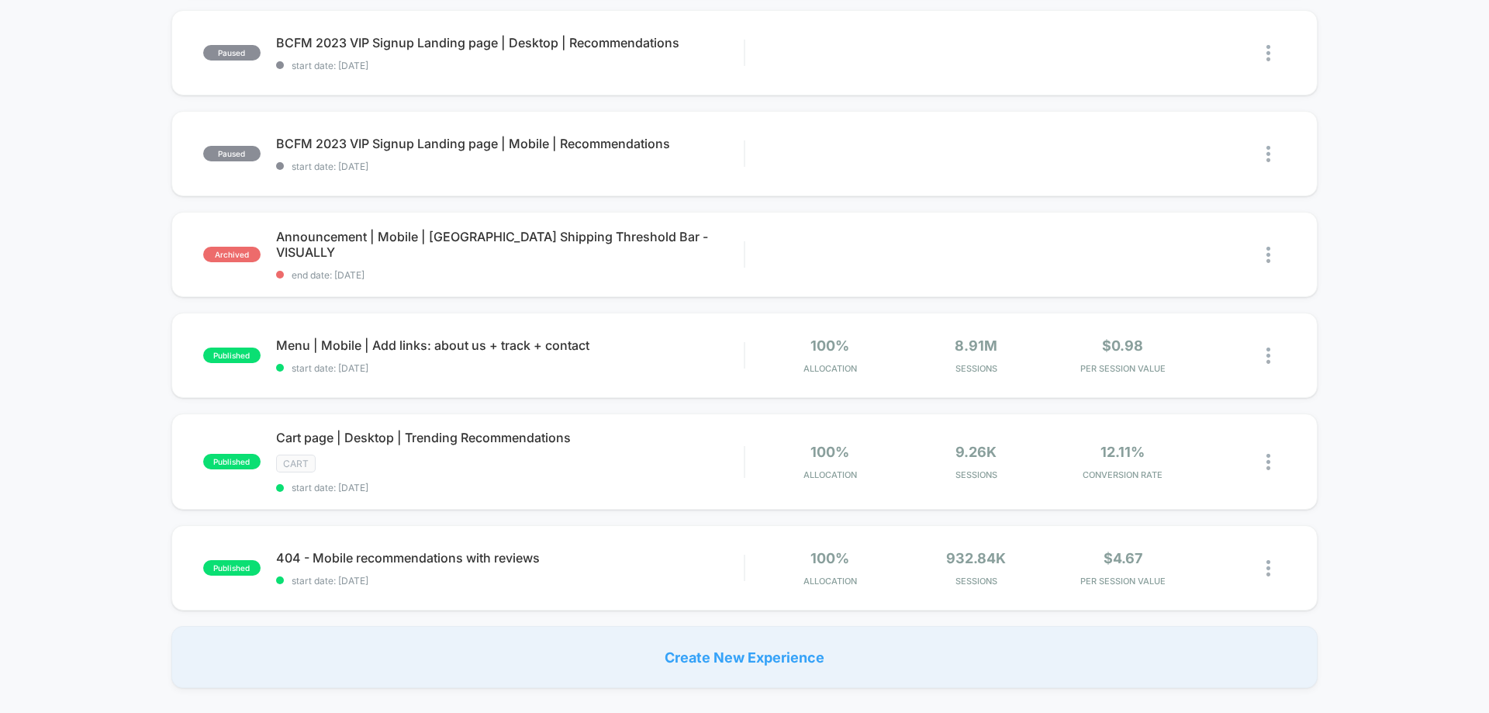
scroll to position [1008, 0]
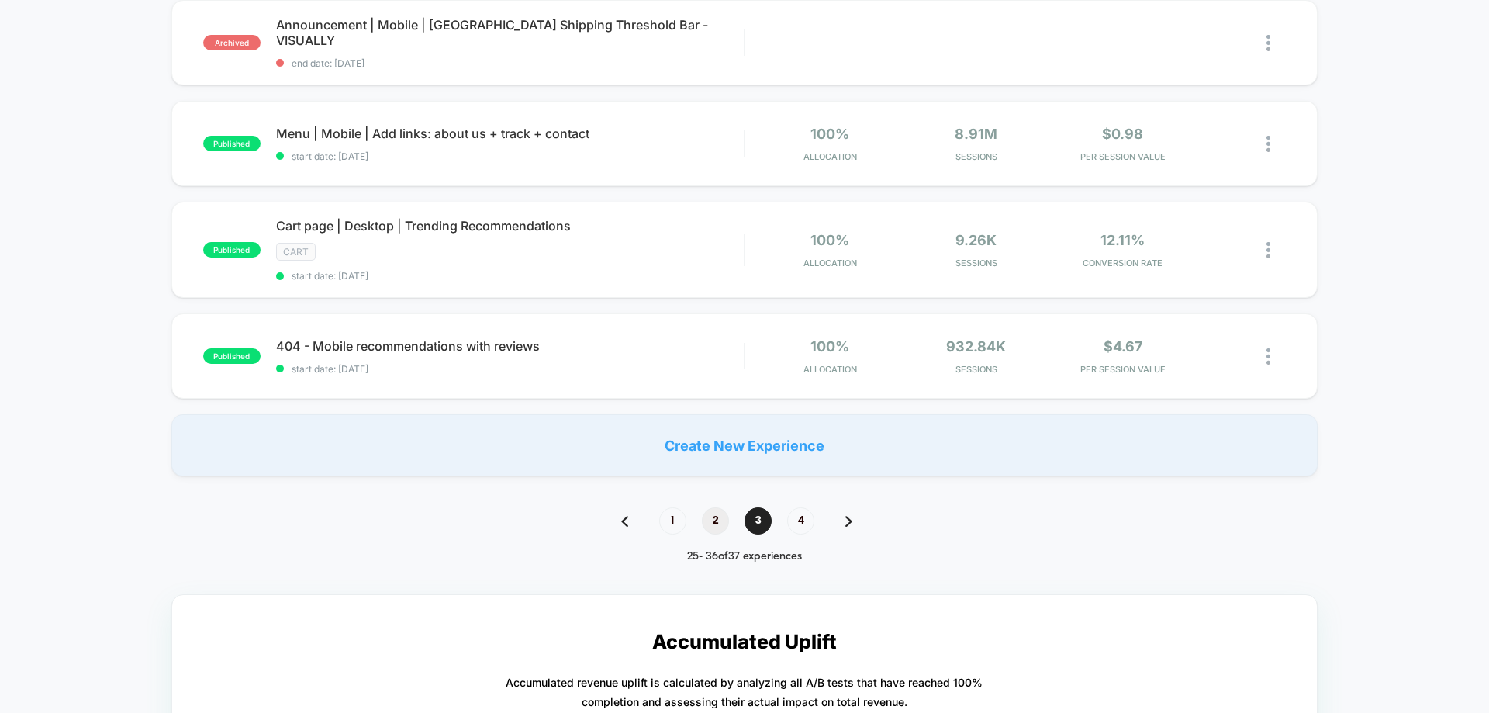
click at [721, 517] on span "2" at bounding box center [715, 520] width 27 height 27
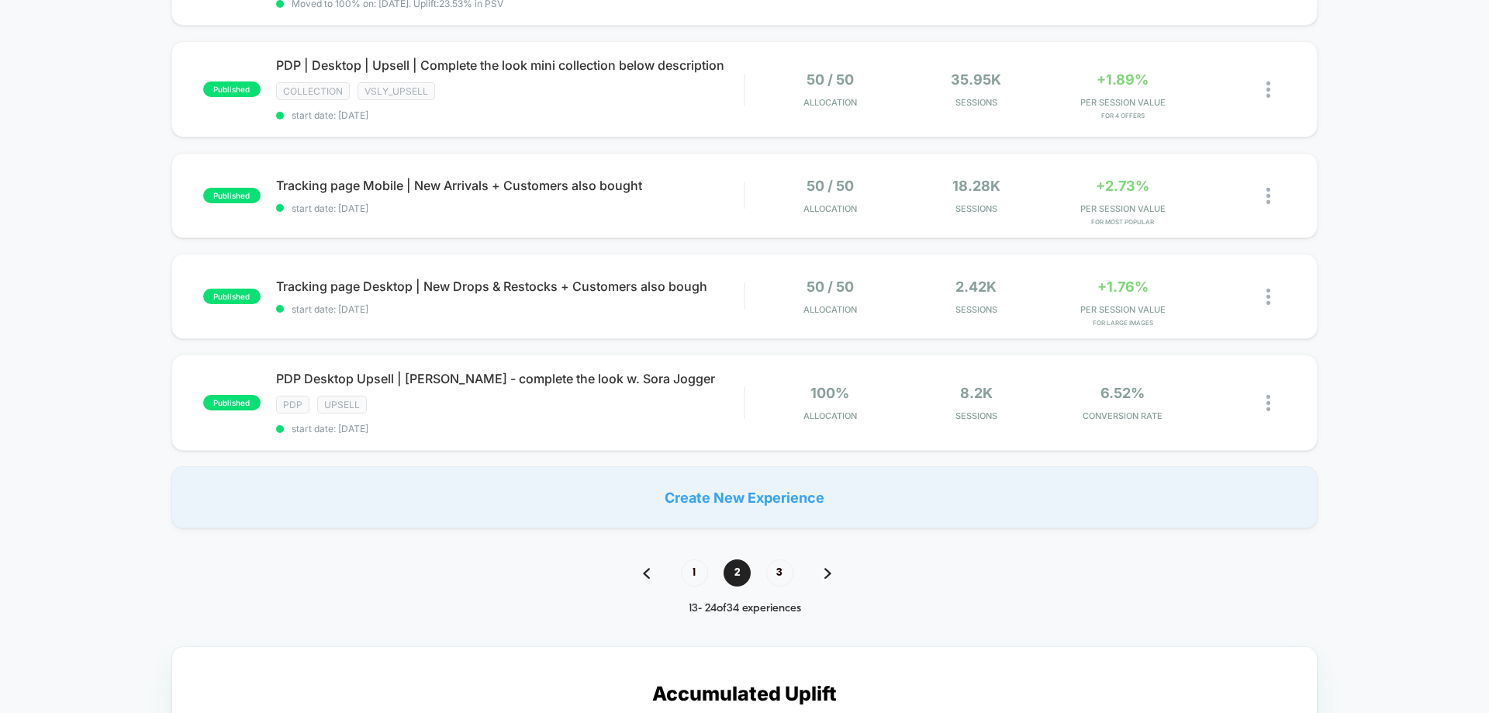
scroll to position [931, 0]
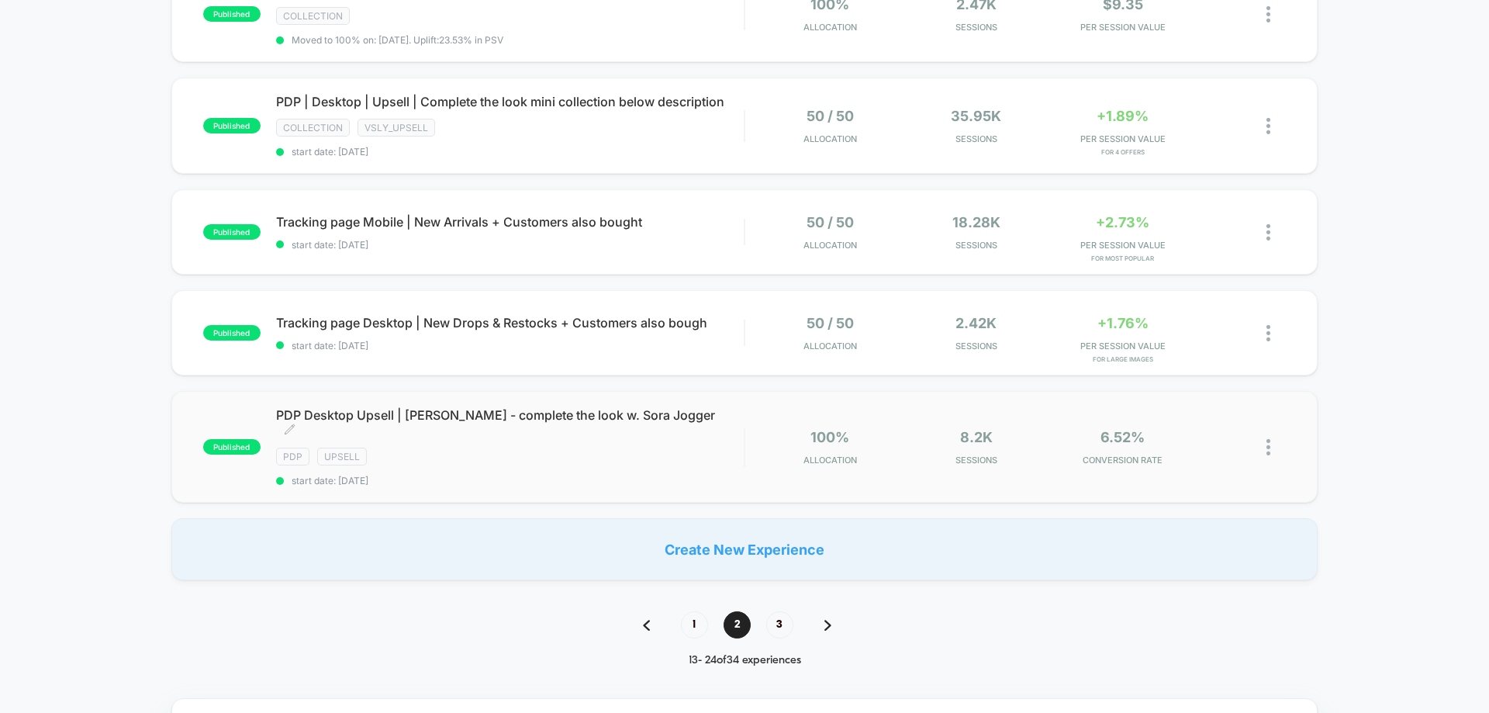
click at [615, 458] on div "PDP Desktop Upsell | [PERSON_NAME] - complete the look w. [PERSON_NAME] Click t…" at bounding box center [510, 446] width 468 height 79
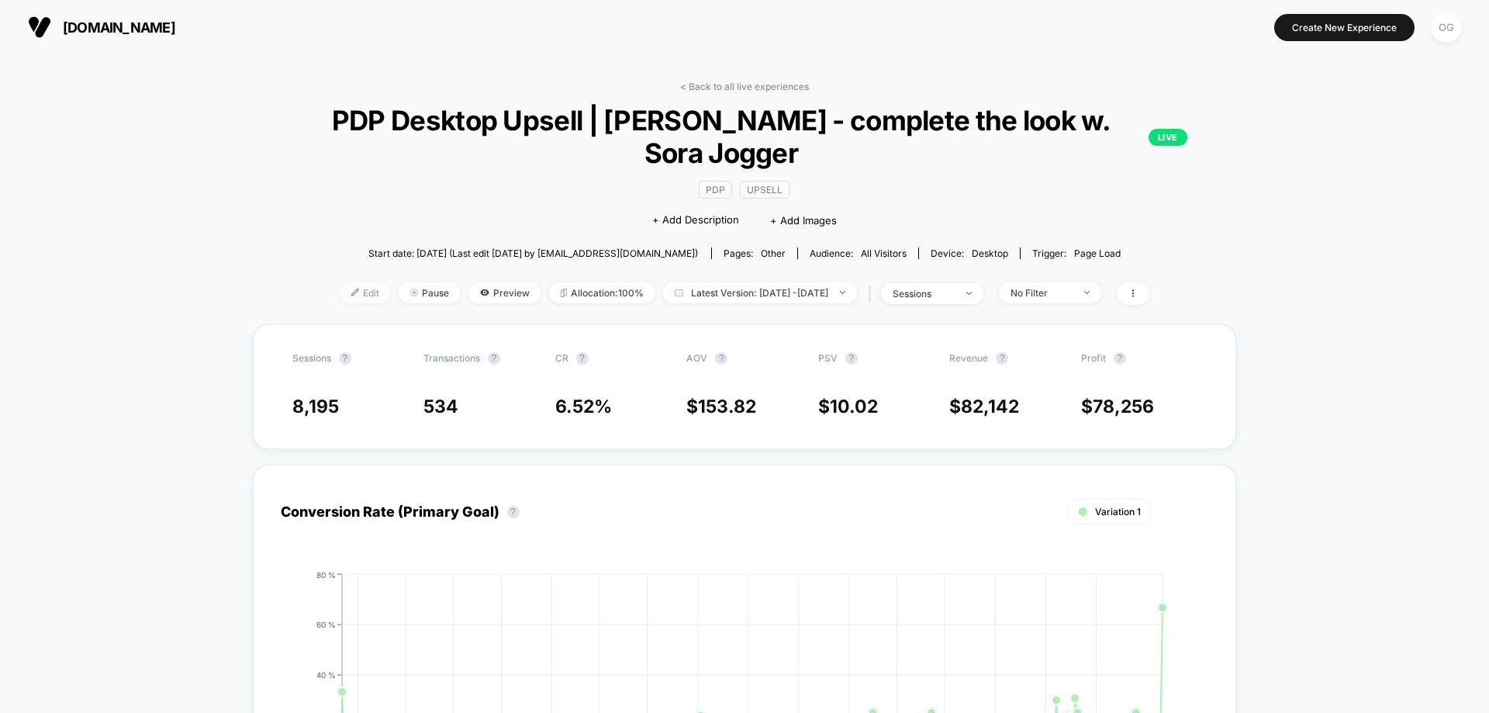
click at [358, 299] on span "Edit" at bounding box center [365, 292] width 51 height 21
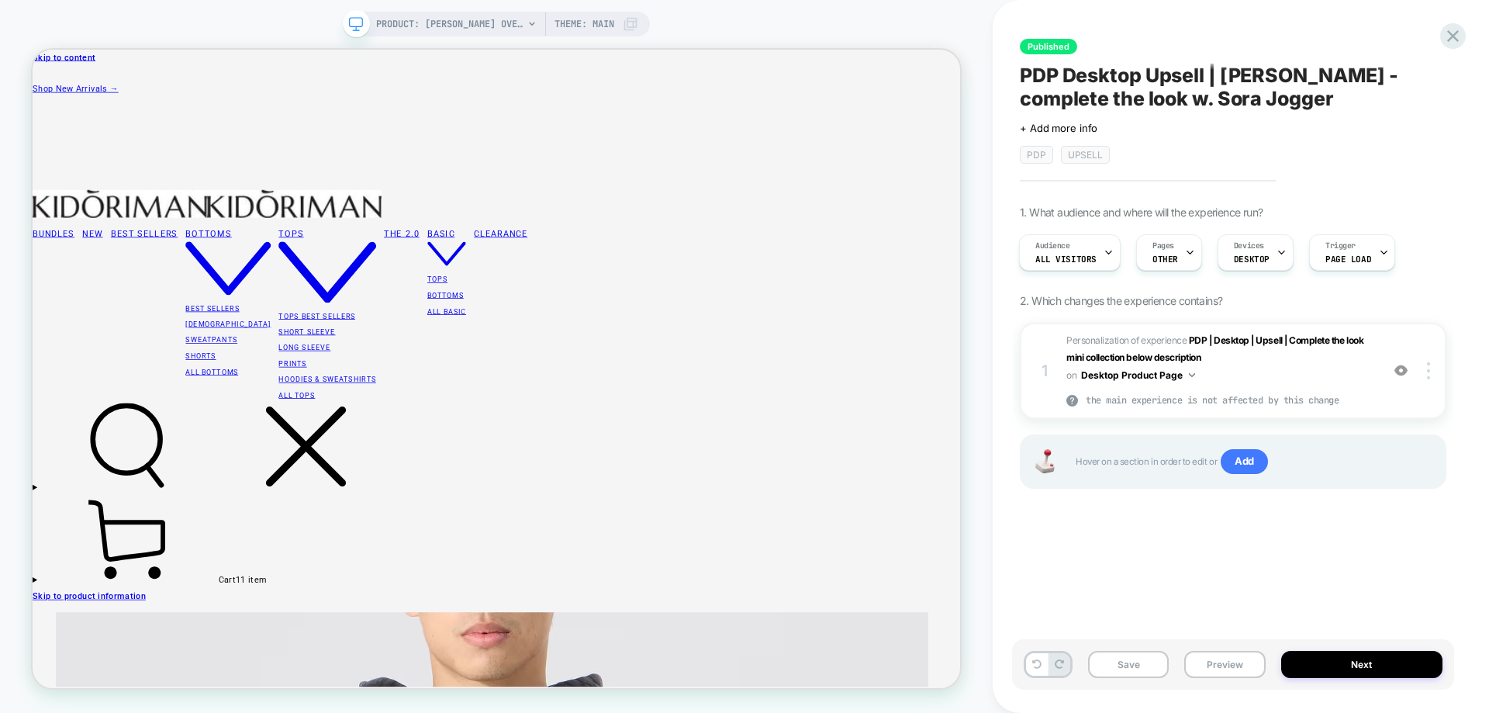
scroll to position [81, 0]
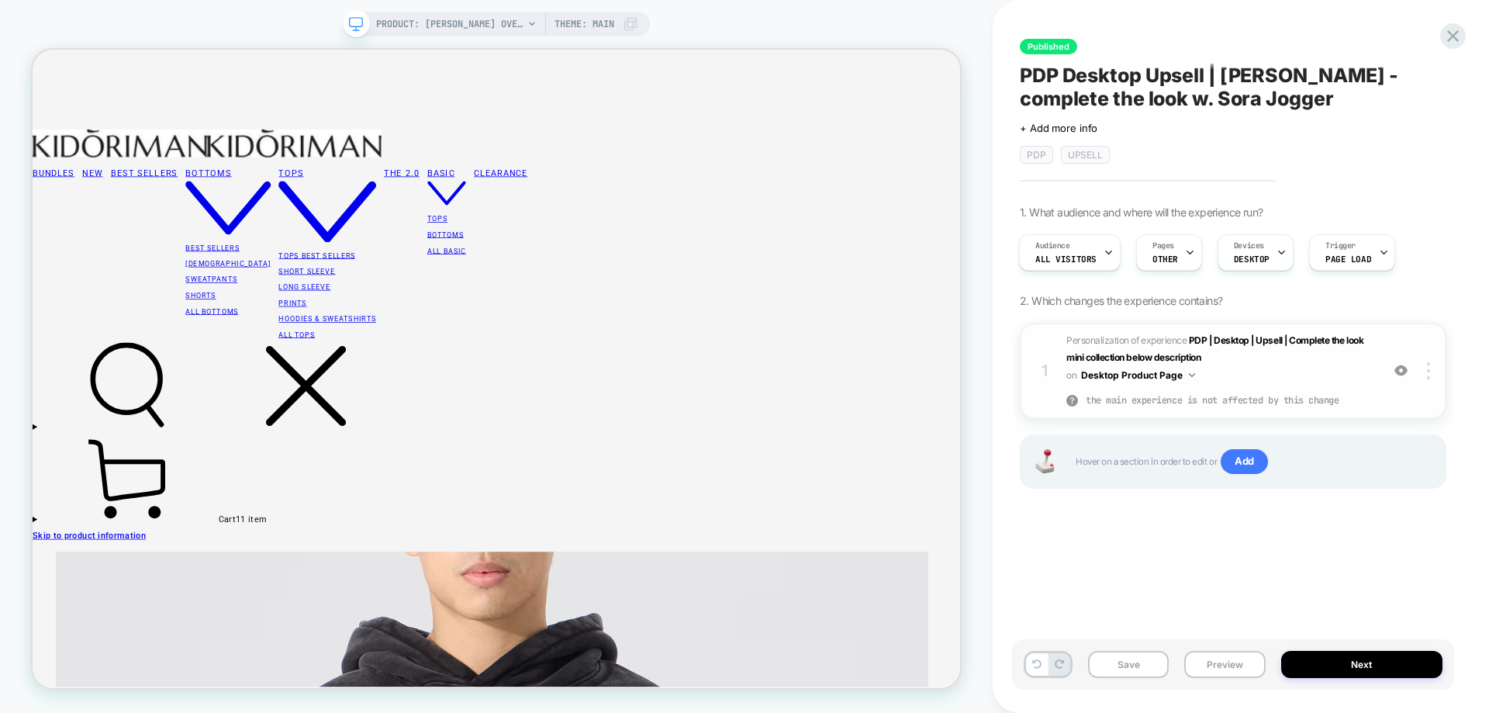
click at [1329, 366] on span "Personalization of experience PDP | Desktop | Upsell | Complete the look mini c…" at bounding box center [1219, 371] width 306 height 78
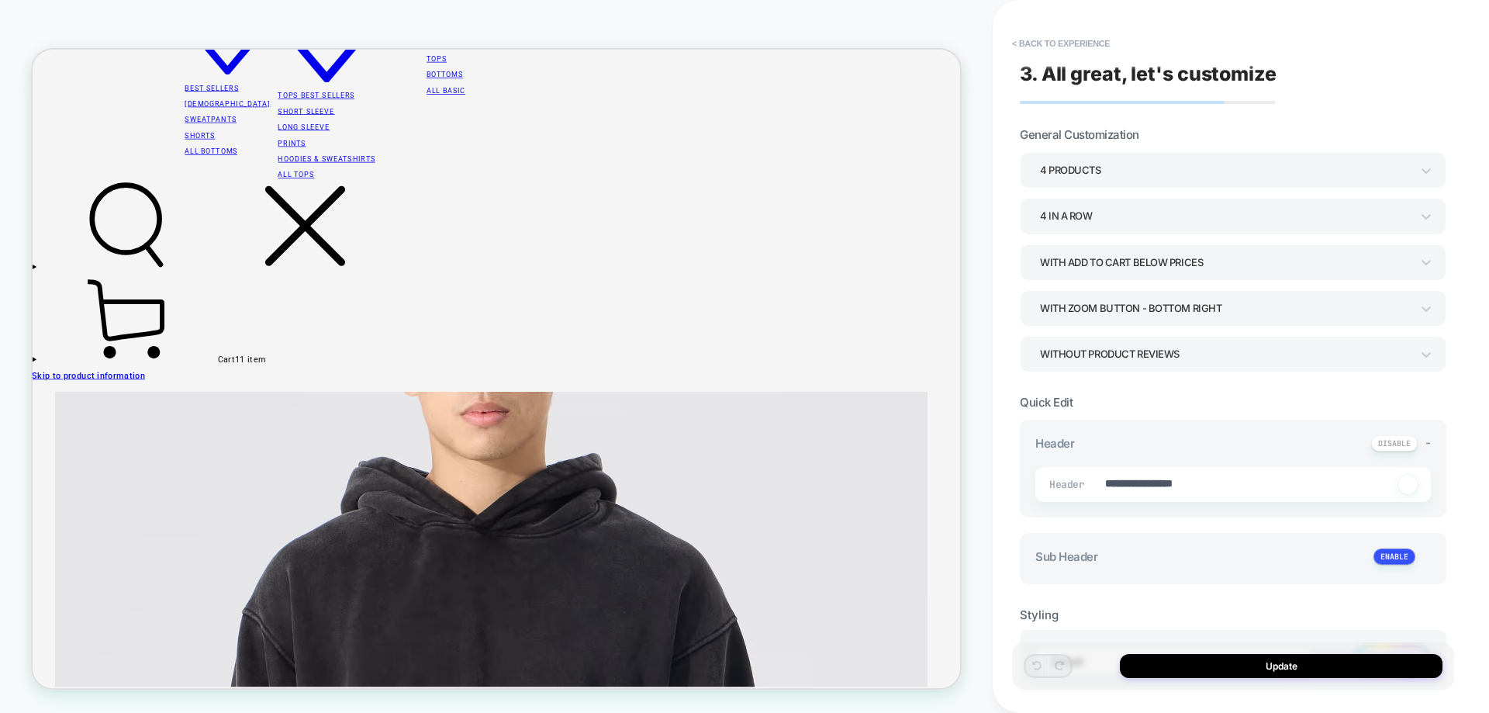
scroll to position [315, 0]
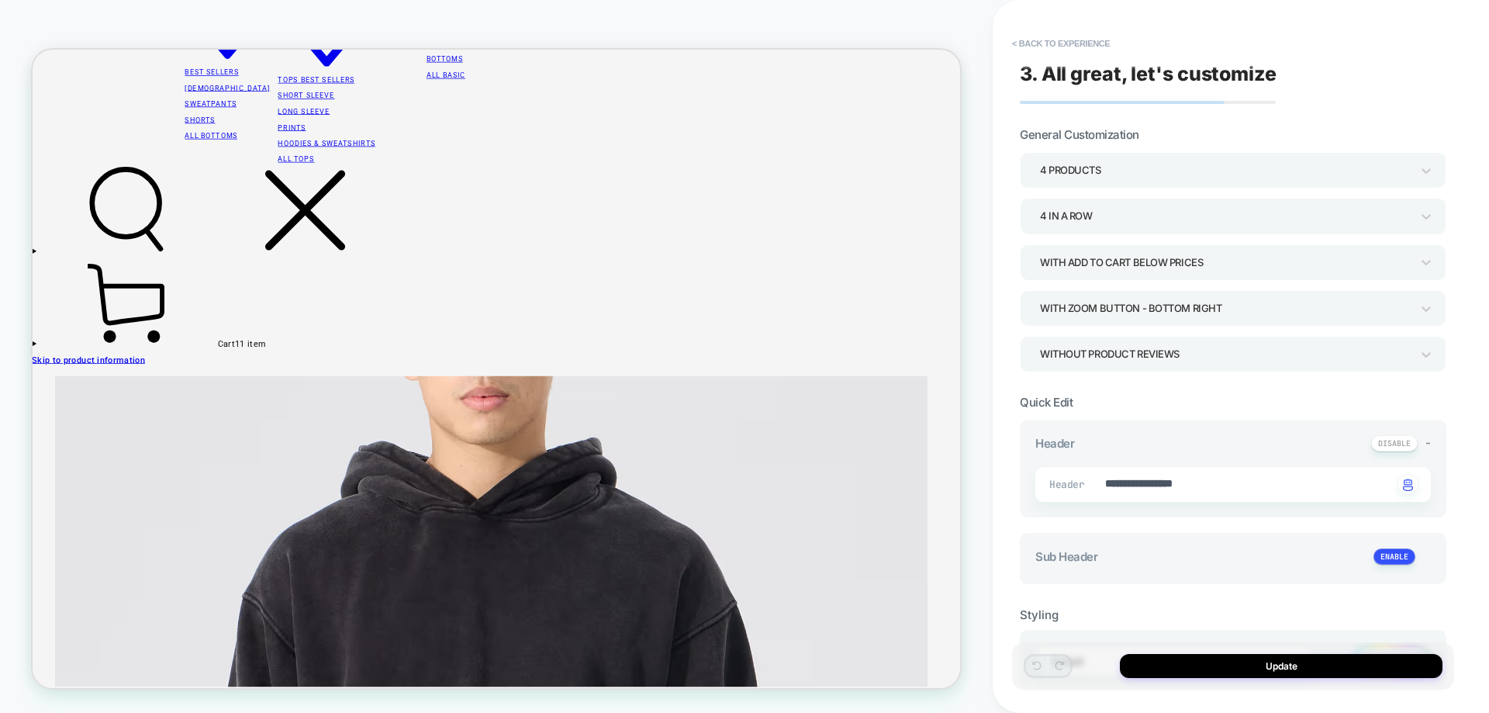
type textarea "*"
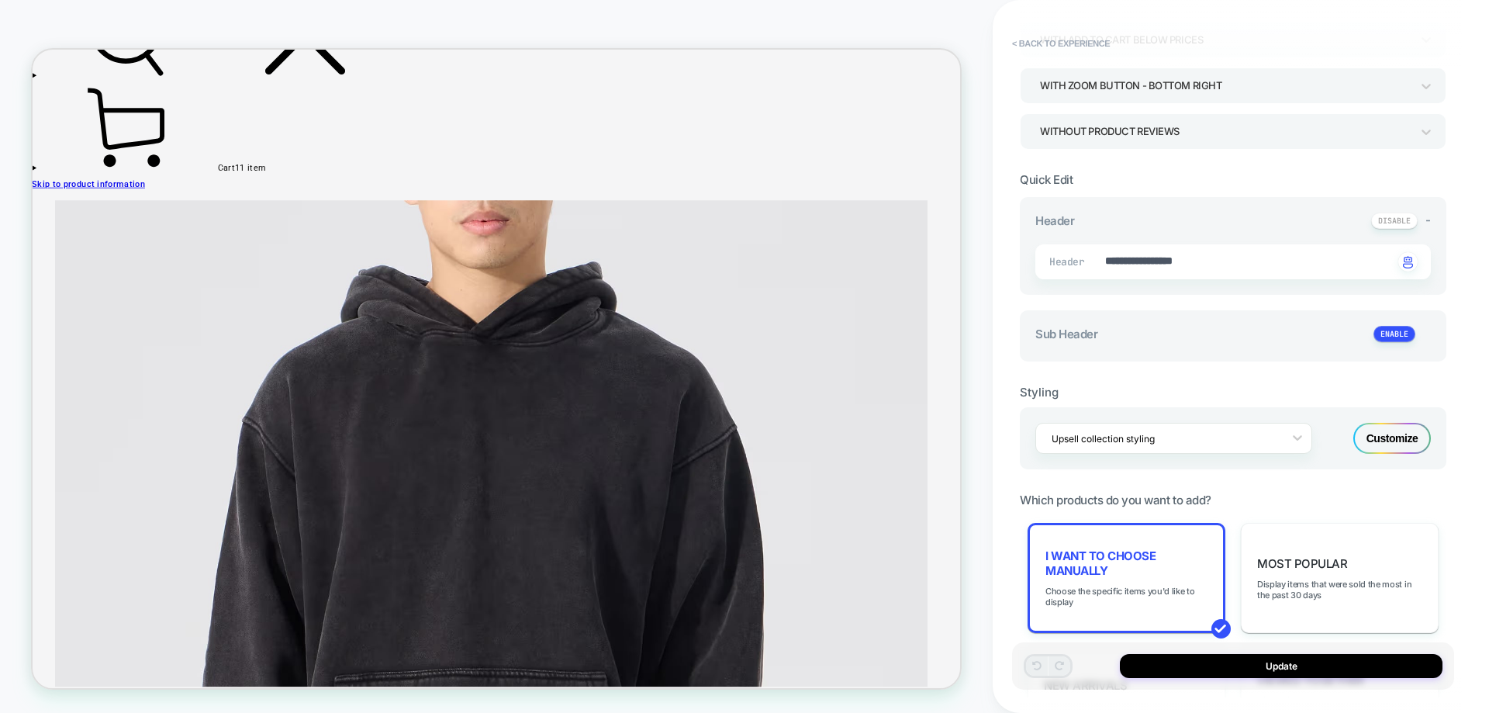
scroll to position [233, 0]
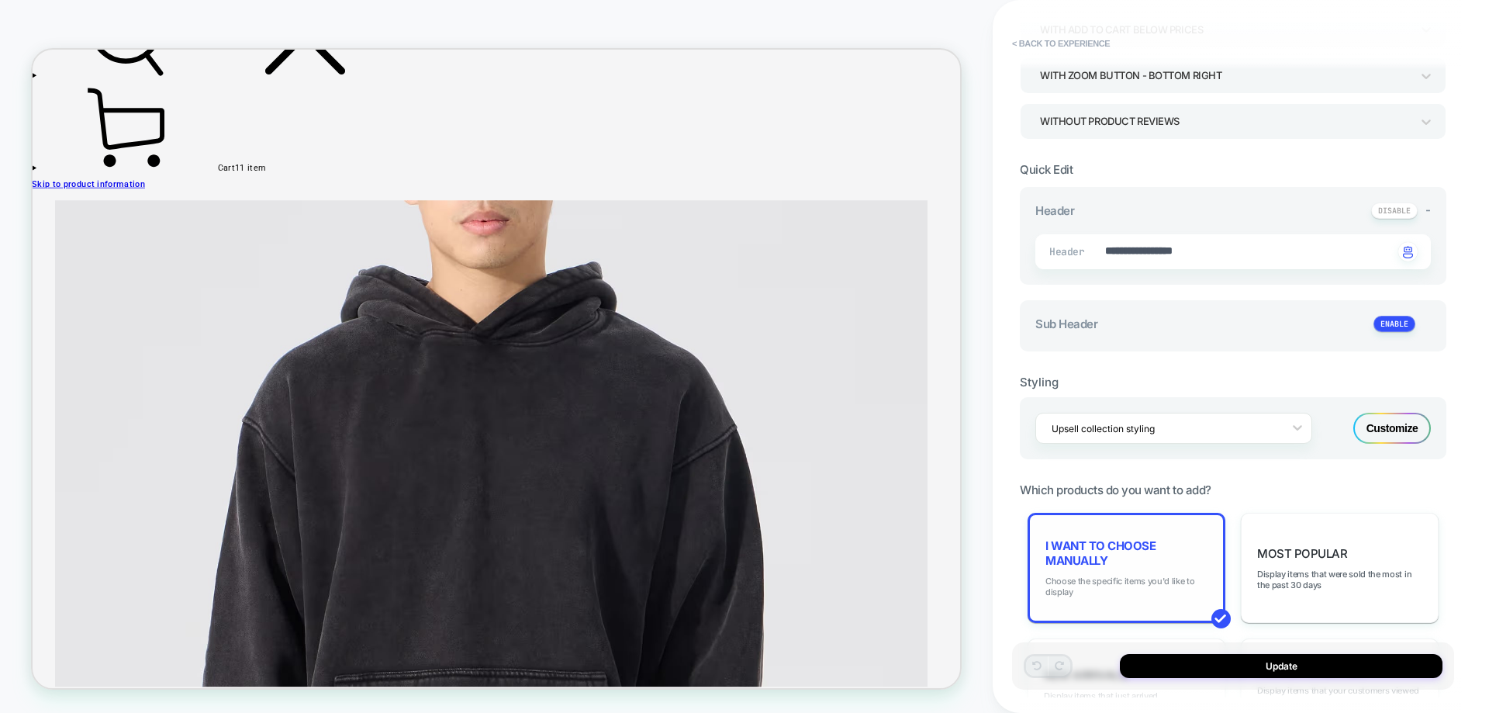
click at [1155, 578] on span "Choose the specific items you'd like to display" at bounding box center [1127, 587] width 162 height 22
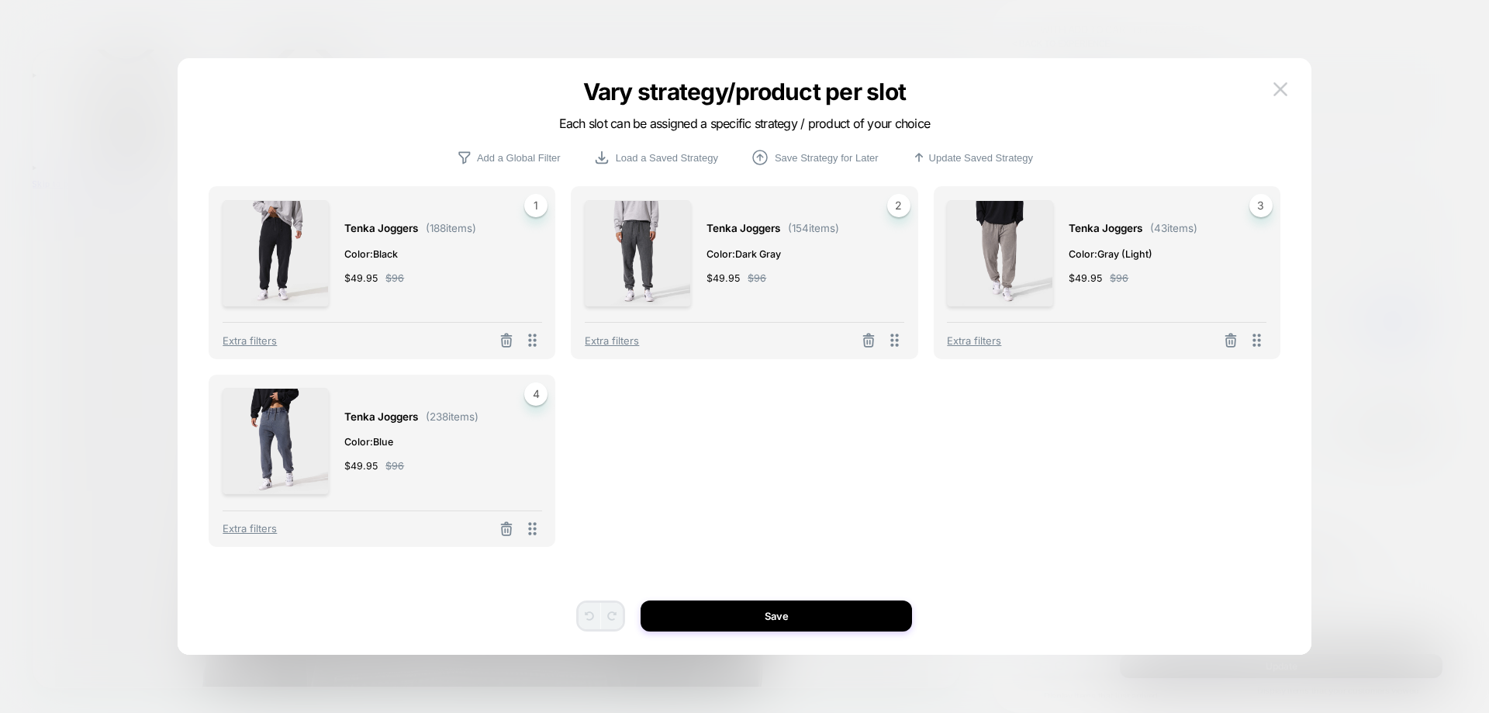
click at [410, 268] on div "Tenka Joggers ( 188 items) Color: Black $ 49.95 $ 96" at bounding box center [410, 253] width 132 height 106
click at [506, 341] on icon at bounding box center [507, 341] width 16 height 16
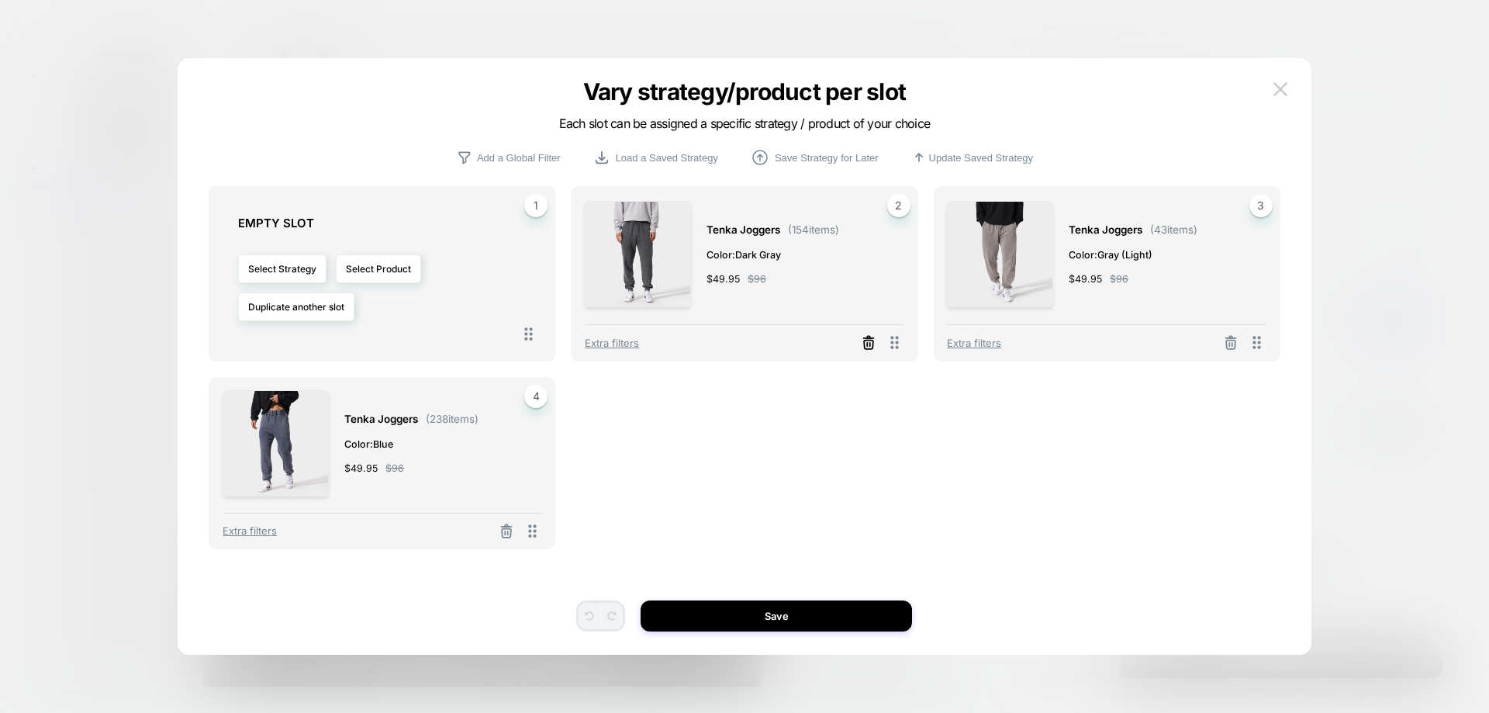
click at [871, 345] on icon at bounding box center [869, 343] width 16 height 16
click at [363, 269] on button "Select Product" at bounding box center [378, 268] width 85 height 29
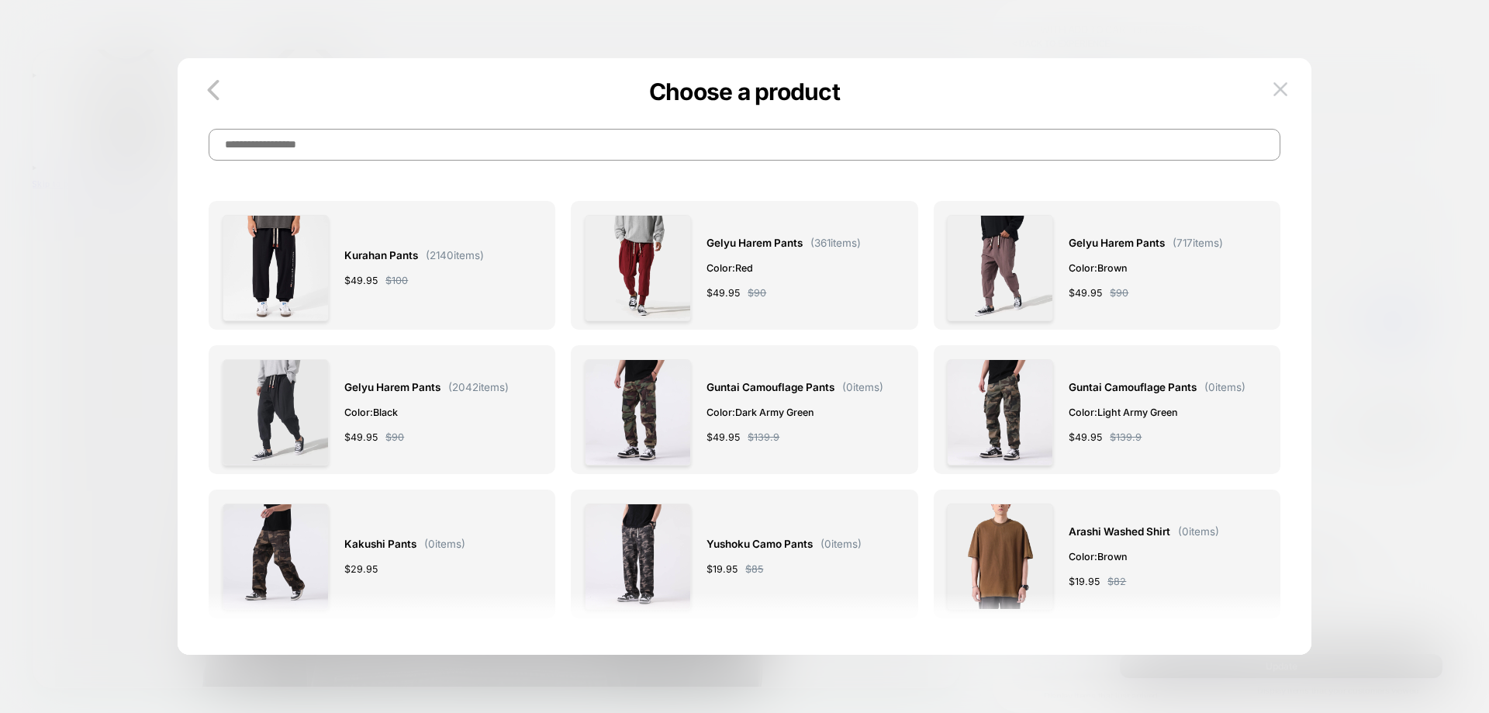
click at [462, 150] on input at bounding box center [744, 145] width 1071 height 32
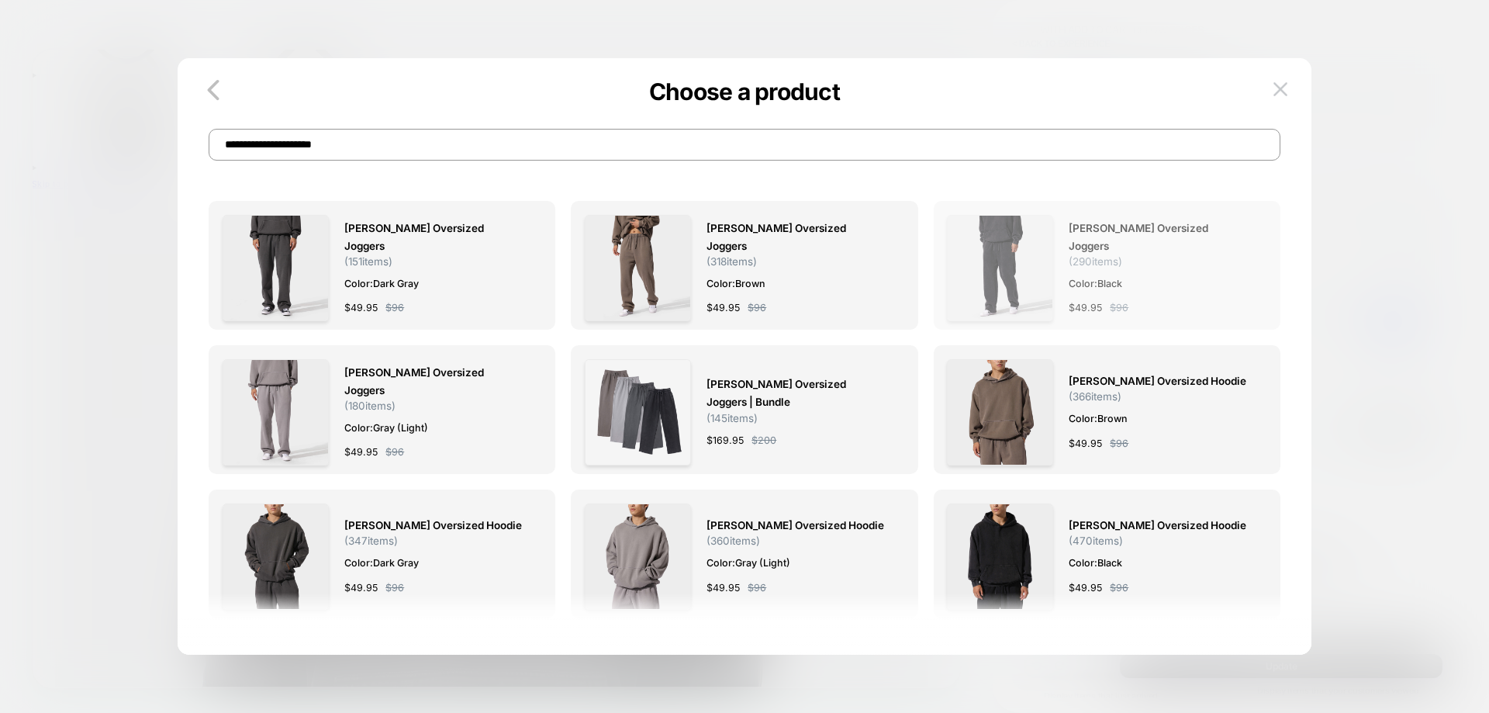
type input "**********"
click at [1130, 286] on div "[PERSON_NAME] Oversized Joggers ( 290 items) Color: Black $ 49.95 $ 96" at bounding box center [1159, 268] width 181 height 106
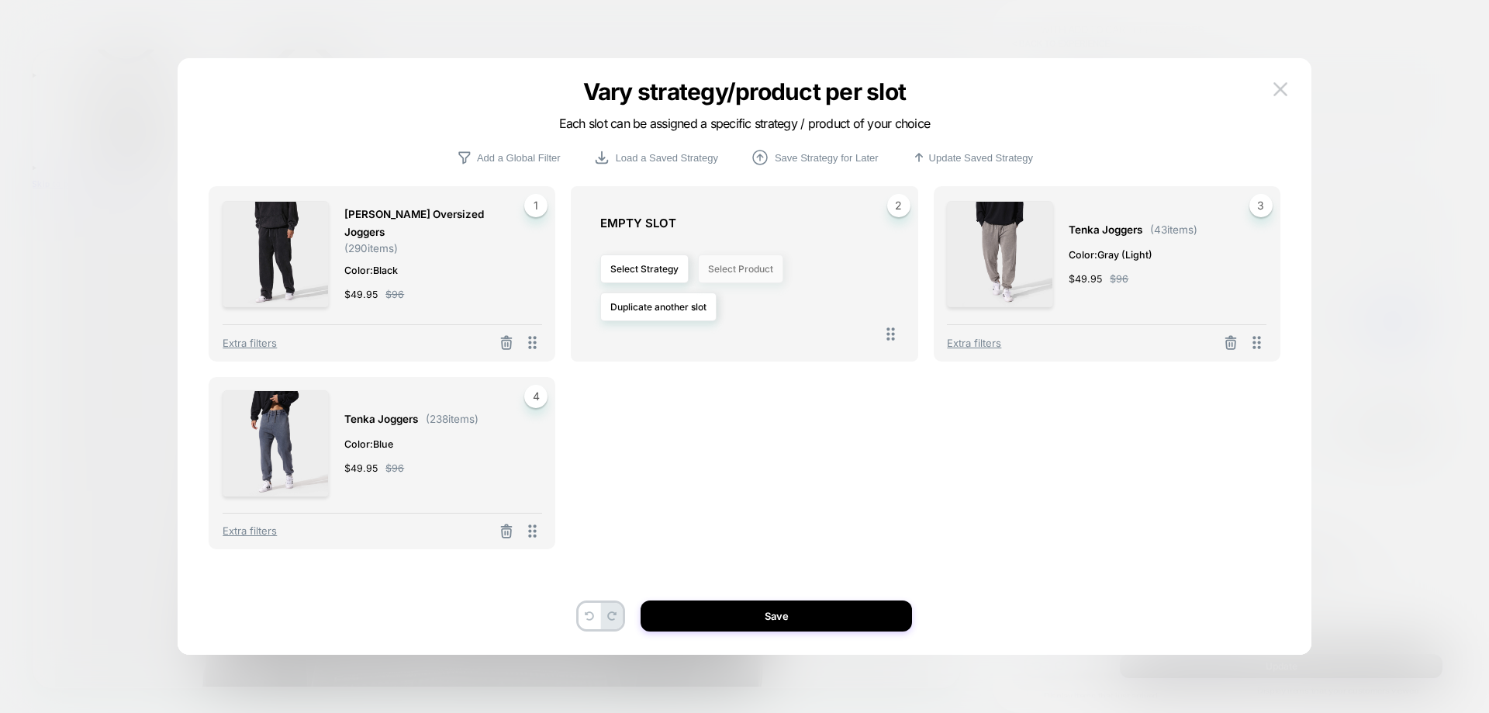
click at [741, 274] on button "Select Product" at bounding box center [740, 268] width 85 height 29
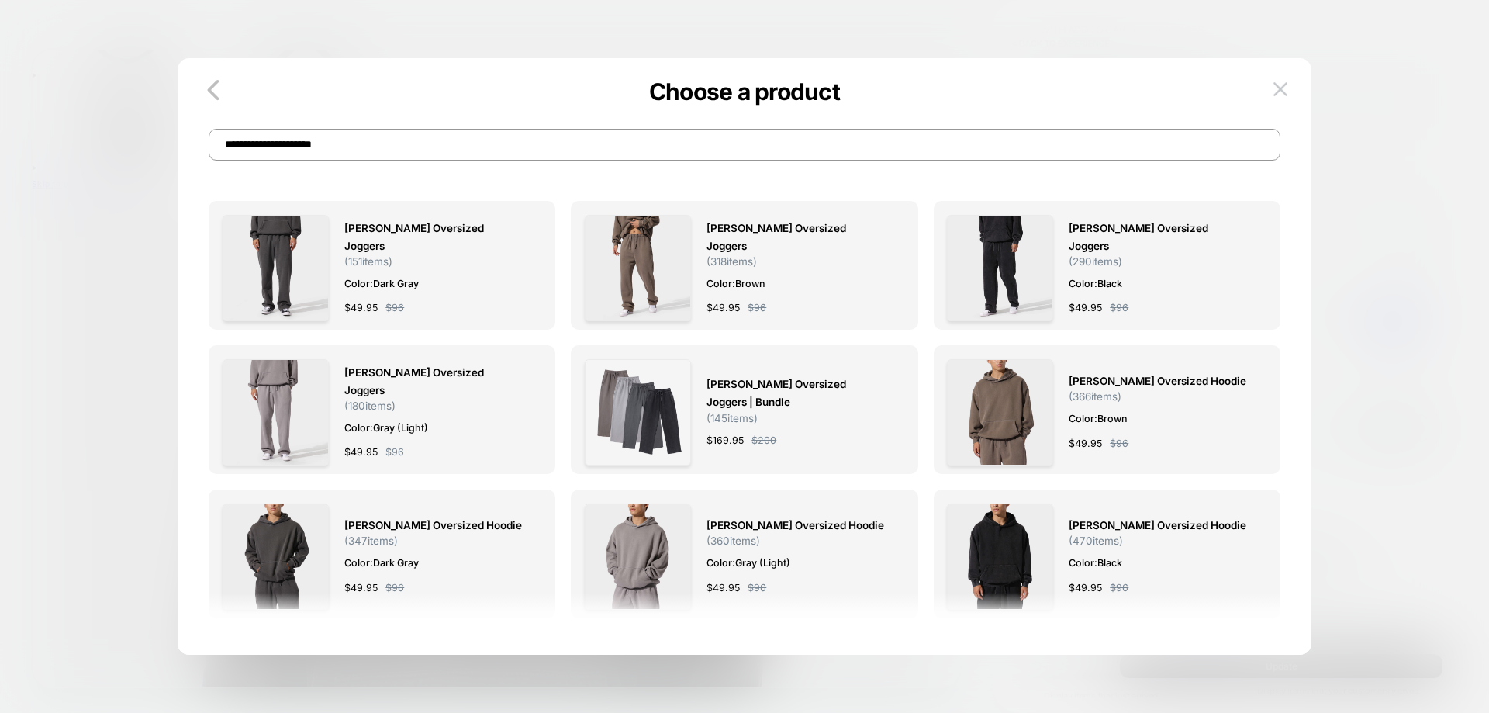
click at [520, 158] on input "**********" at bounding box center [744, 145] width 1071 height 32
click at [457, 299] on div "$ 49.95 $ 96" at bounding box center [434, 307] width 181 height 16
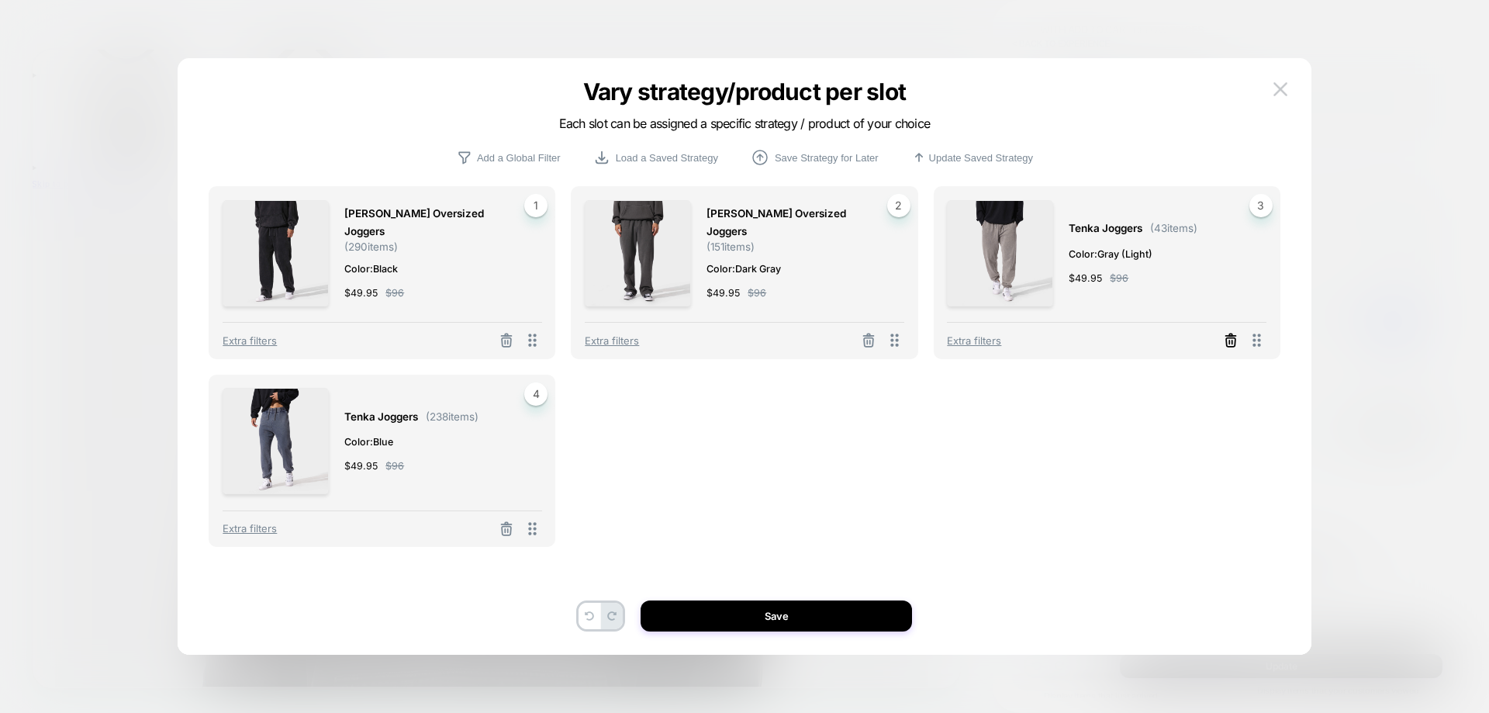
click at [1232, 341] on line at bounding box center [1232, 342] width 0 height 3
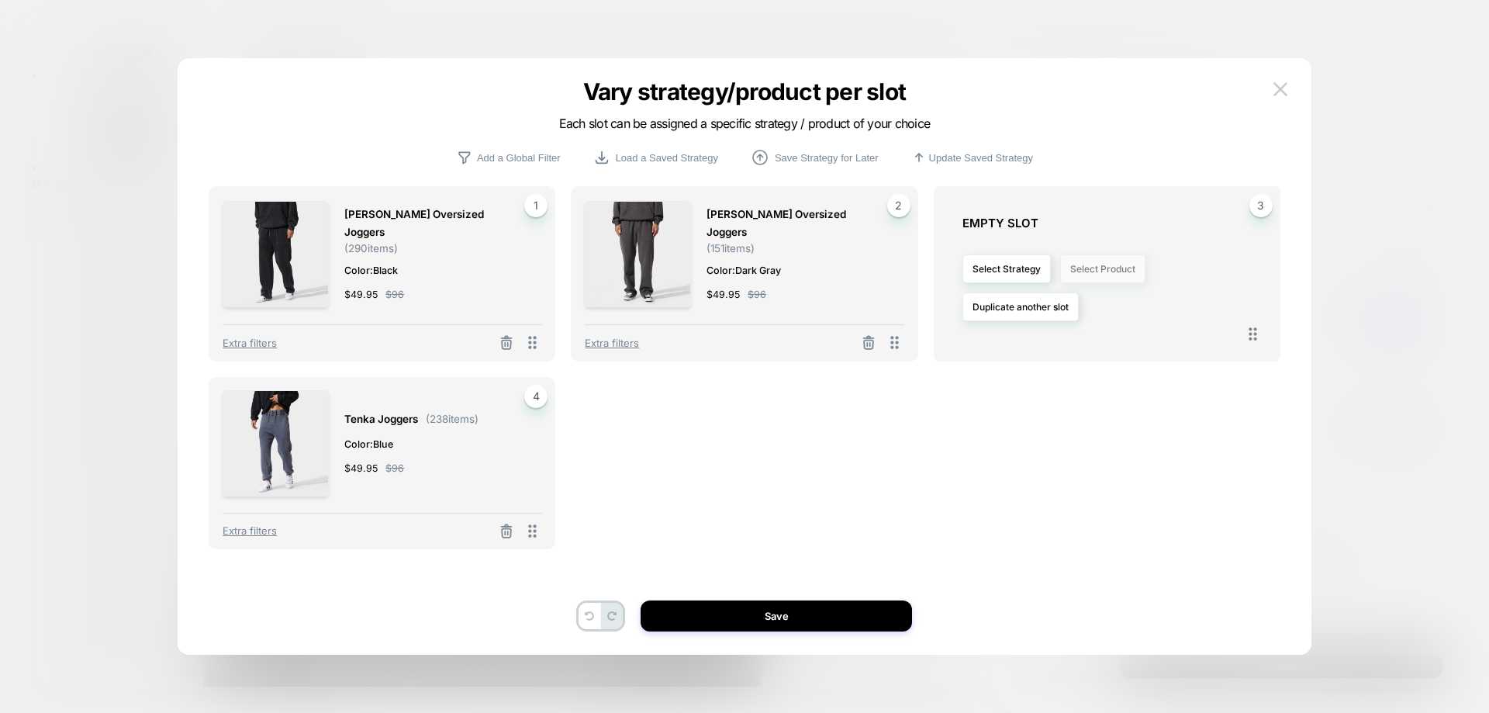
click at [1121, 268] on button "Select Product" at bounding box center [1102, 268] width 85 height 29
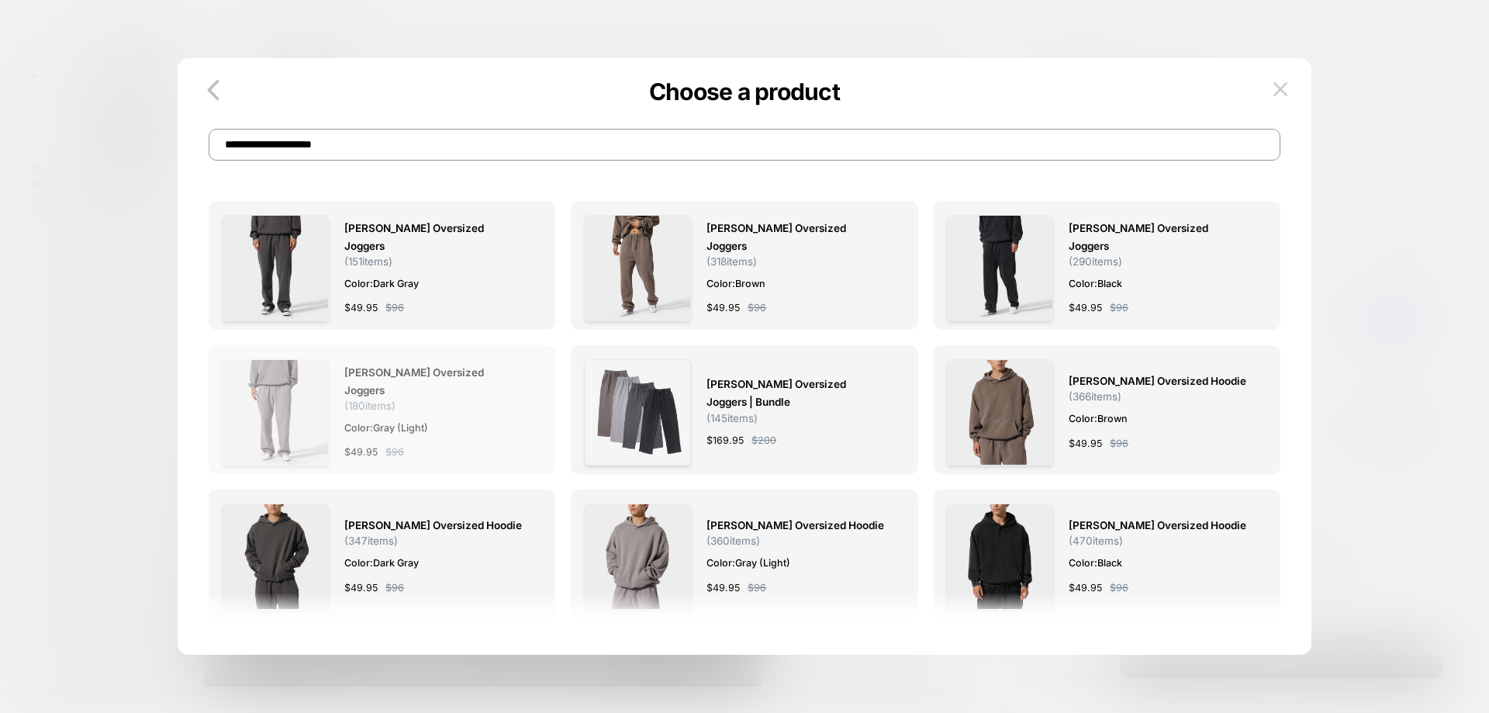
click at [469, 368] on div "[PERSON_NAME] Oversized Joggers ( 180 items) Color: Gray (Light) $ 49.95 $ 96" at bounding box center [434, 412] width 181 height 106
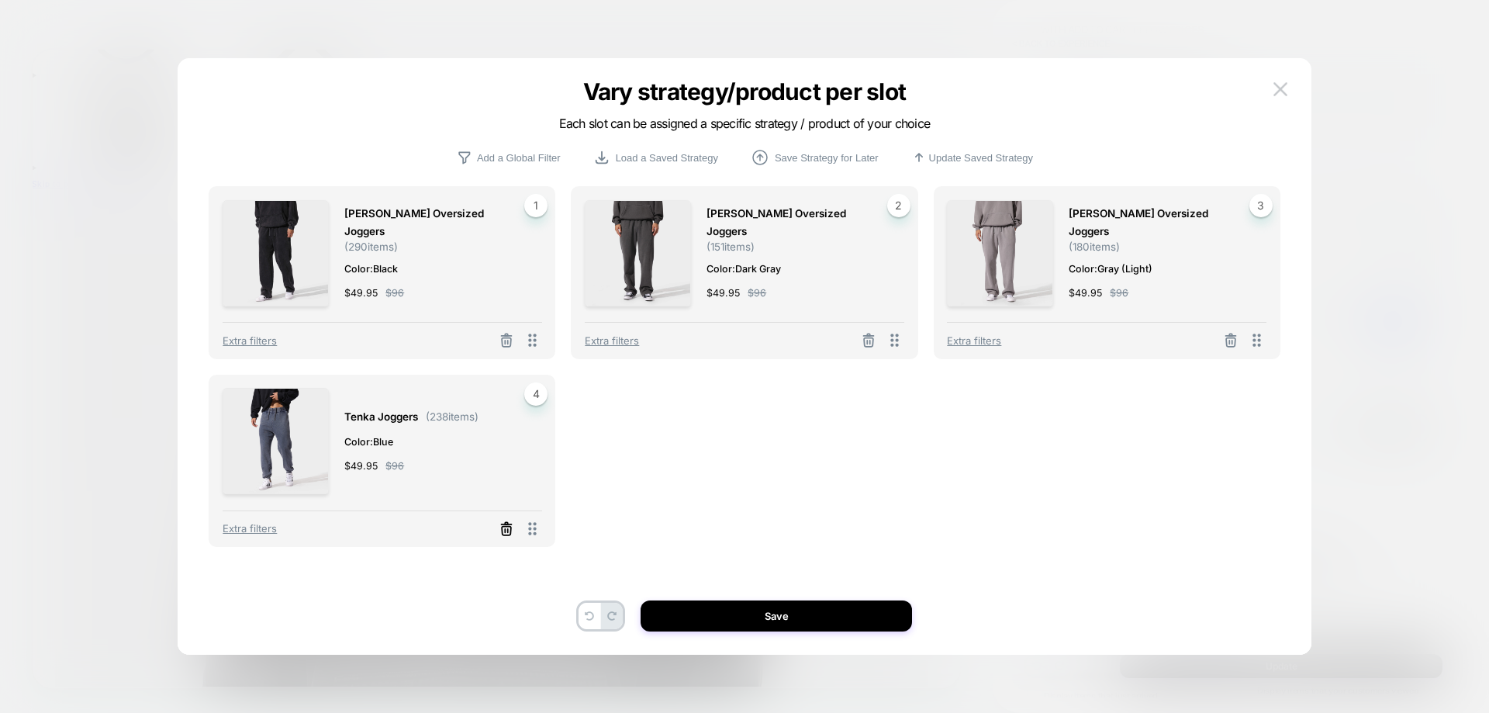
click at [509, 525] on icon at bounding box center [507, 529] width 16 height 16
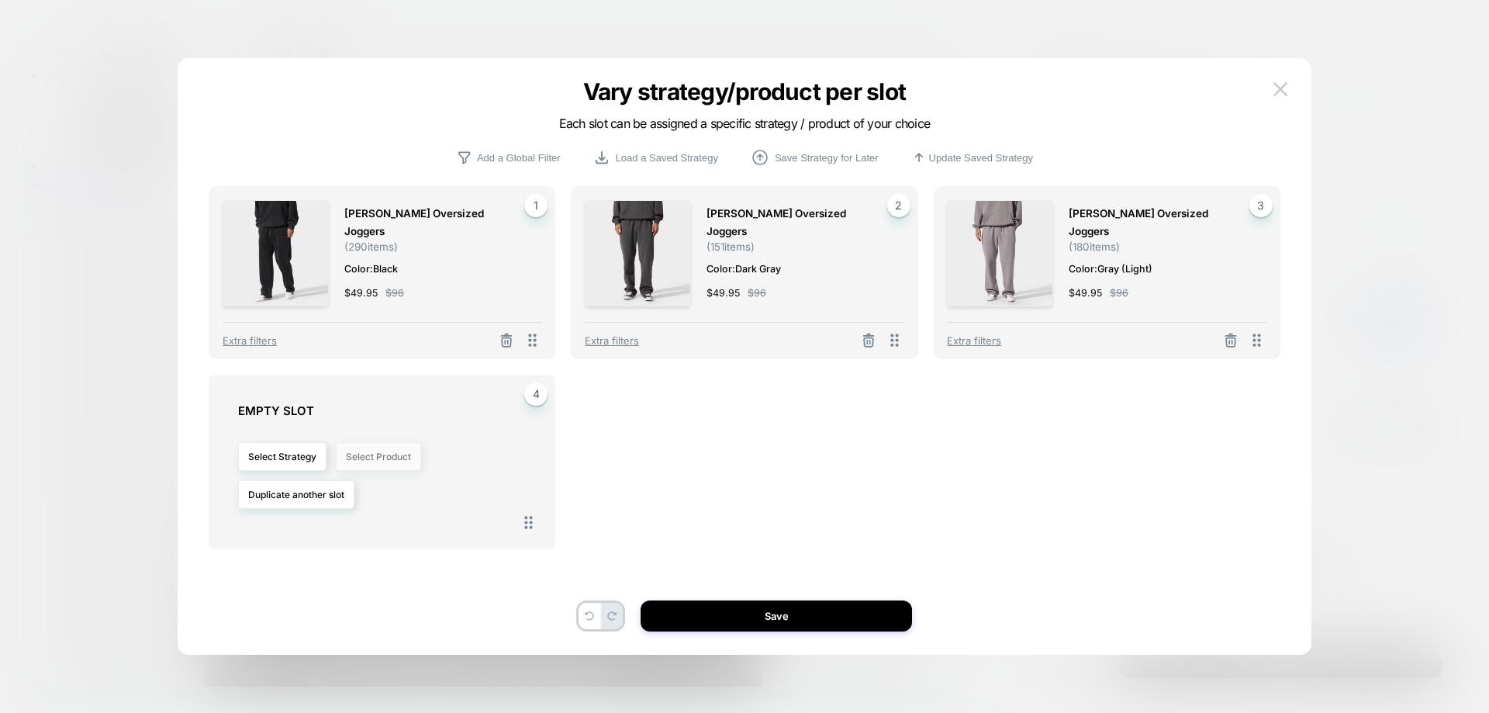
click at [395, 459] on button "Select Product" at bounding box center [378, 456] width 85 height 29
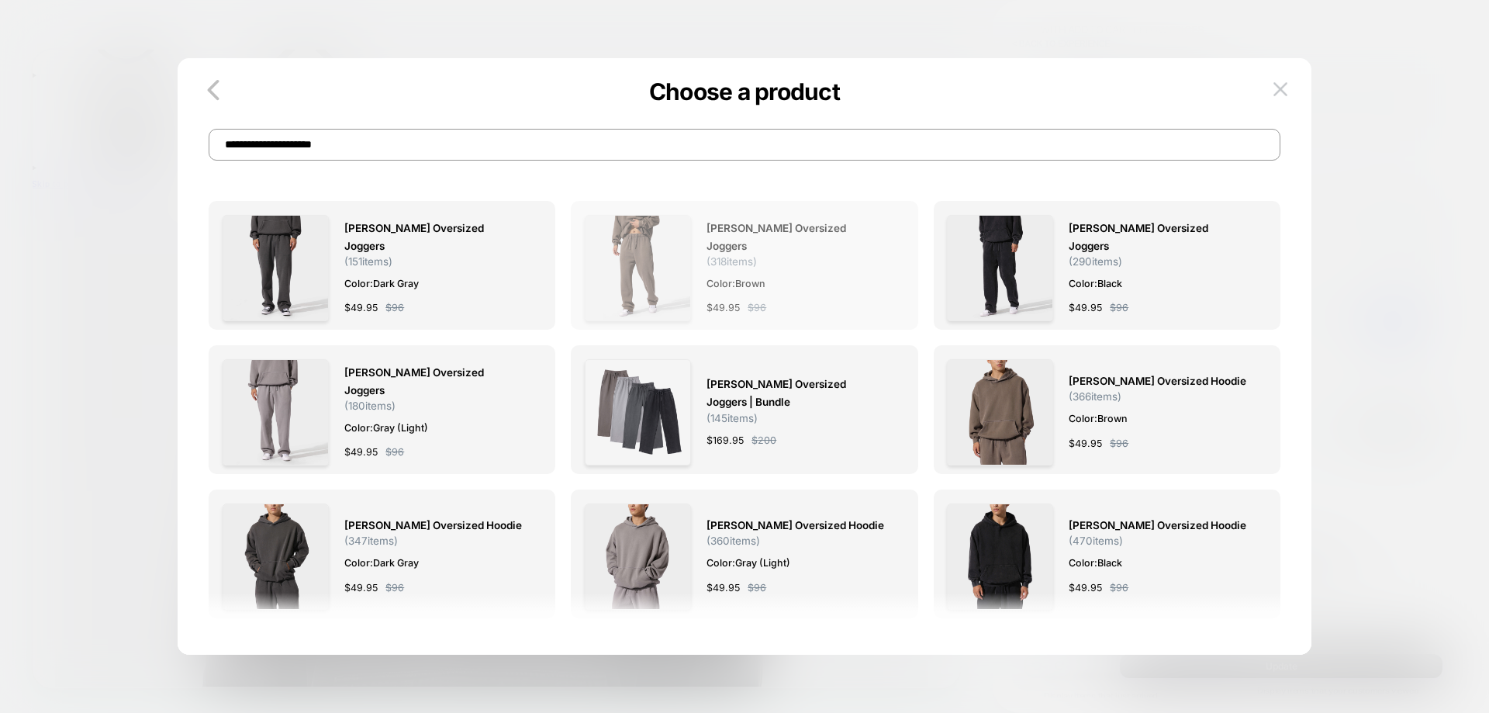
click at [703, 243] on div "Sora Oversized Joggers ( 318 items) Color: Brown $ 49.95 $ 96" at bounding box center [744, 268] width 319 height 106
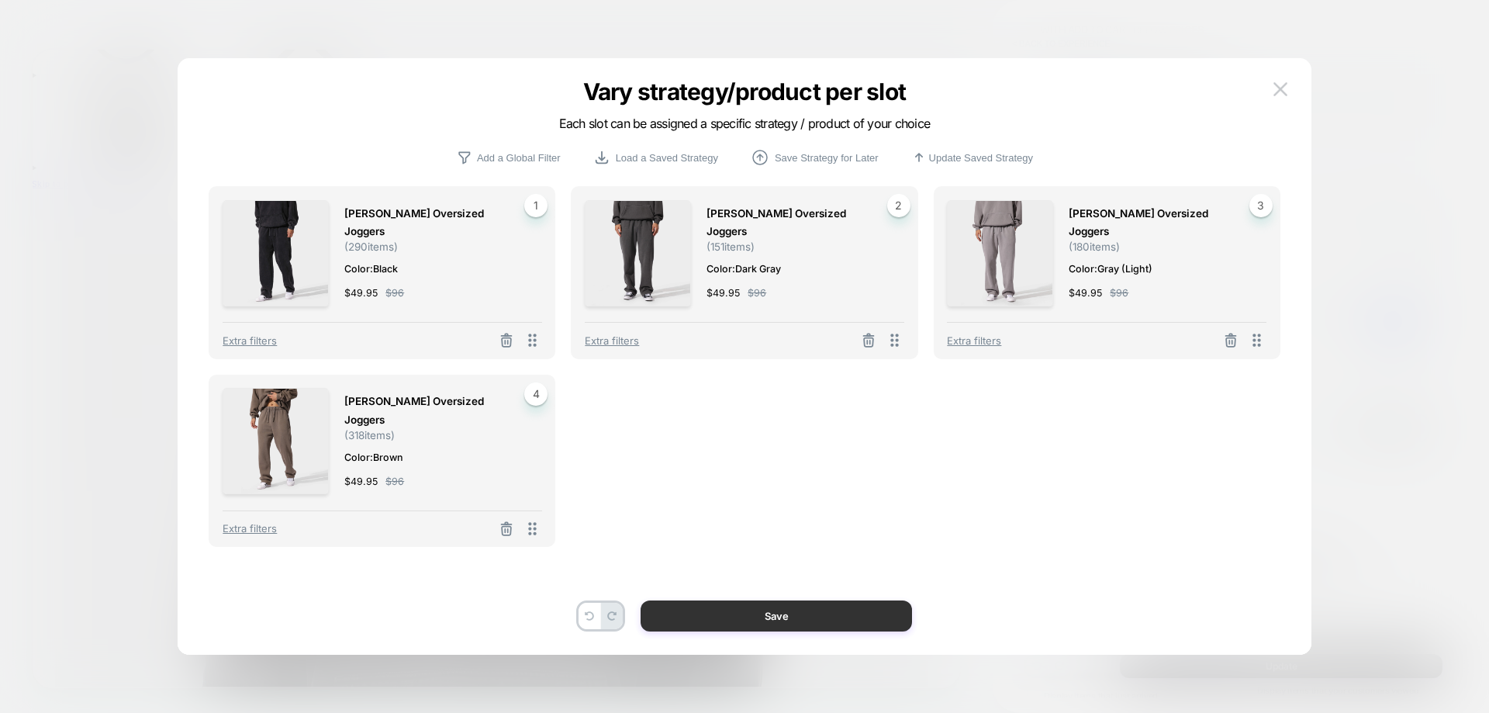
click at [740, 609] on button "Save" at bounding box center [776, 615] width 271 height 31
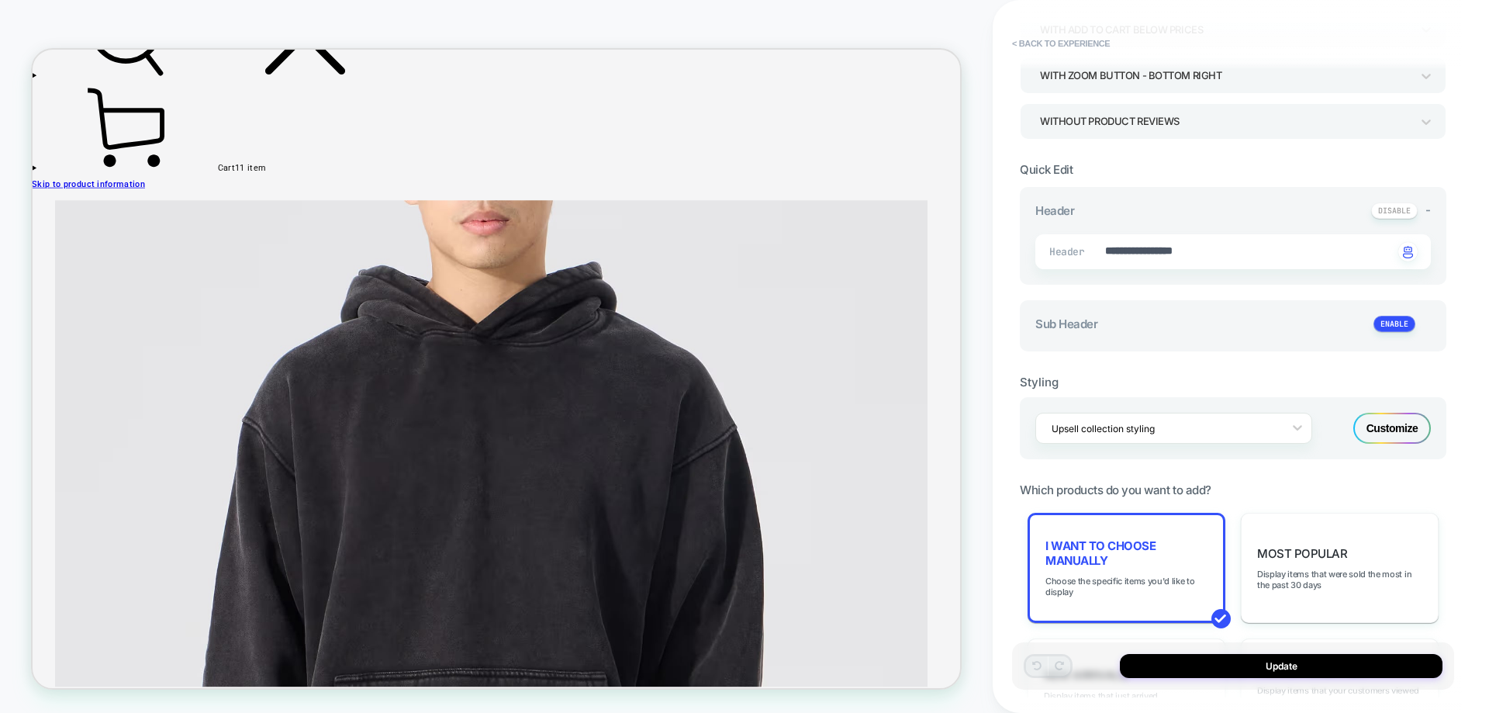
click at [1395, 423] on div "Customize" at bounding box center [1392, 428] width 78 height 31
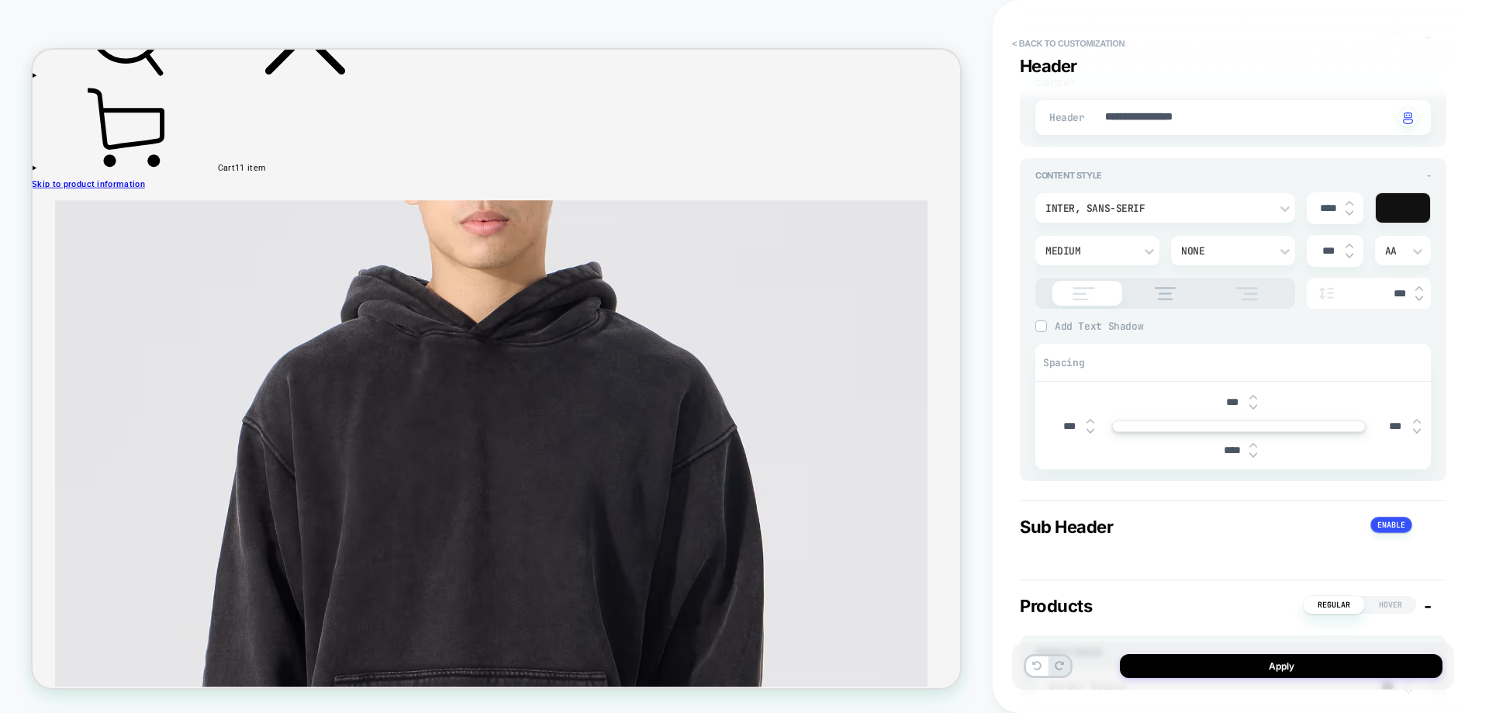
click at [1147, 127] on div "**********" at bounding box center [1233, 117] width 396 height 35
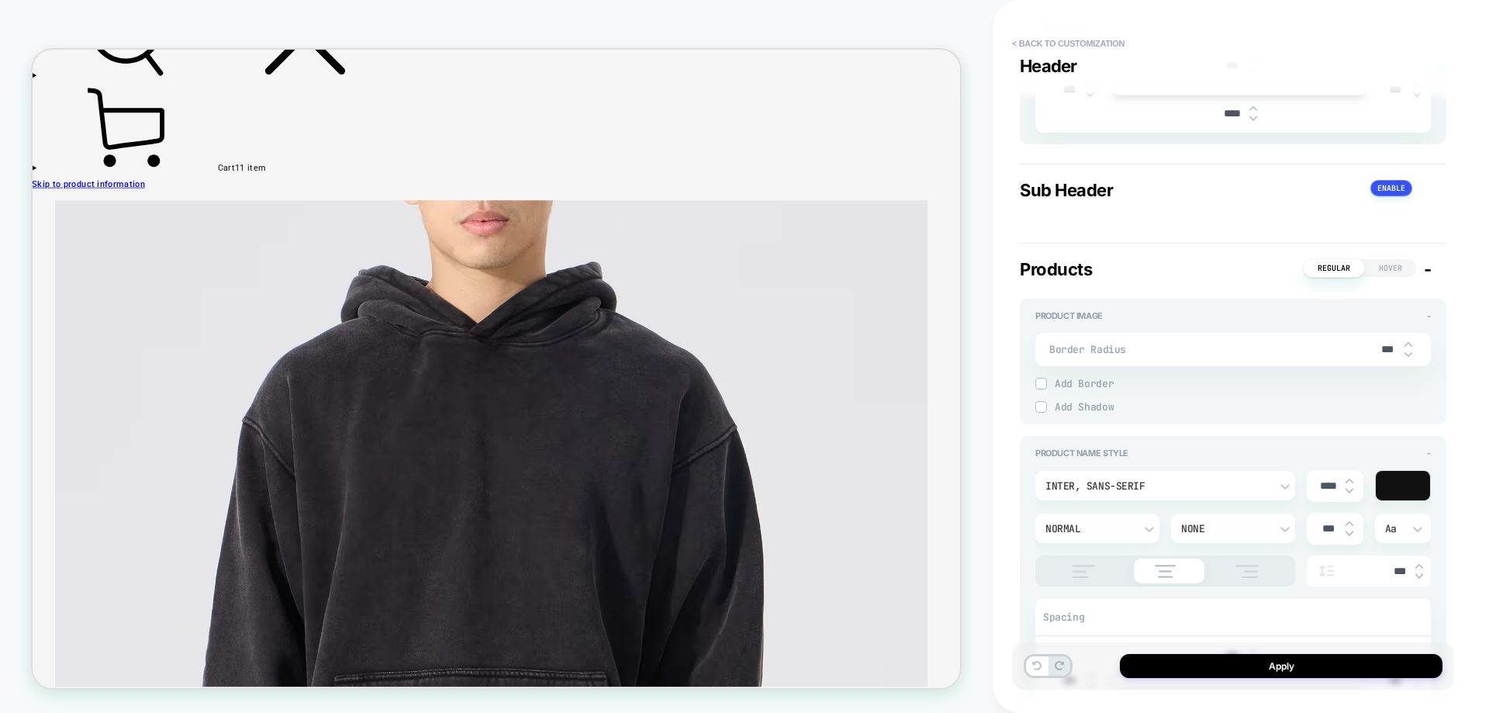
scroll to position [621, 0]
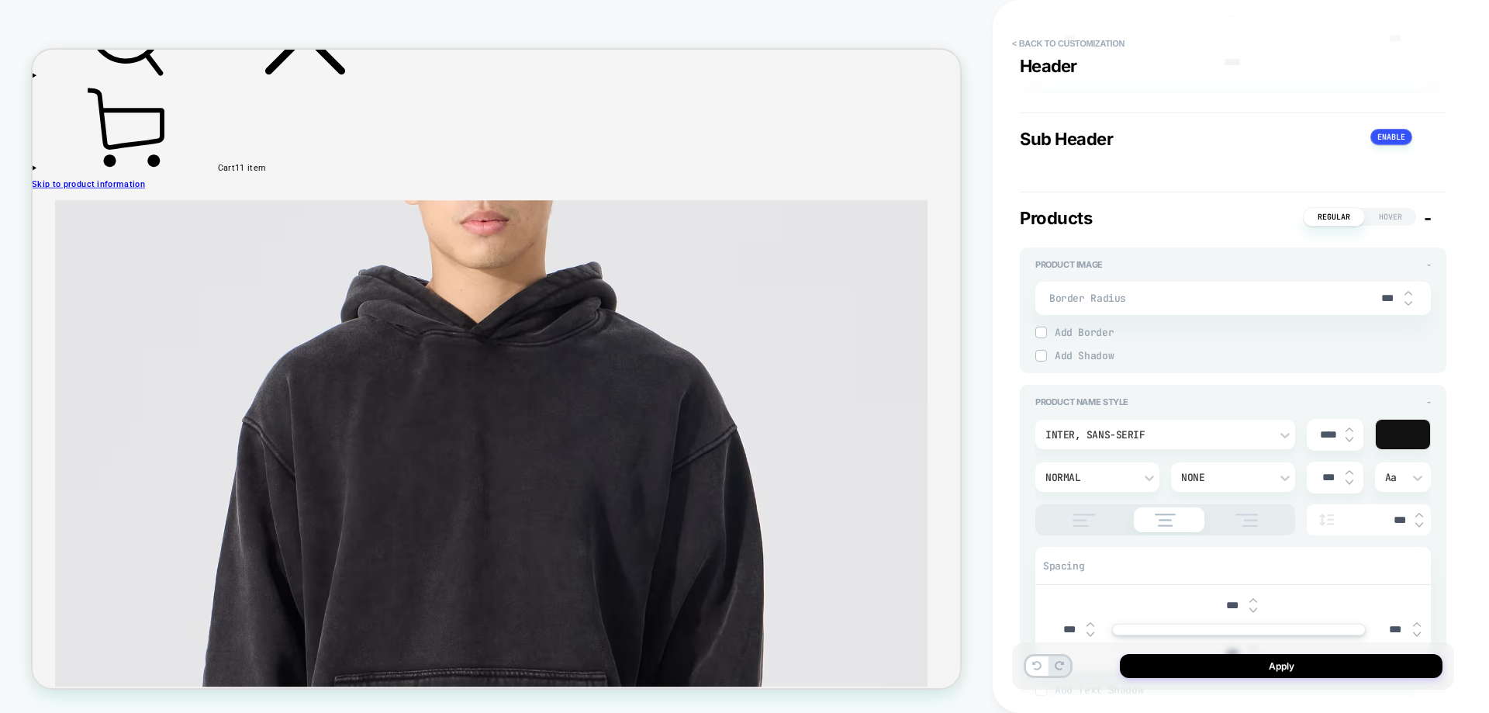
click at [1192, 432] on div "Inter, sans-serif" at bounding box center [1158, 434] width 224 height 13
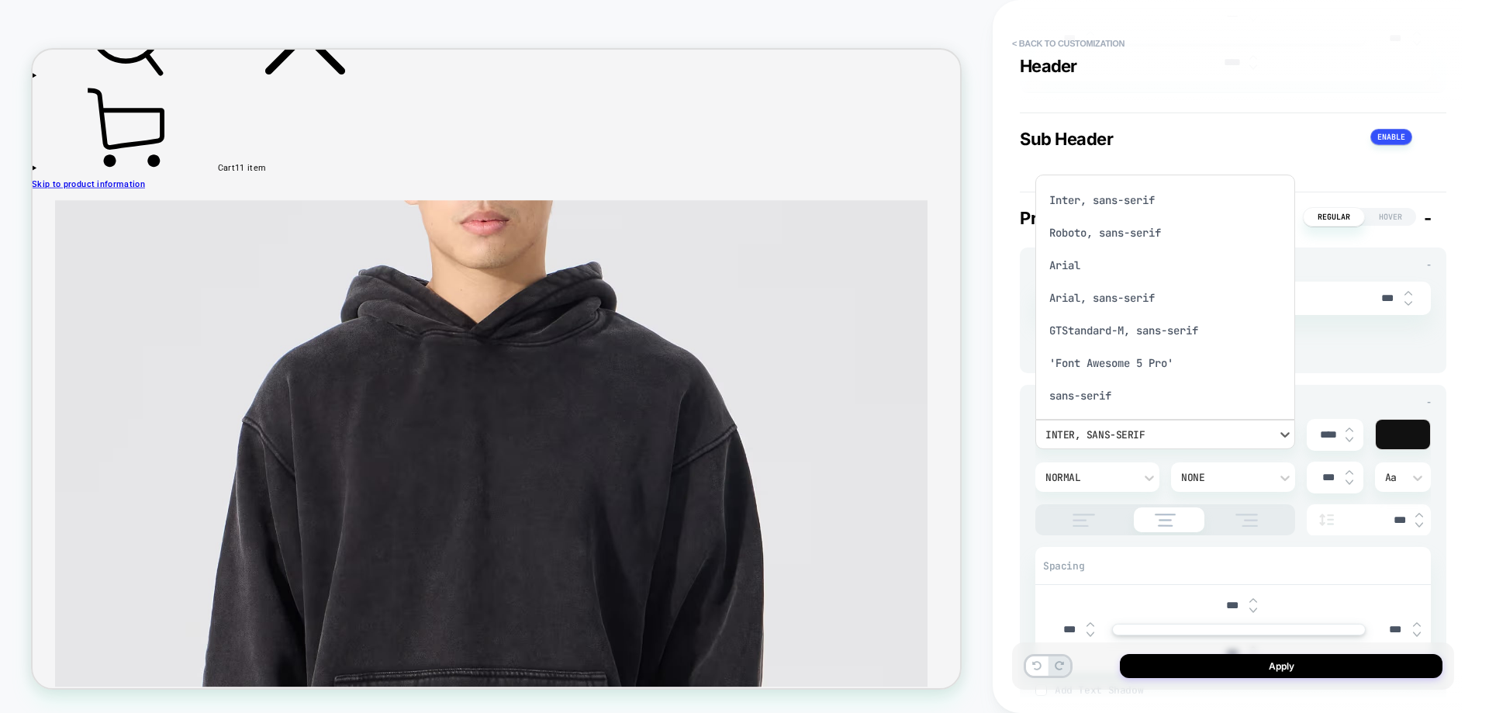
click at [1192, 432] on div at bounding box center [744, 356] width 1489 height 713
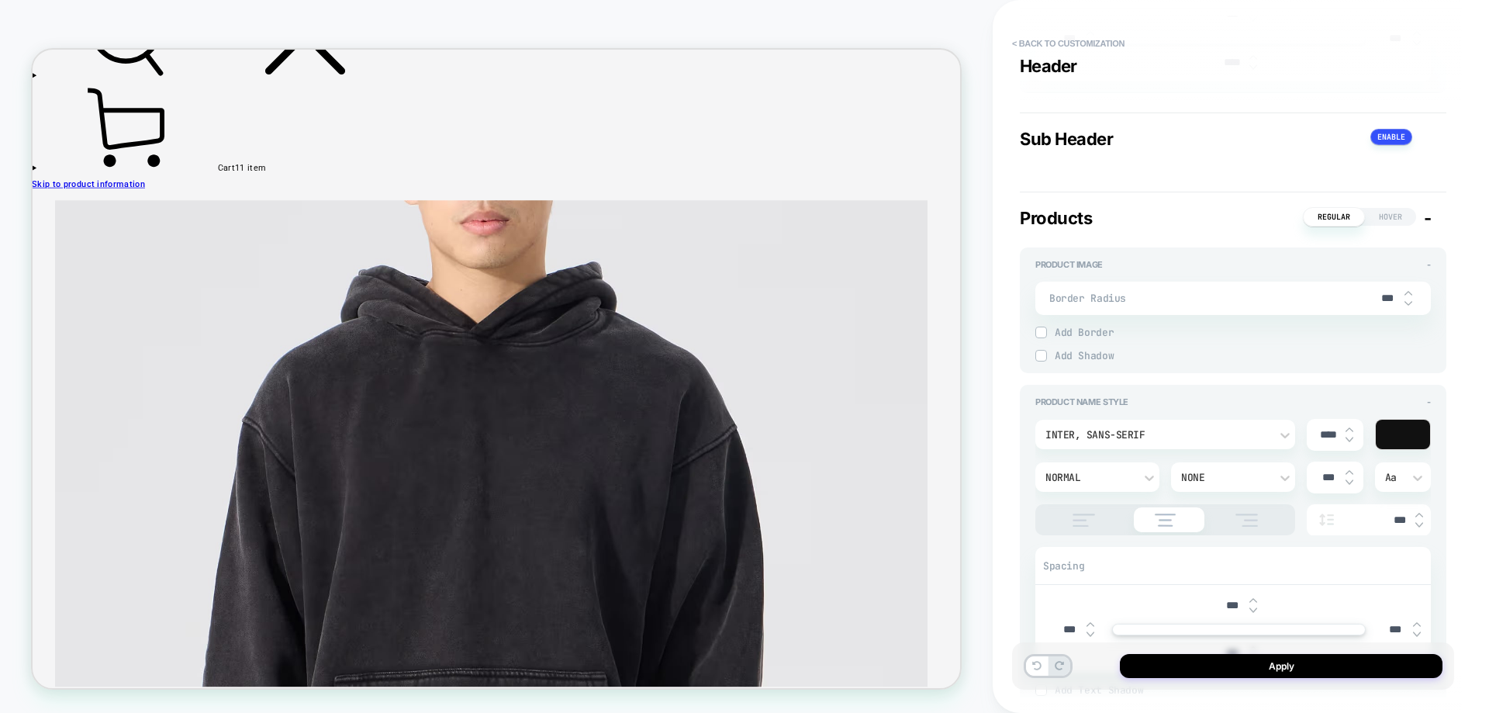
click at [1187, 429] on div "Inter, sans-serif" at bounding box center [1158, 434] width 224 height 13
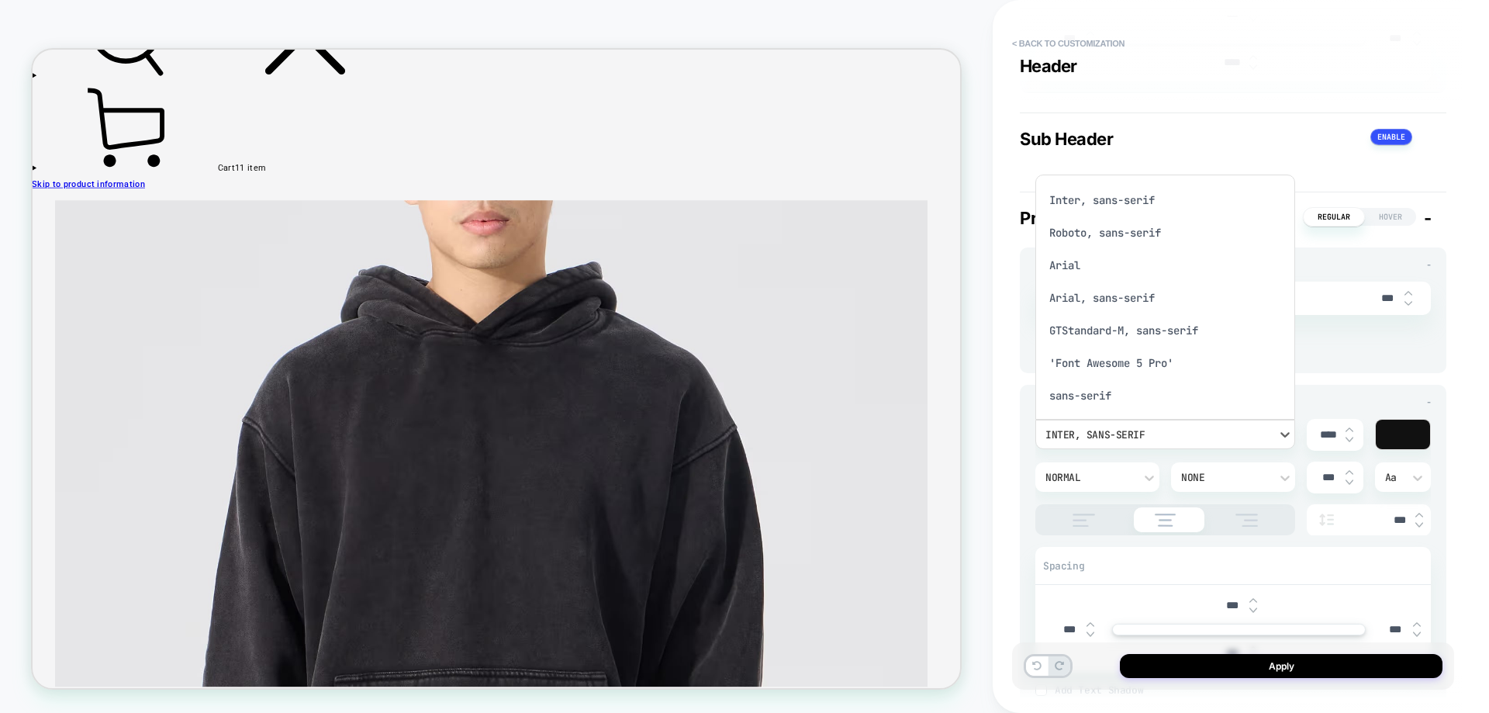
scroll to position [9, 0]
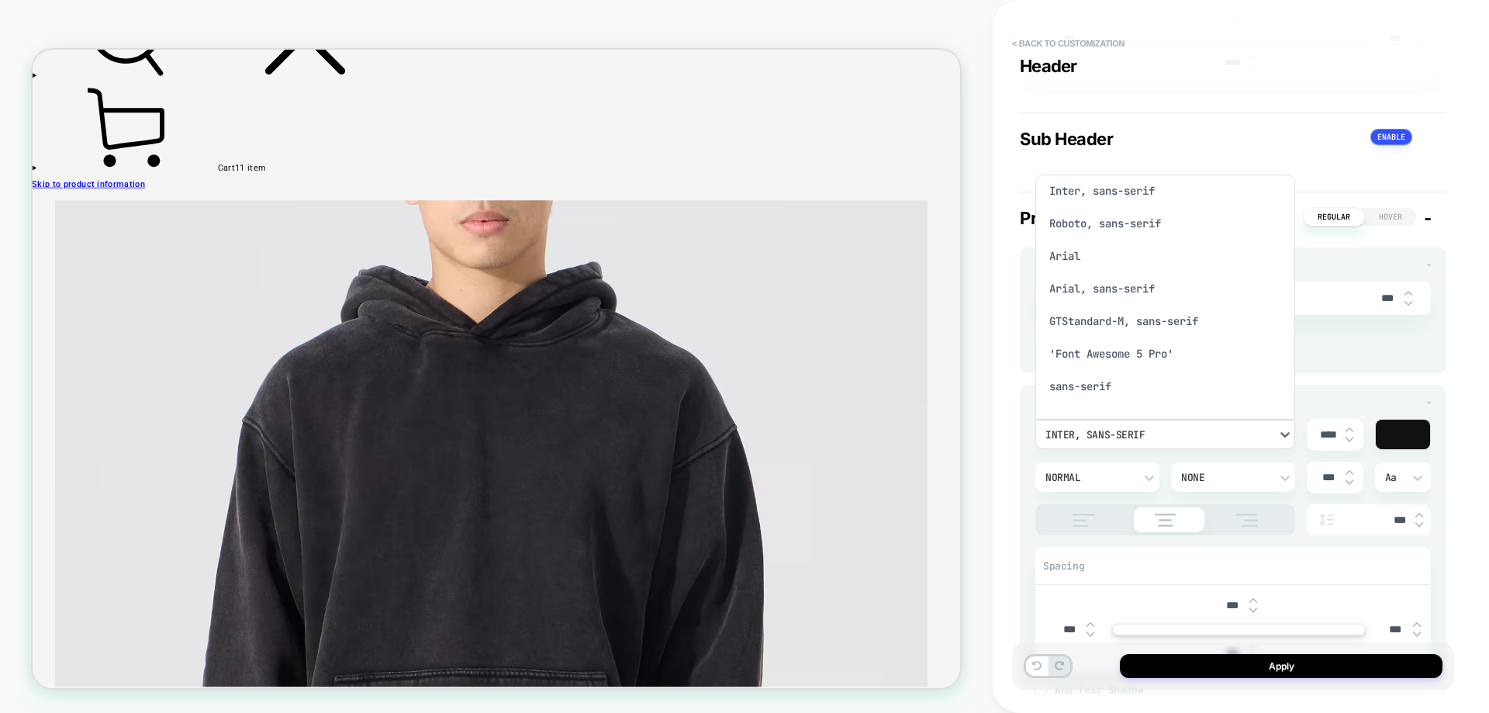
click at [1125, 217] on div "Roboto, sans-serif" at bounding box center [1165, 223] width 247 height 33
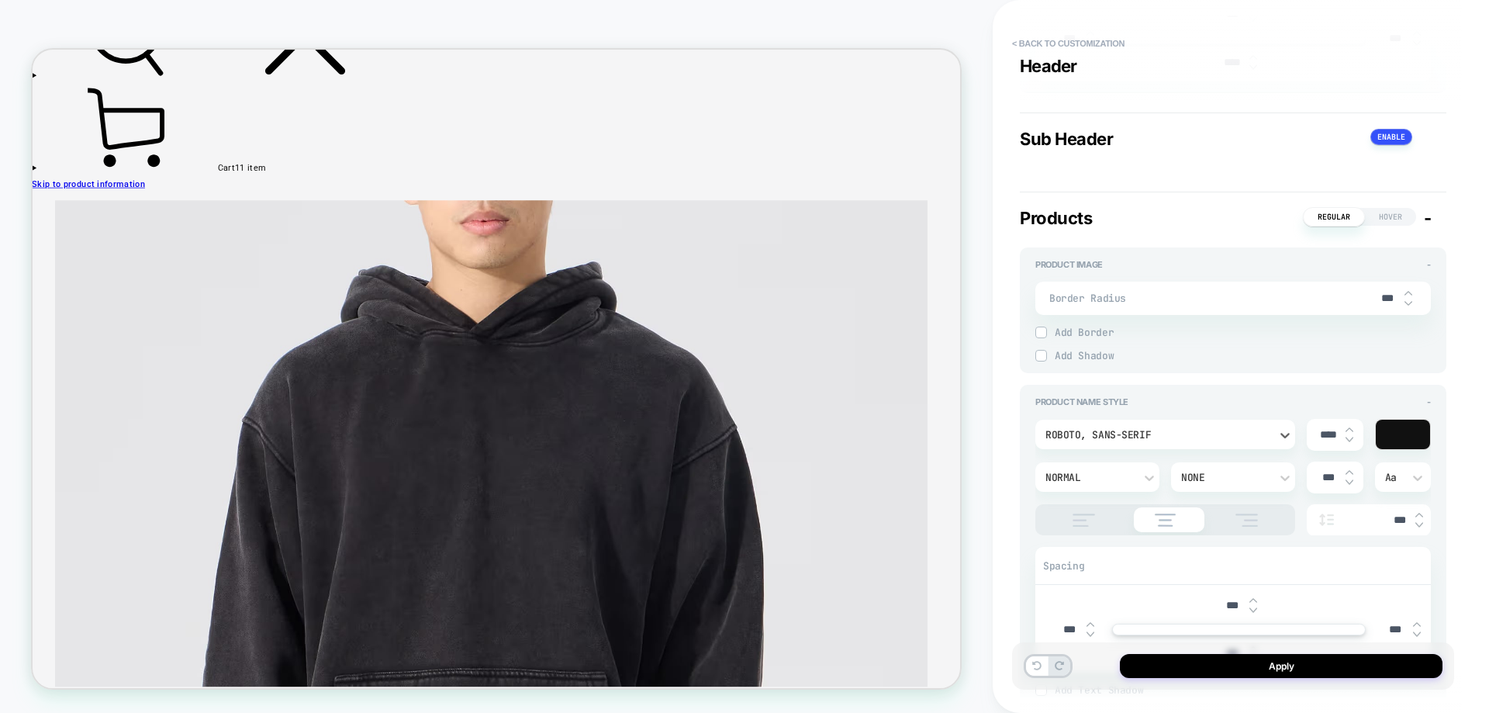
type textarea "*"
click at [1329, 441] on input "****" at bounding box center [1328, 434] width 35 height 13
type input "****"
type textarea "*"
click at [1332, 481] on input "***" at bounding box center [1328, 477] width 35 height 13
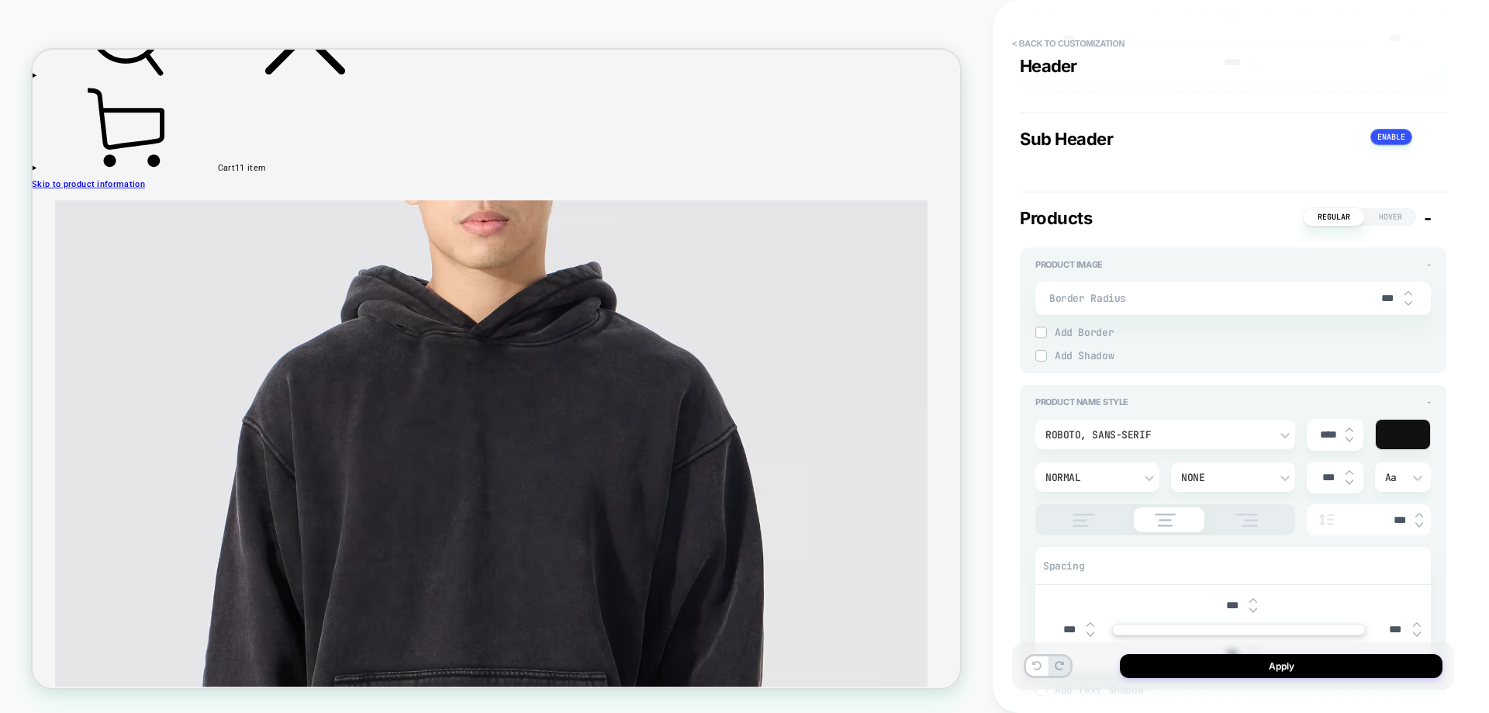
type input "******"
type textarea "*"
type input "***"
type textarea "*"
type input "******"
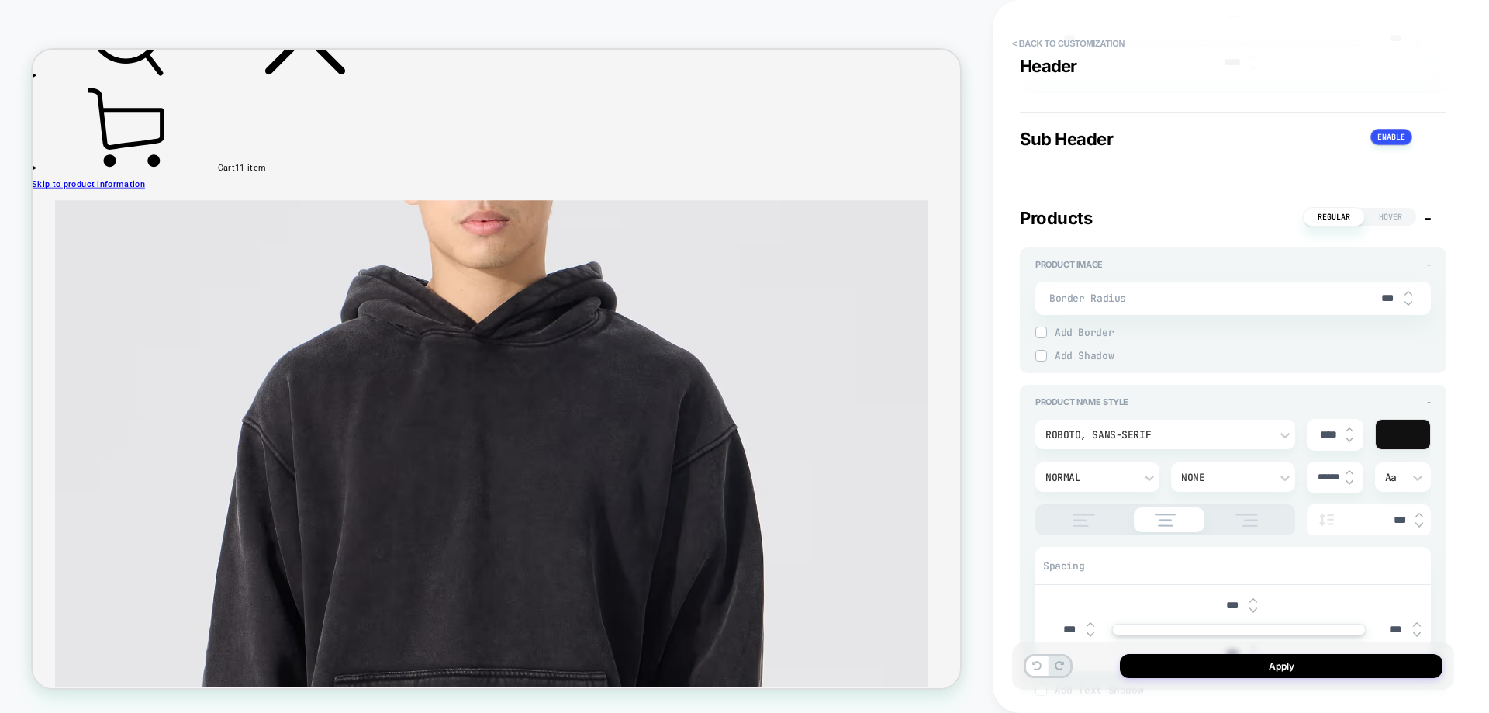
type textarea "*"
drag, startPoint x: 1338, startPoint y: 424, endPoint x: 1335, endPoint y: 435, distance: 11.3
click at [1340, 426] on div "****" at bounding box center [1335, 435] width 57 height 32
click at [1333, 438] on input "****" at bounding box center [1328, 434] width 35 height 13
type input "****"
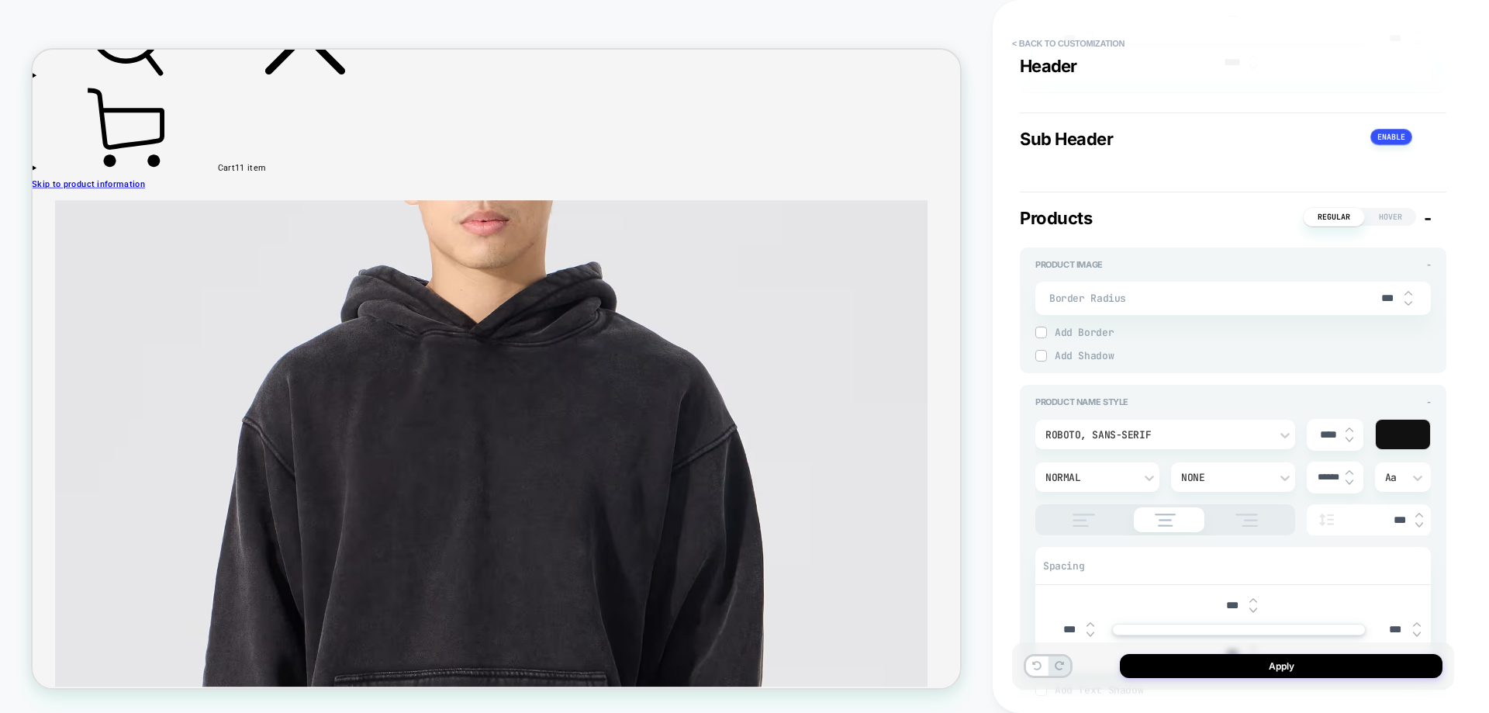
type textarea "*"
type input "***"
click at [1208, 670] on button "Apply" at bounding box center [1281, 666] width 323 height 24
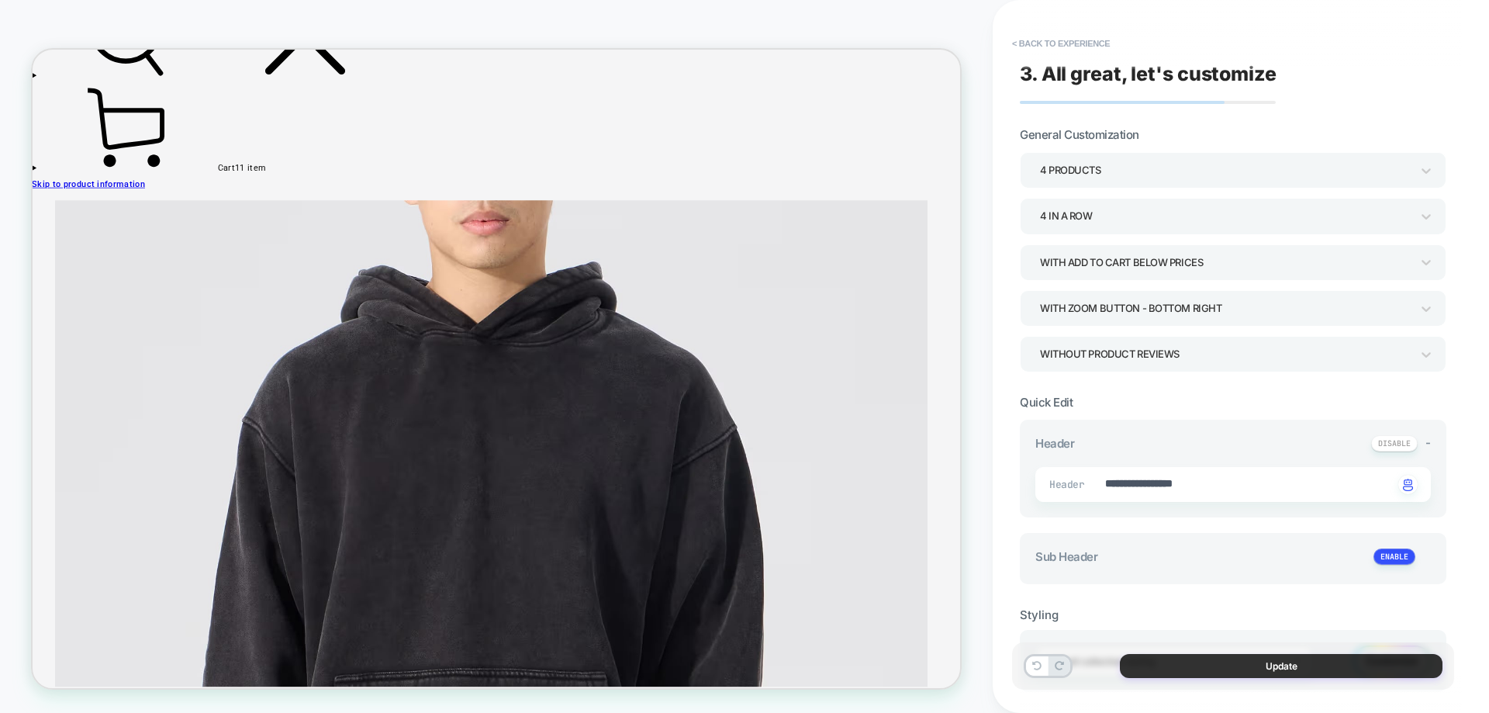
click at [1212, 665] on button "Update" at bounding box center [1281, 666] width 323 height 24
type textarea "*"
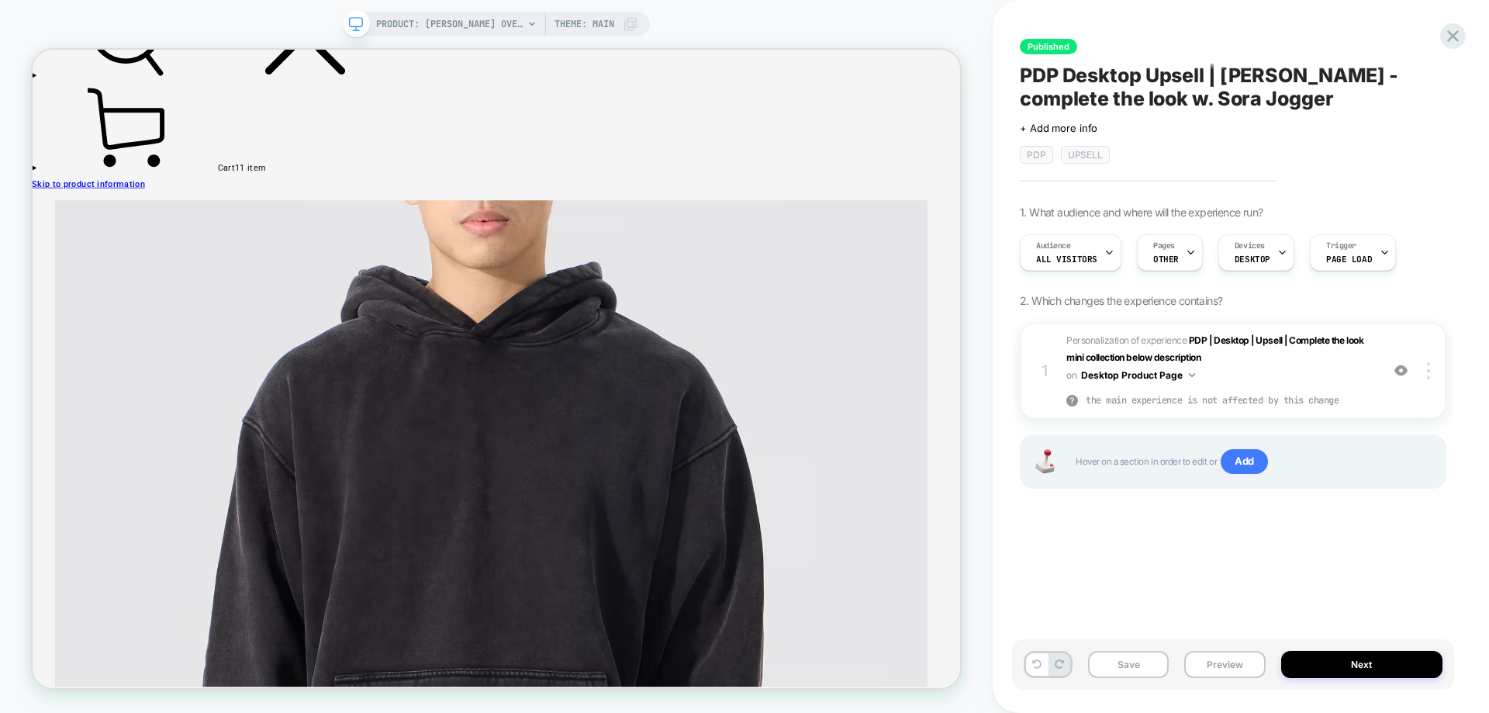
click at [1214, 663] on button "Preview" at bounding box center [1224, 664] width 81 height 27
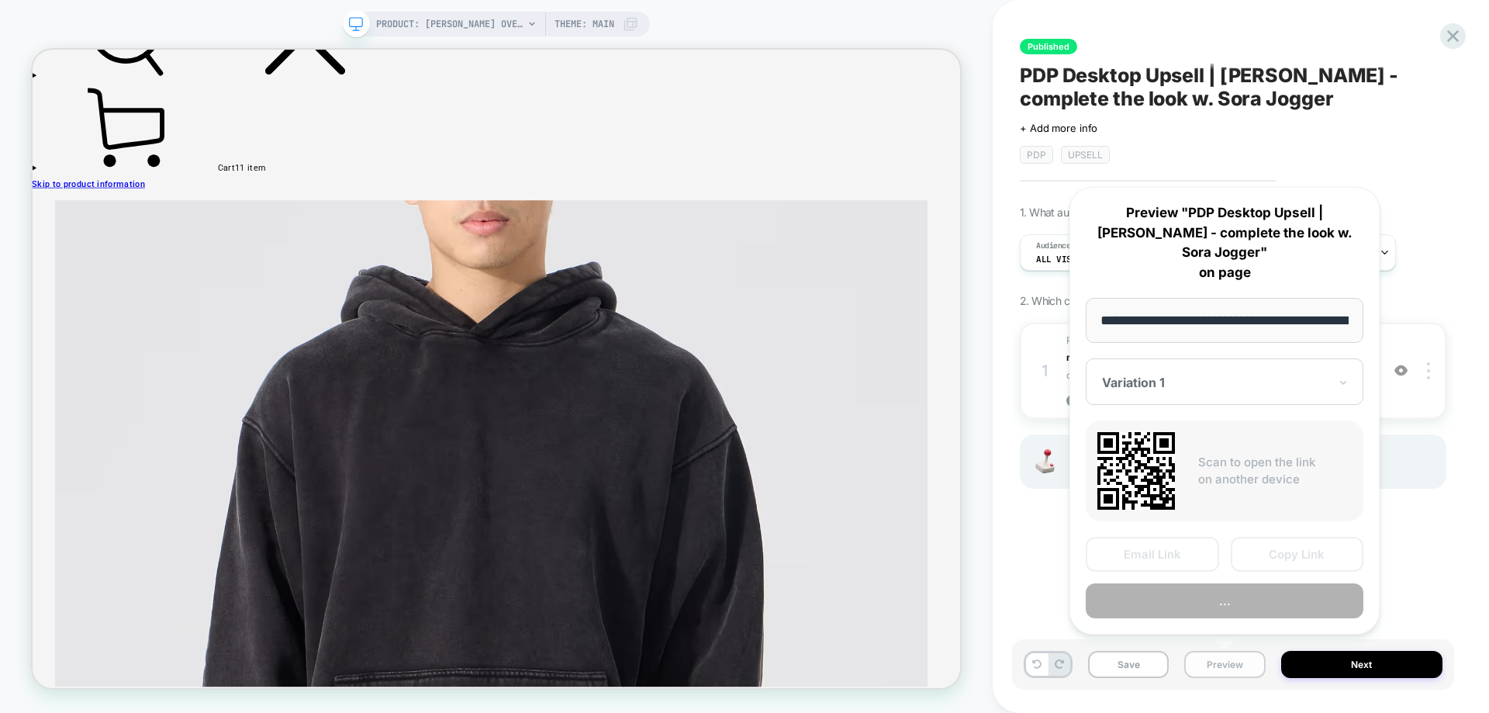
scroll to position [0, 213]
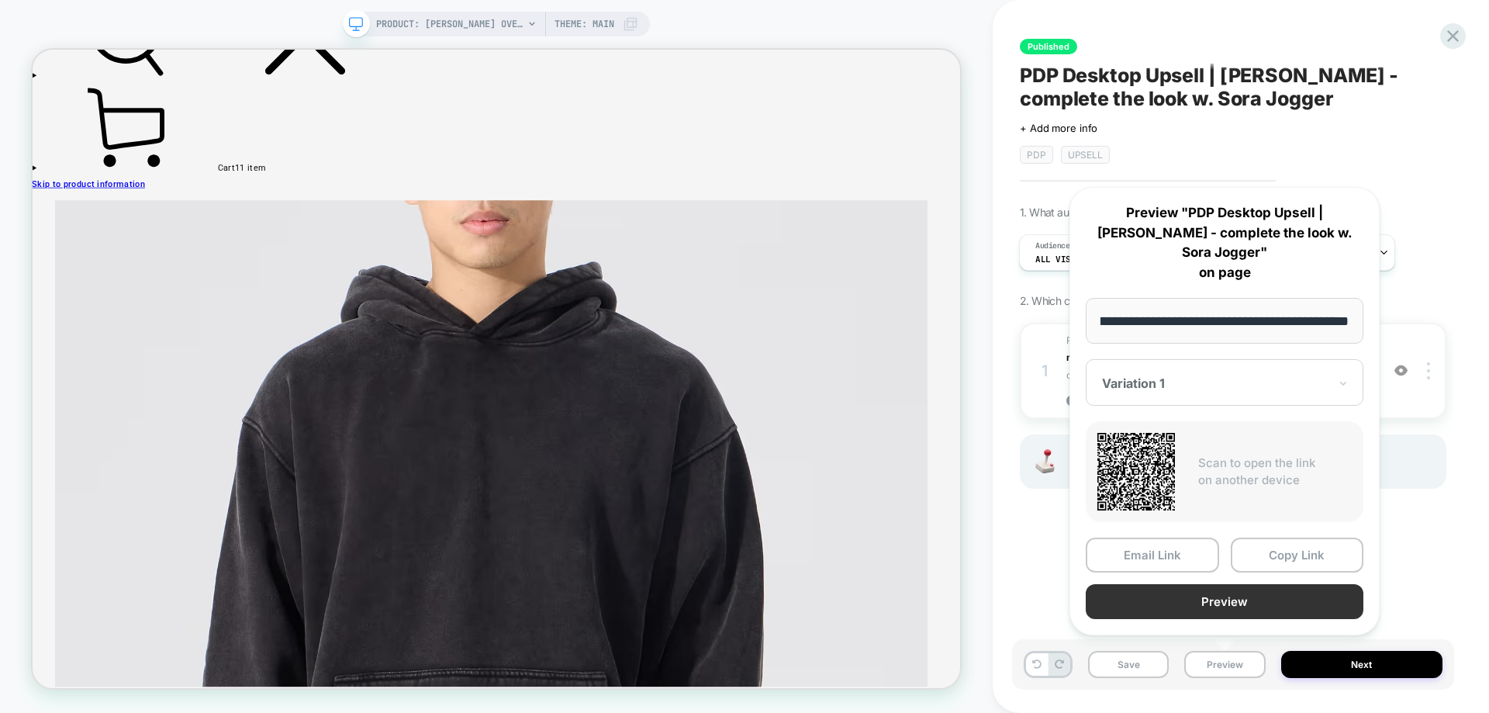
click at [1249, 611] on button "Preview" at bounding box center [1225, 601] width 278 height 35
